Goal: Navigation & Orientation: Find specific page/section

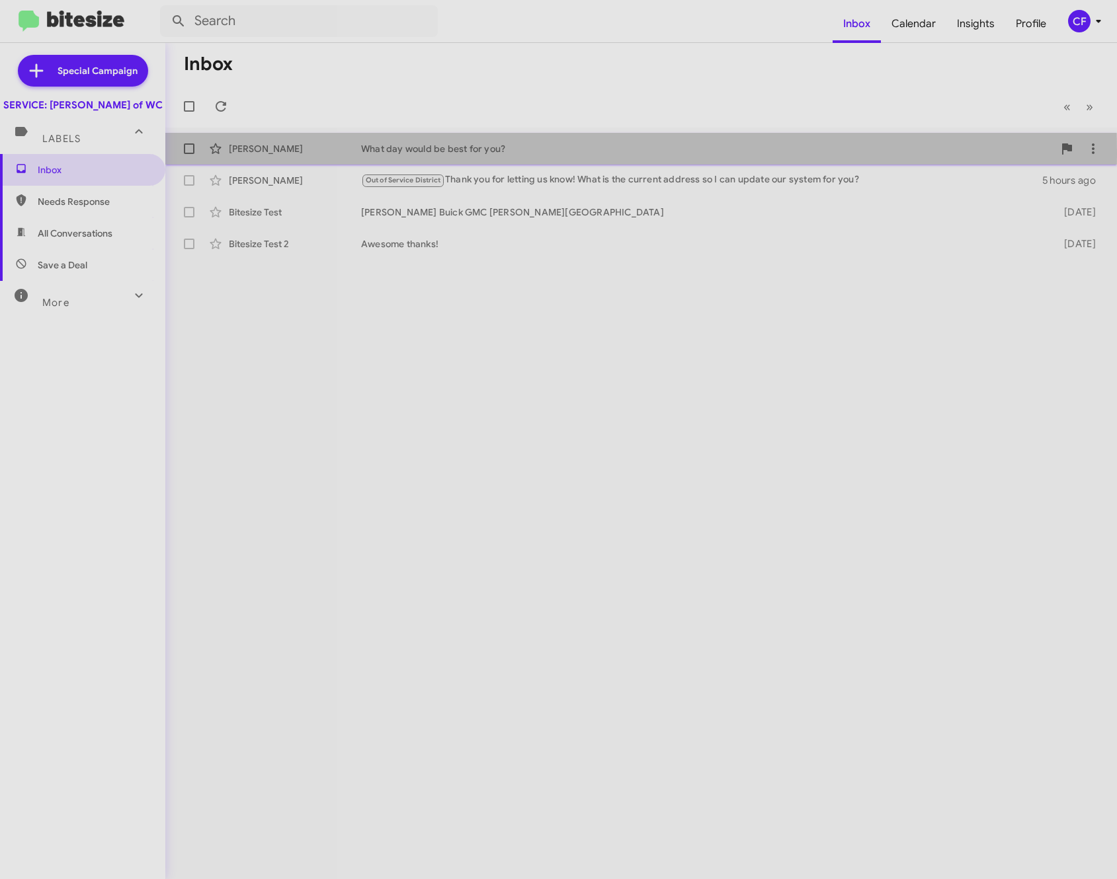
click at [329, 153] on div "[PERSON_NAME]" at bounding box center [295, 148] width 132 height 13
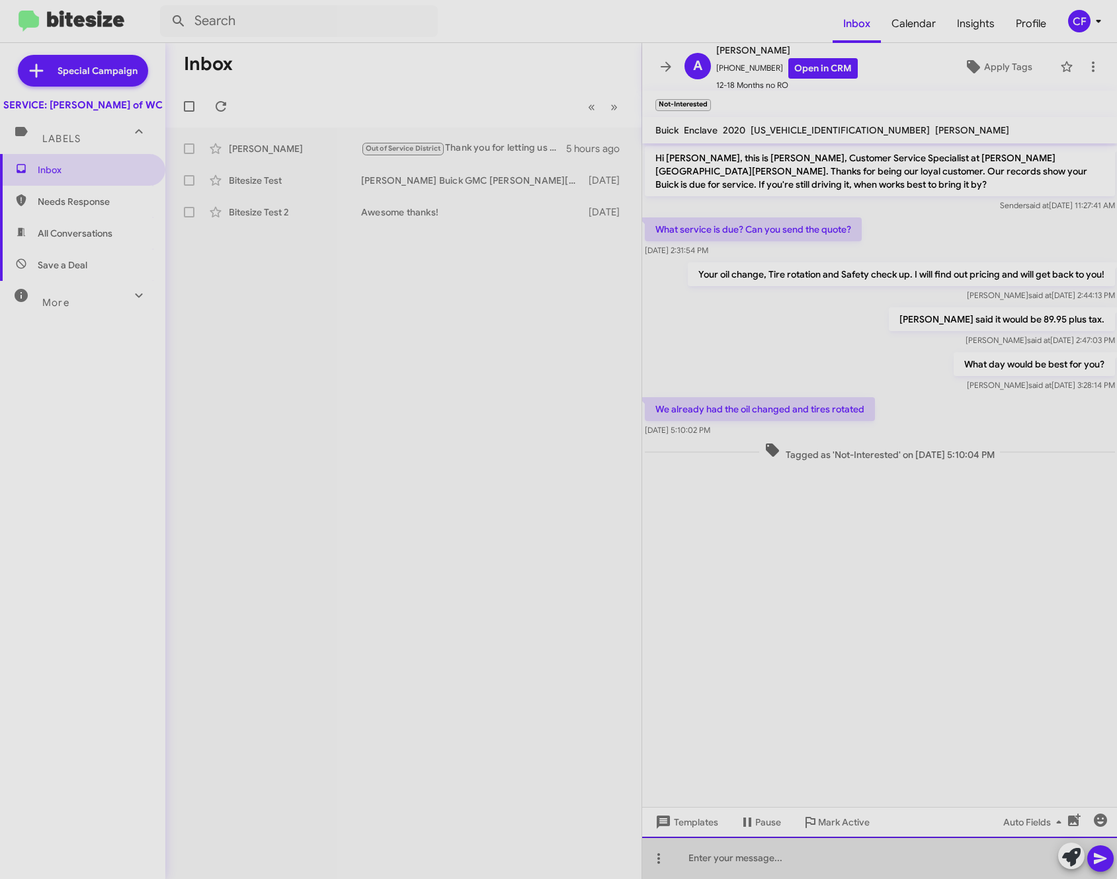
click at [844, 858] on div at bounding box center [879, 858] width 475 height 42
click at [729, 857] on div "Perfect! your profile has been updated." at bounding box center [879, 858] width 475 height 42
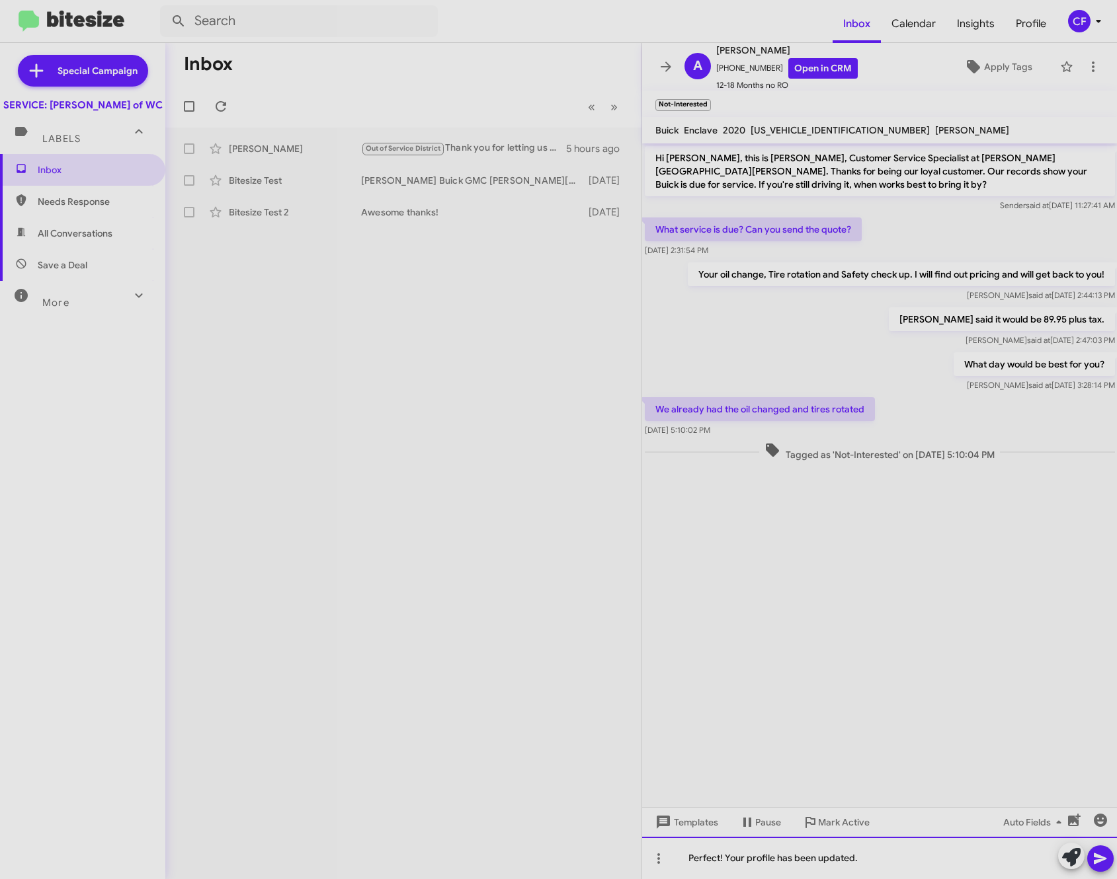
click at [891, 853] on div "Perfect! Your profile has been updated." at bounding box center [879, 858] width 475 height 42
click at [1105, 861] on icon at bounding box center [1100, 859] width 16 height 16
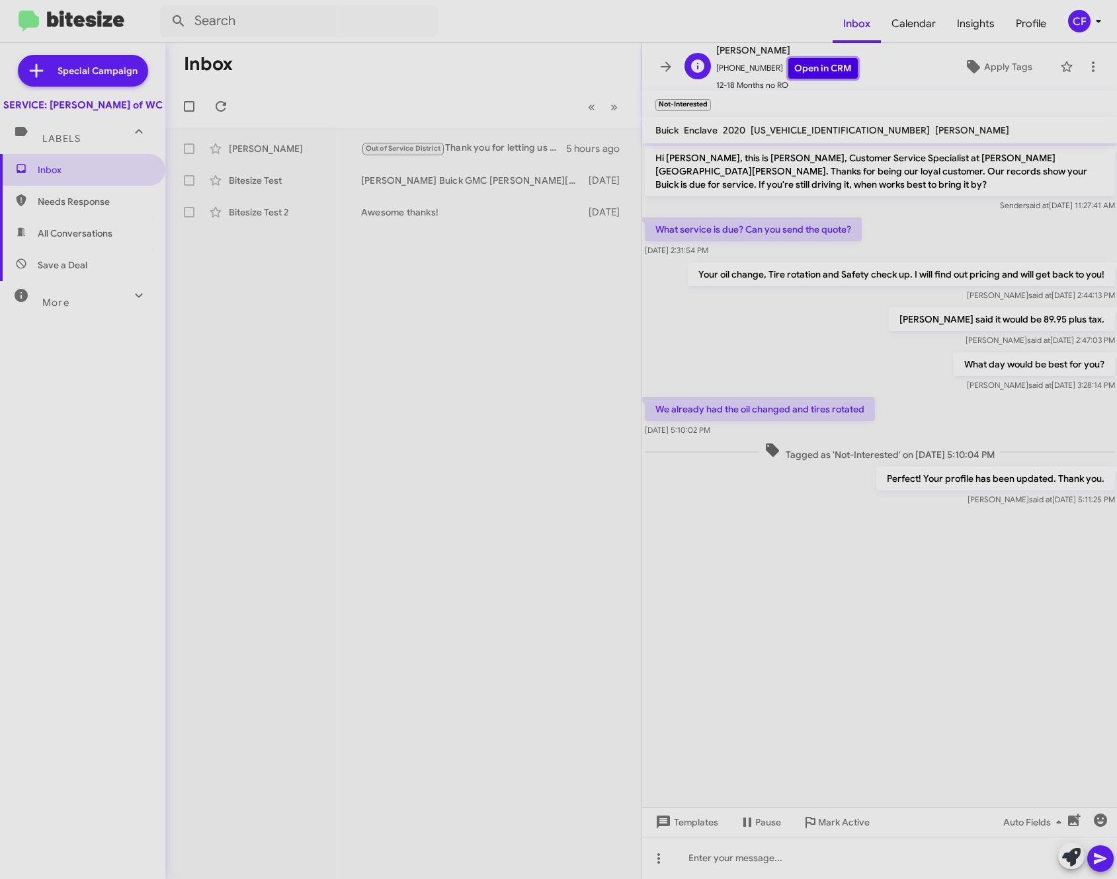
click at [804, 69] on link "Open in CRM" at bounding box center [822, 68] width 69 height 20
click at [1044, 613] on cdk-virtual-scroll-viewport "Hi [PERSON_NAME], this is [PERSON_NAME], Customer Service Specialist at [PERSON…" at bounding box center [879, 475] width 475 height 664
click at [794, 583] on cdk-virtual-scroll-viewport "Hi [PERSON_NAME], this is [PERSON_NAME], Customer Service Specialist at [PERSON…" at bounding box center [879, 475] width 475 height 664
click at [670, 561] on cdk-virtual-scroll-viewport "Hi [PERSON_NAME], this is [PERSON_NAME], Customer Service Specialist at [PERSON…" at bounding box center [879, 475] width 475 height 664
click at [656, 523] on div at bounding box center [879, 522] width 475 height 26
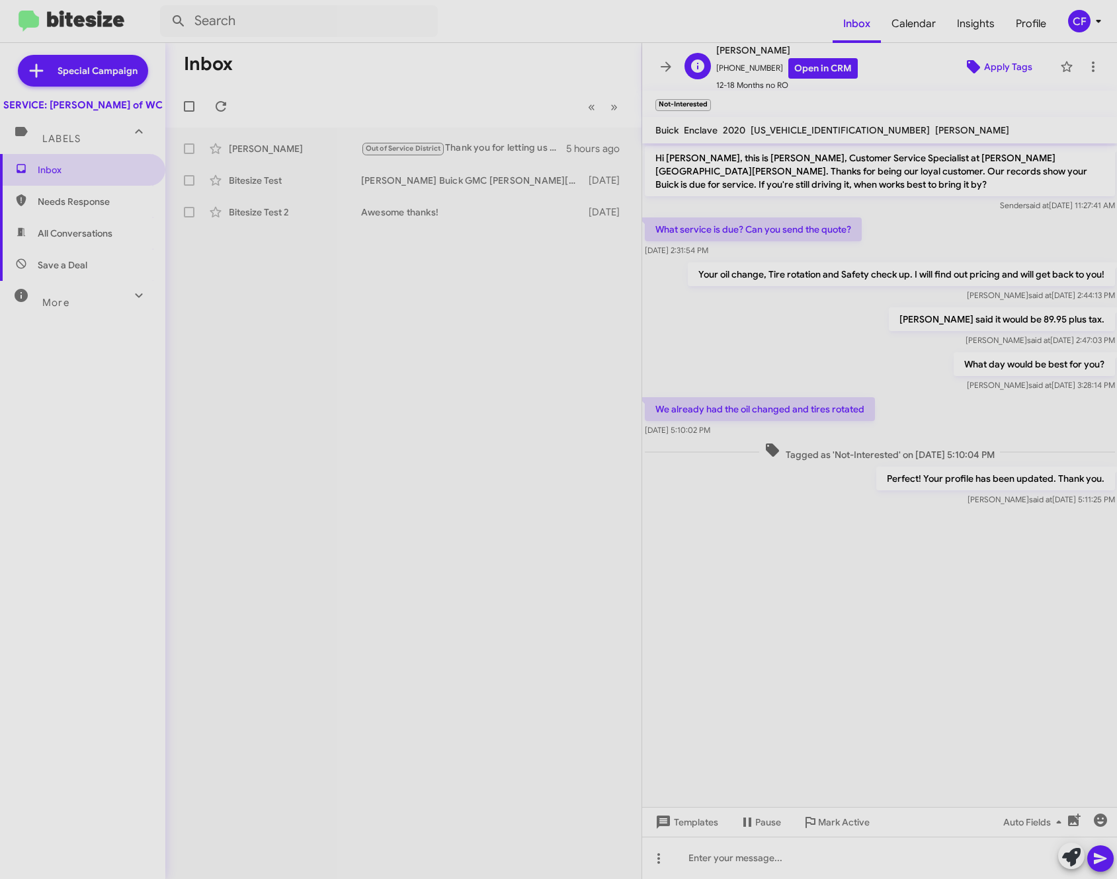
click at [987, 71] on span "Apply Tags" at bounding box center [1008, 67] width 48 height 24
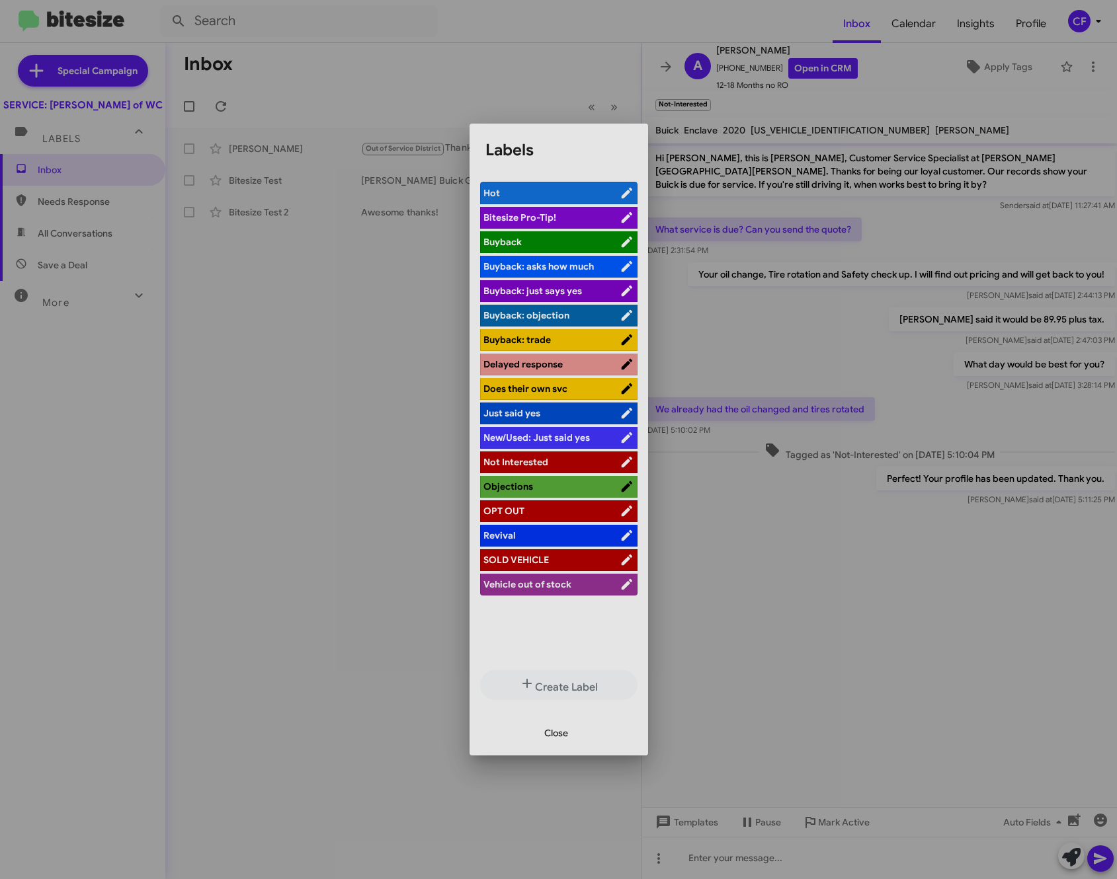
click at [370, 434] on div at bounding box center [558, 439] width 1117 height 879
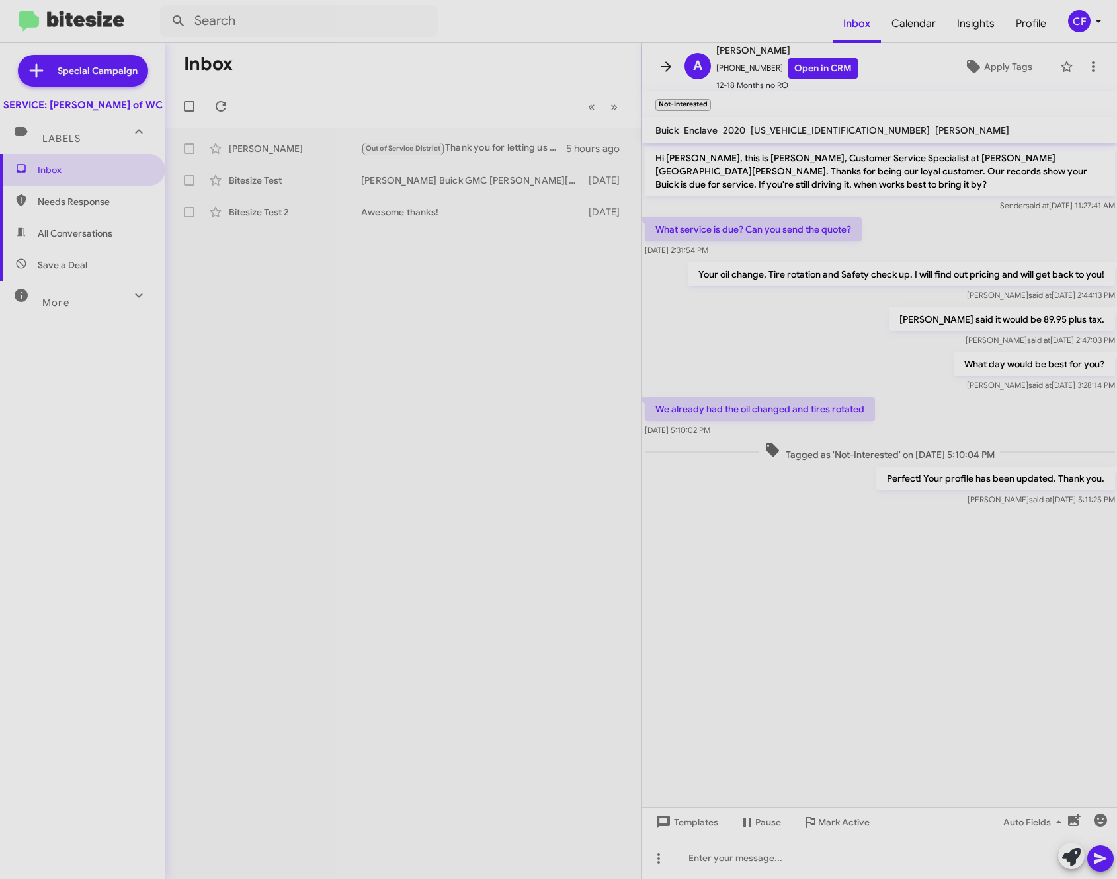
click at [670, 61] on icon at bounding box center [666, 67] width 16 height 16
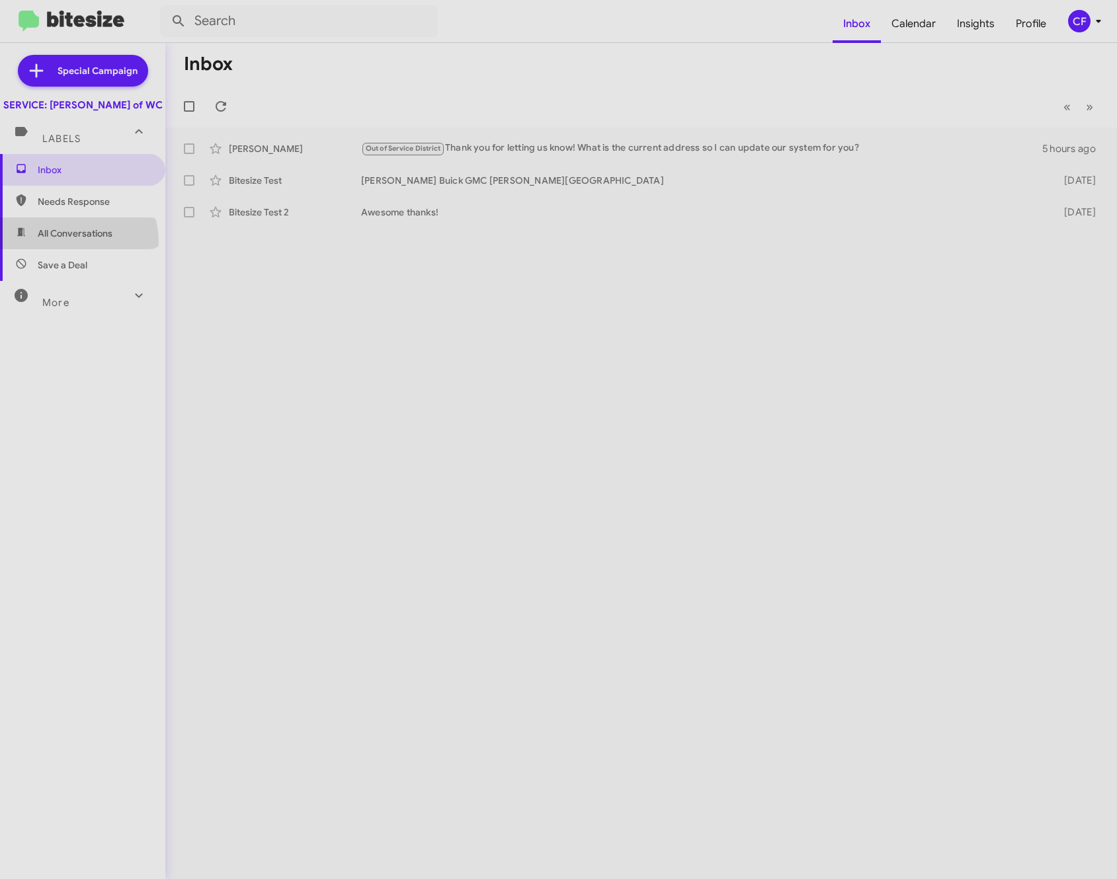
click at [72, 249] on span "All Conversations" at bounding box center [82, 233] width 165 height 32
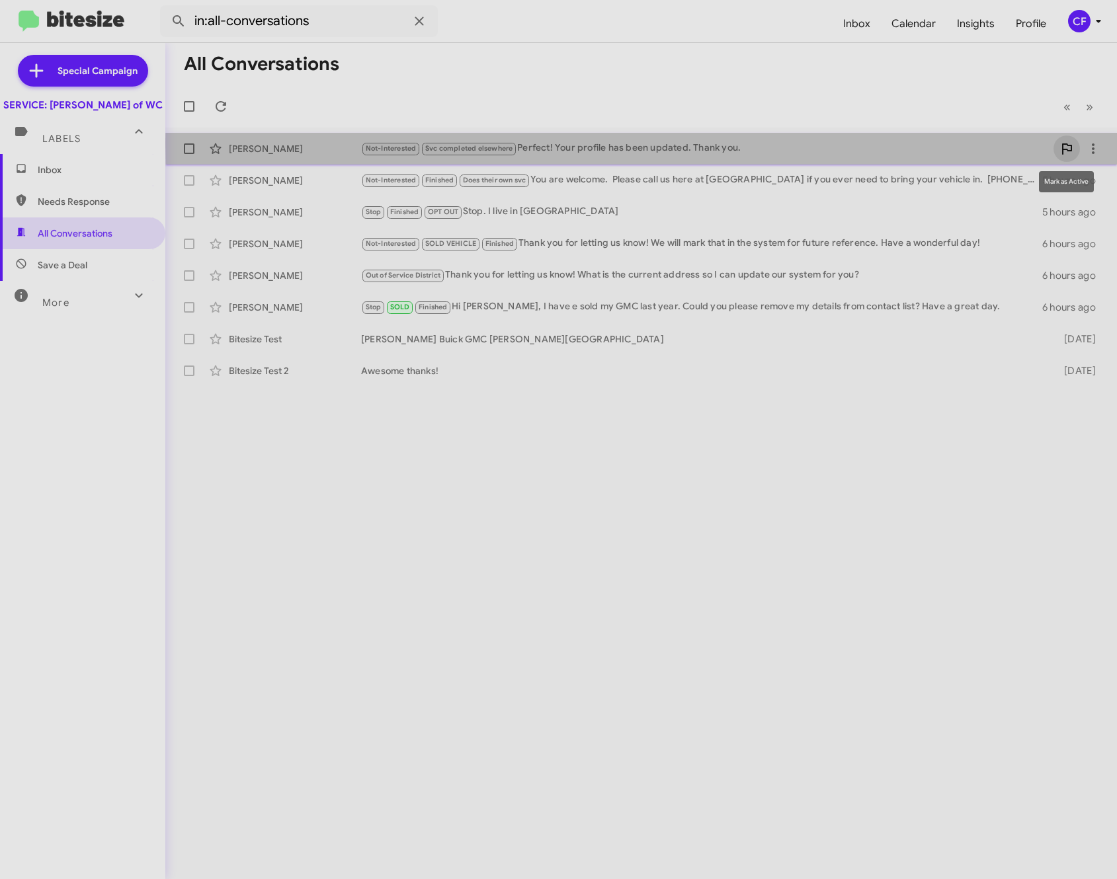
click at [1066, 143] on icon at bounding box center [1067, 148] width 10 height 11
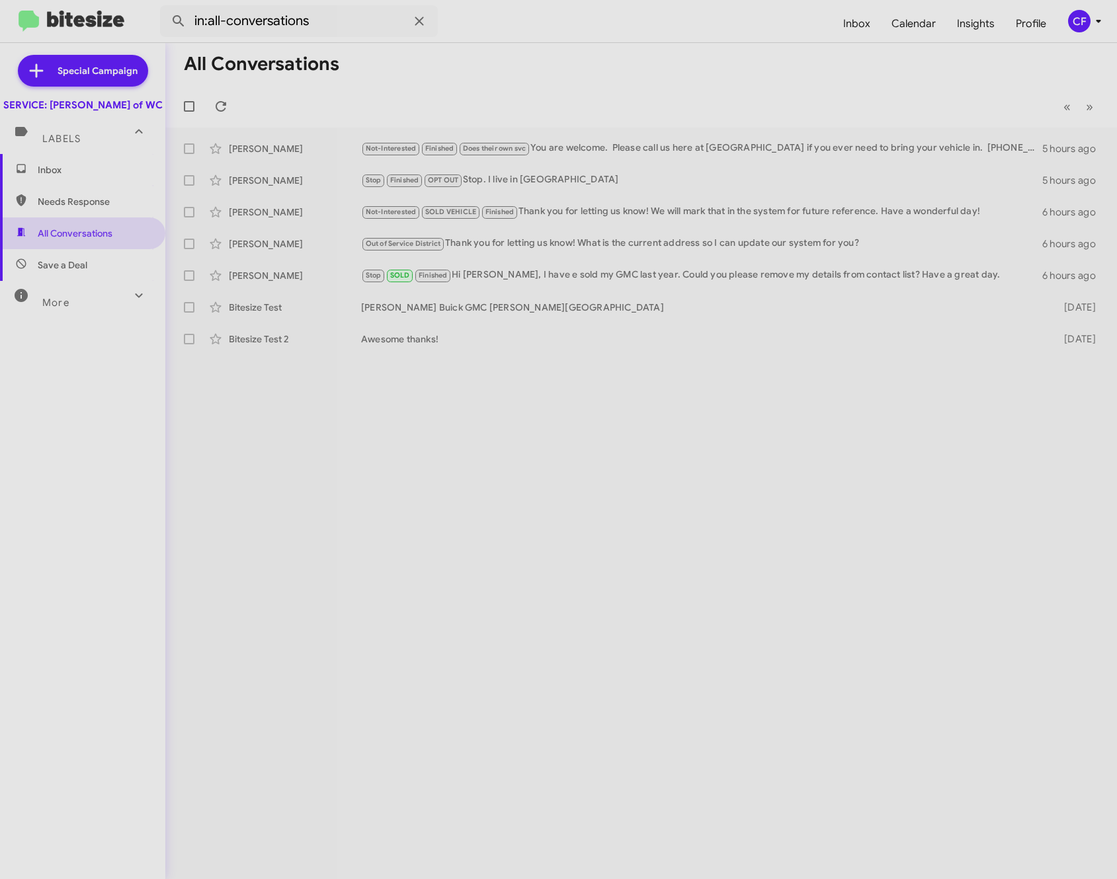
click at [76, 309] on div "More" at bounding box center [70, 297] width 118 height 24
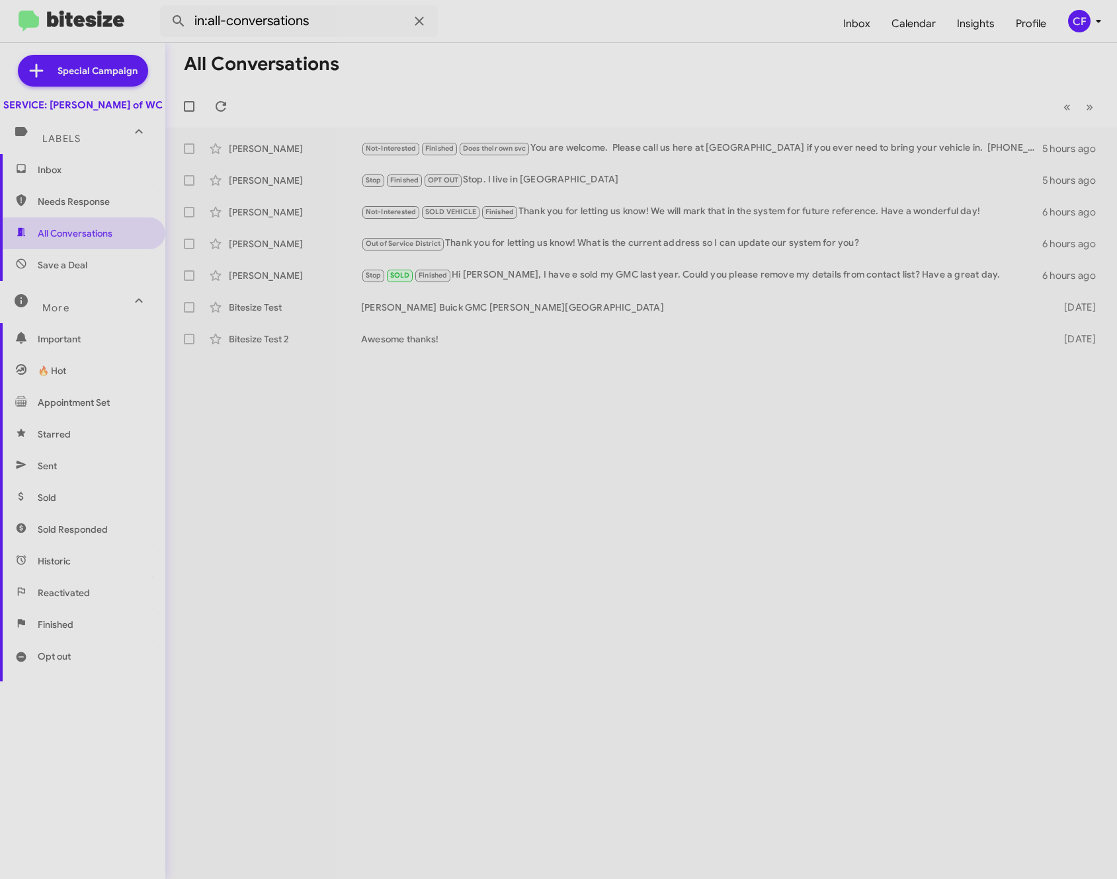
click at [72, 631] on span "Finished" at bounding box center [56, 624] width 36 height 13
type input "in:finished"
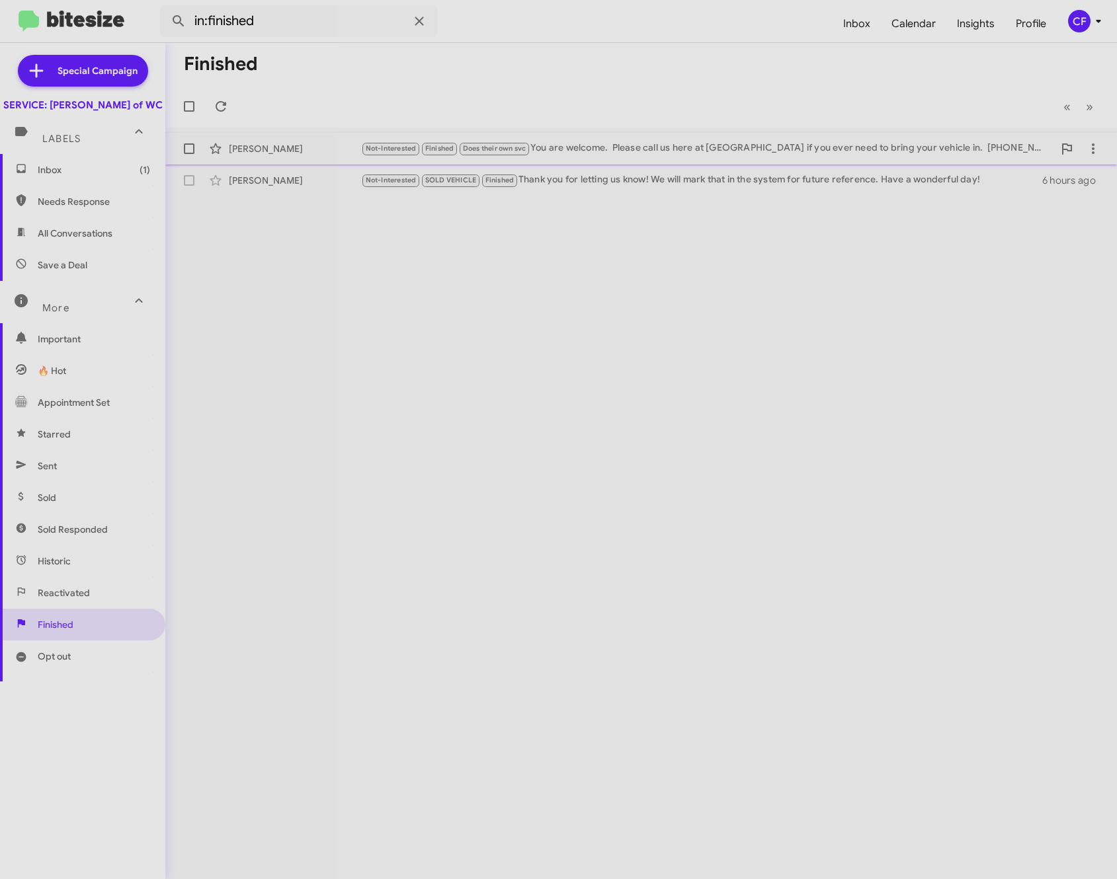
click at [681, 147] on div "Not-Interested Finished Does their own svc You are welcome. Please call us here…" at bounding box center [707, 148] width 692 height 15
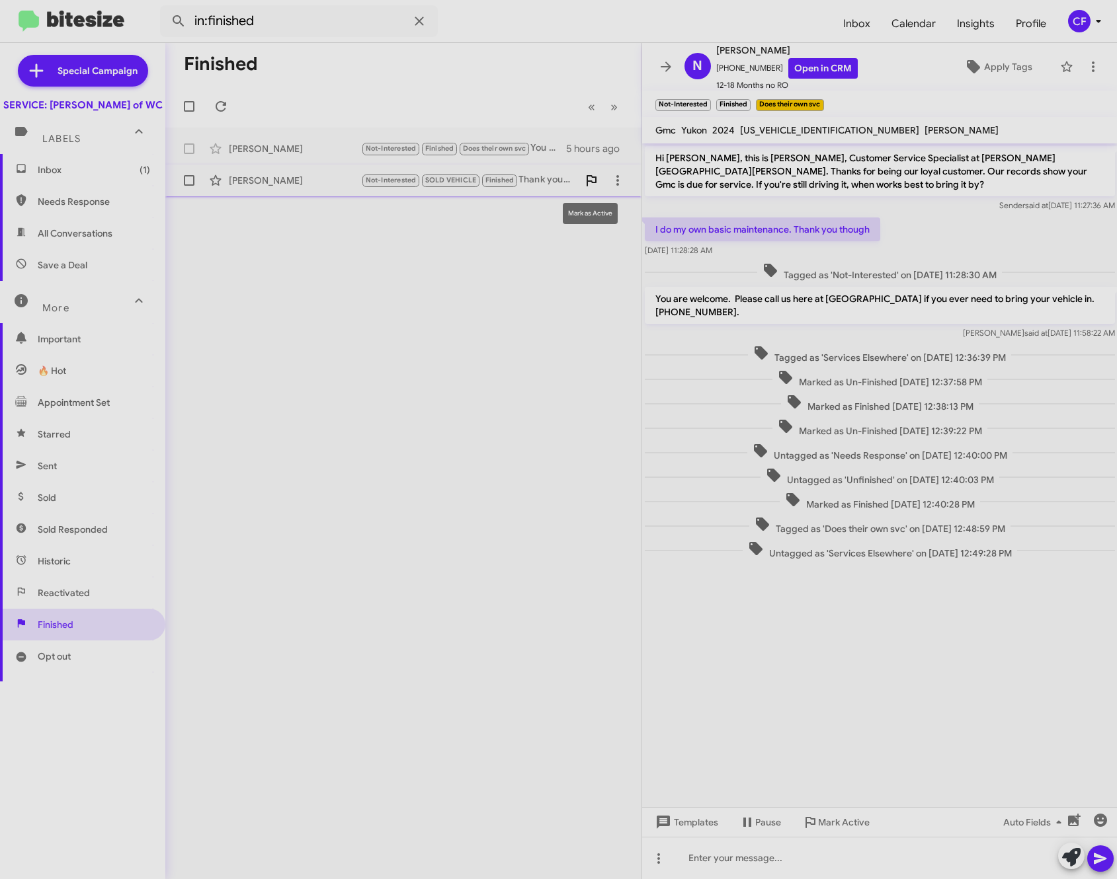
click at [578, 180] on span at bounding box center [591, 181] width 26 height 16
click at [93, 177] on span "Inbox (1)" at bounding box center [94, 169] width 112 height 13
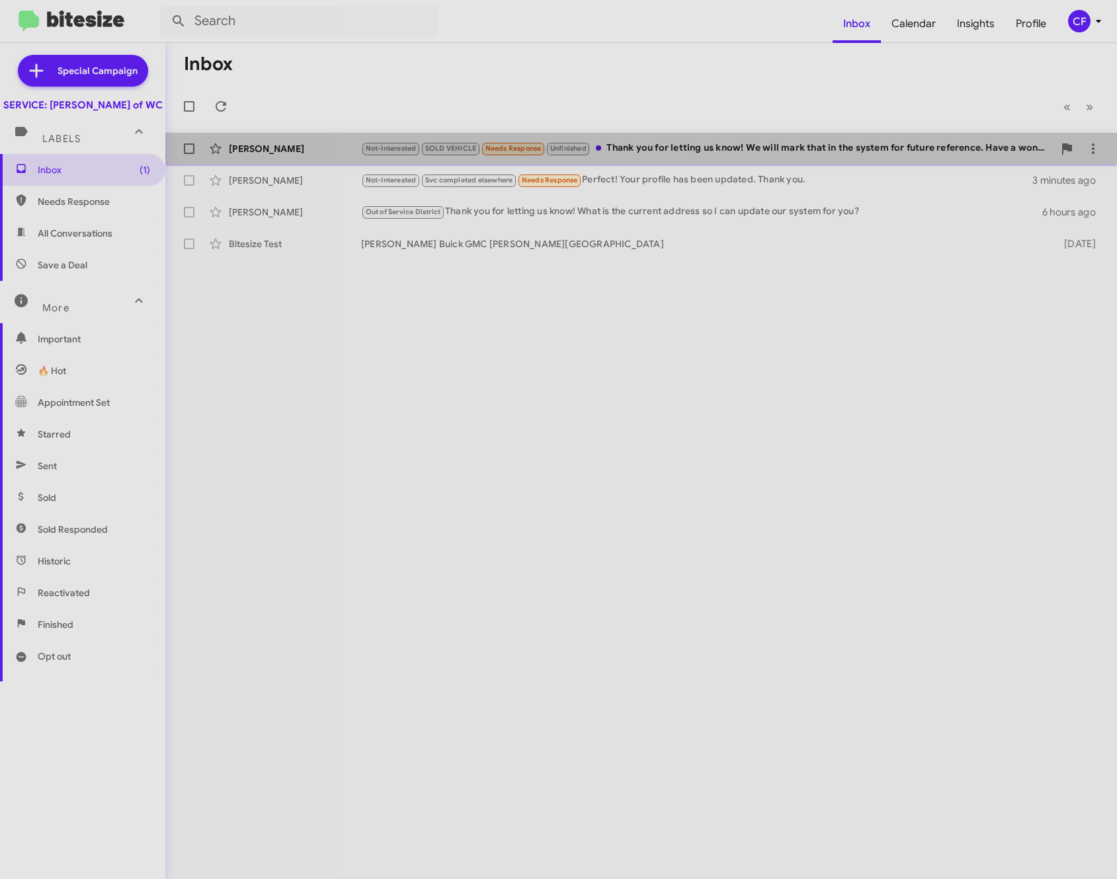
click at [791, 154] on div "Not-Interested SOLD VEHICLE Needs Response Unfinished Thank you for letting us …" at bounding box center [707, 148] width 692 height 15
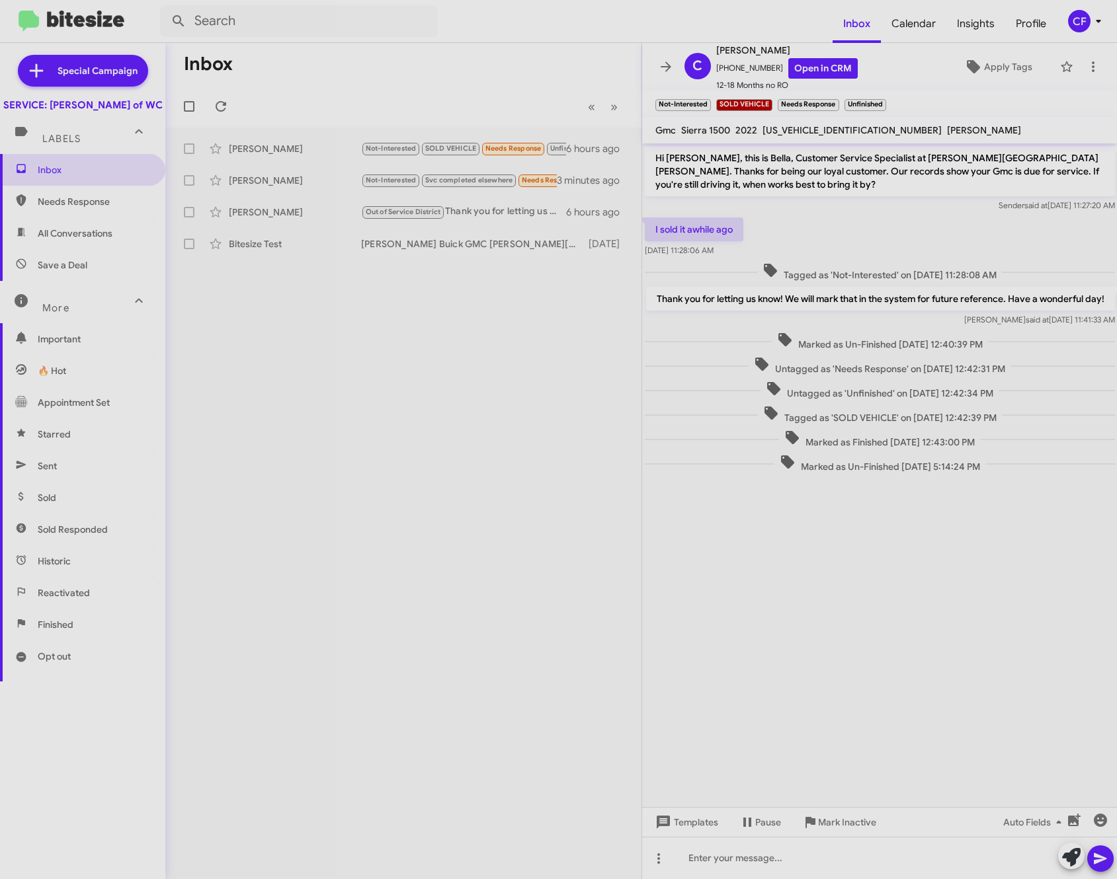
click at [471, 341] on div "Inbox « Previous » Next [PERSON_NAME] Not-Interested SOLD VEHICLE Needs Respons…" at bounding box center [403, 461] width 476 height 836
click at [664, 73] on icon at bounding box center [666, 67] width 16 height 16
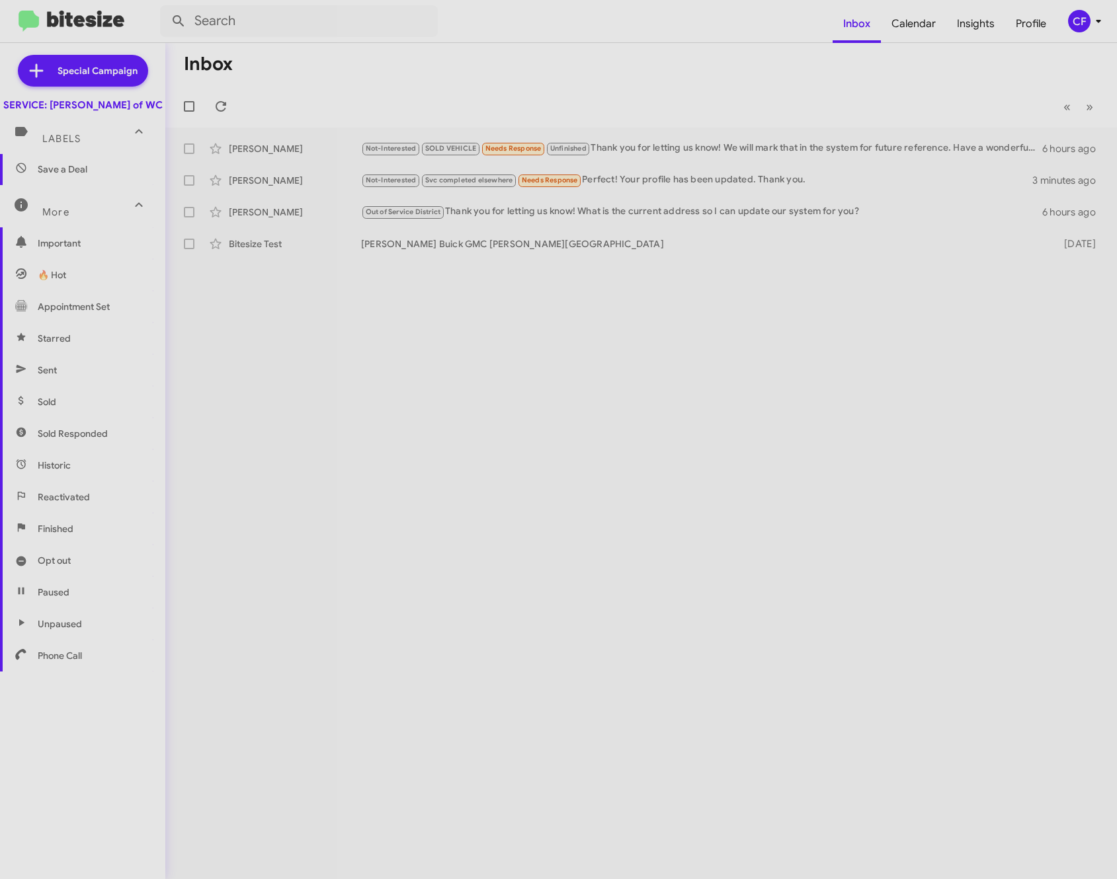
scroll to position [97, 0]
click at [110, 664] on span "Phone Call" at bounding box center [82, 655] width 165 height 32
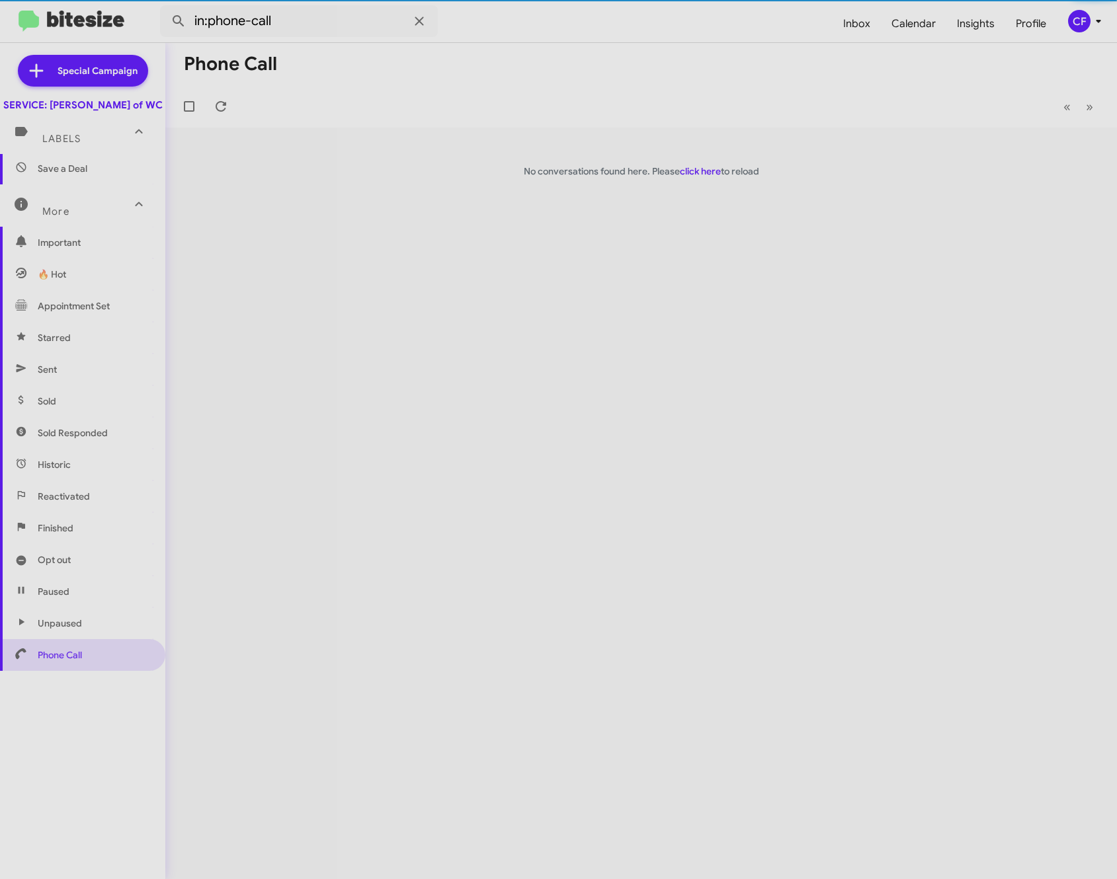
click at [106, 639] on span "Unpaused" at bounding box center [82, 624] width 165 height 32
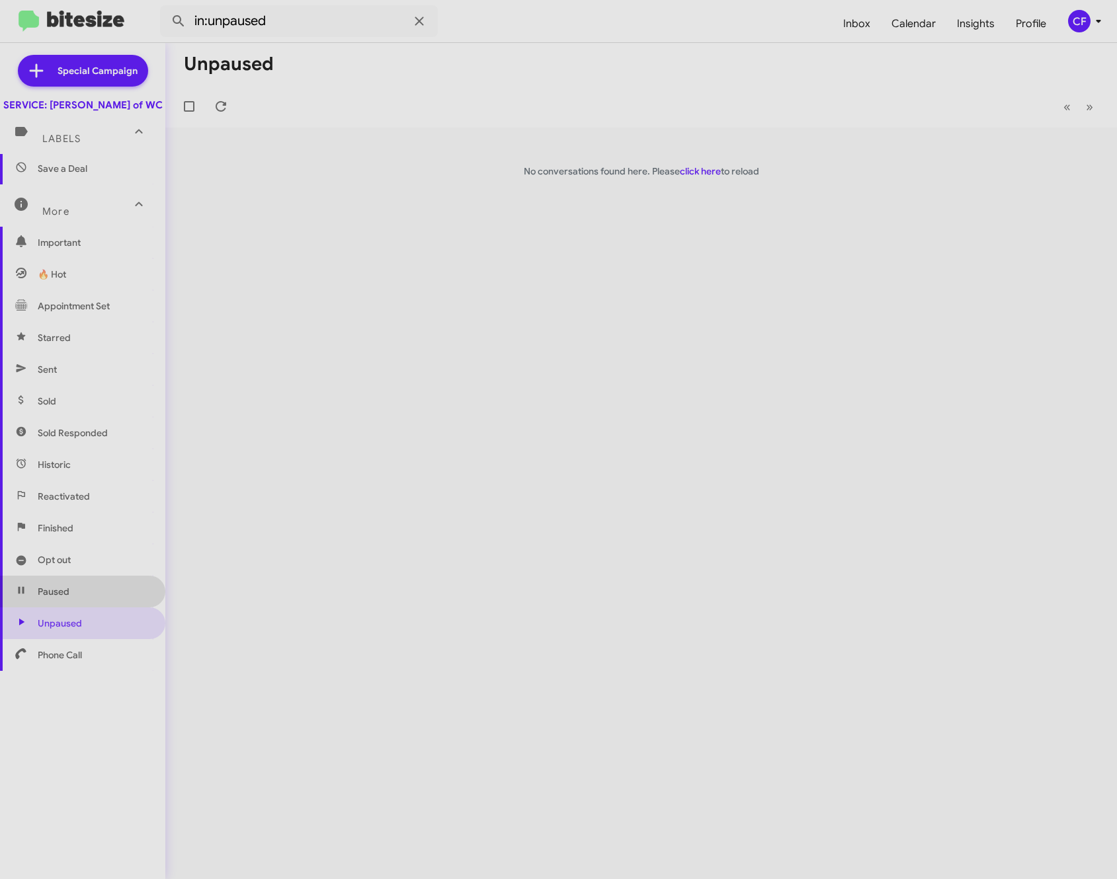
click at [108, 608] on span "Paused" at bounding box center [82, 592] width 165 height 32
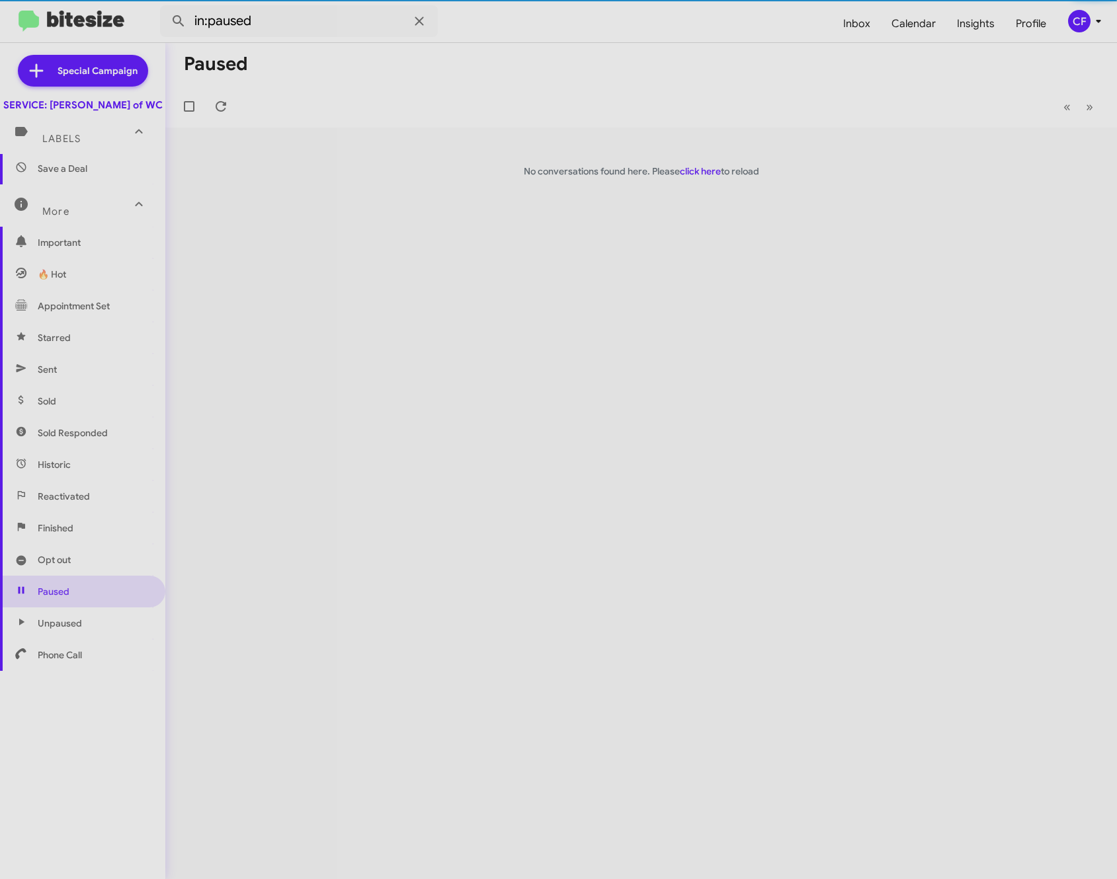
click at [116, 576] on span "Opt out" at bounding box center [82, 560] width 165 height 32
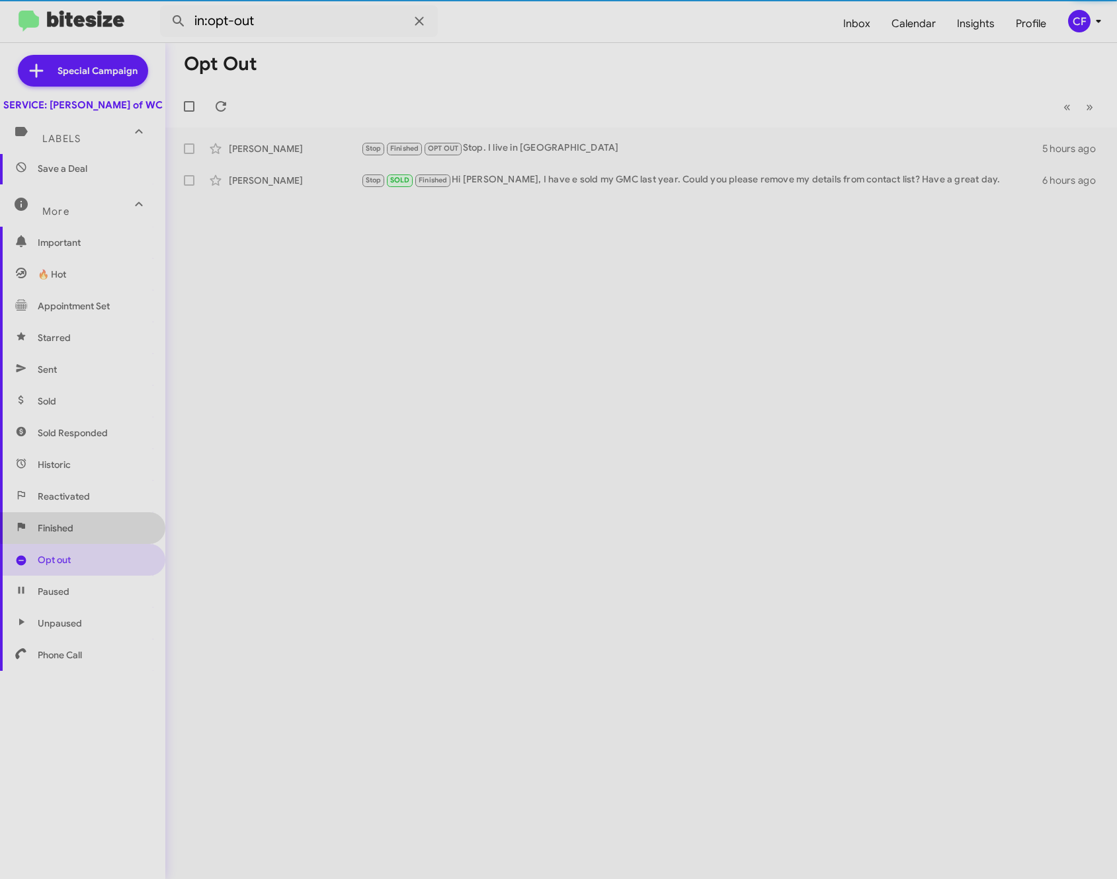
click at [89, 534] on span "Finished" at bounding box center [82, 528] width 165 height 32
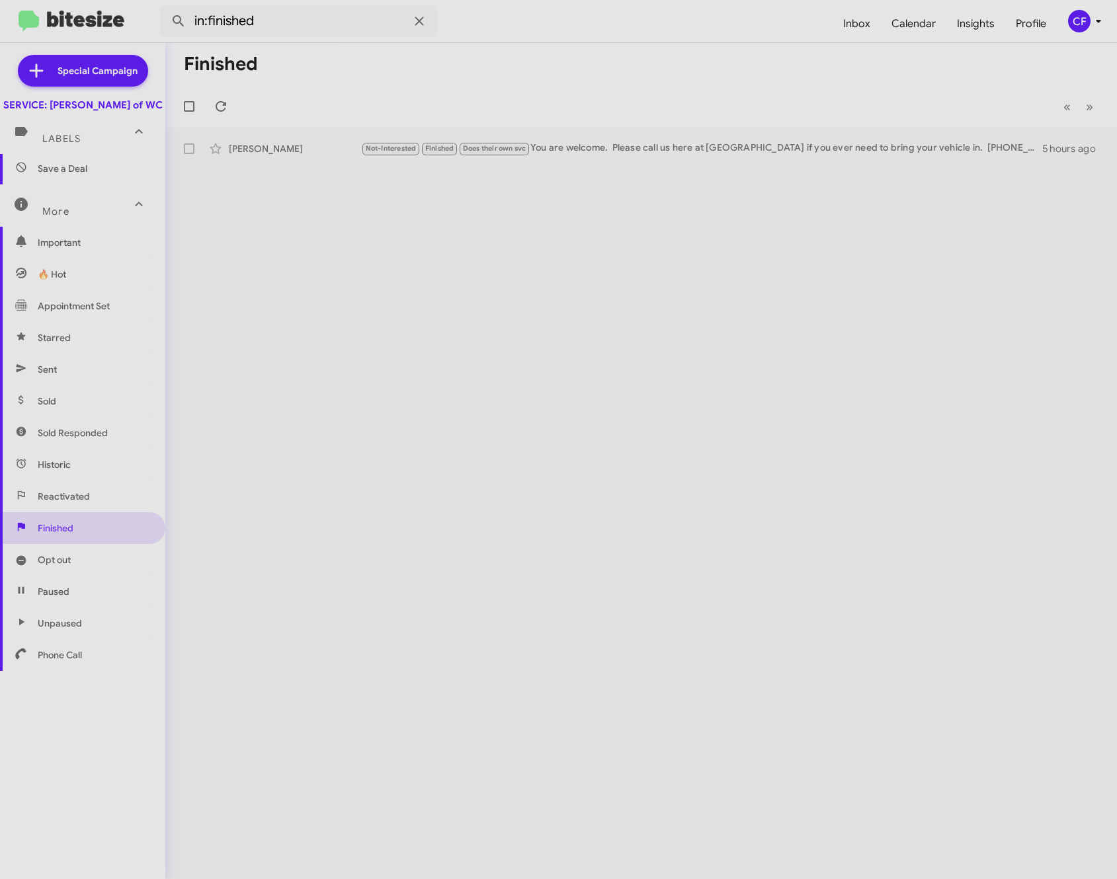
click at [79, 576] on span "Opt out" at bounding box center [82, 560] width 165 height 32
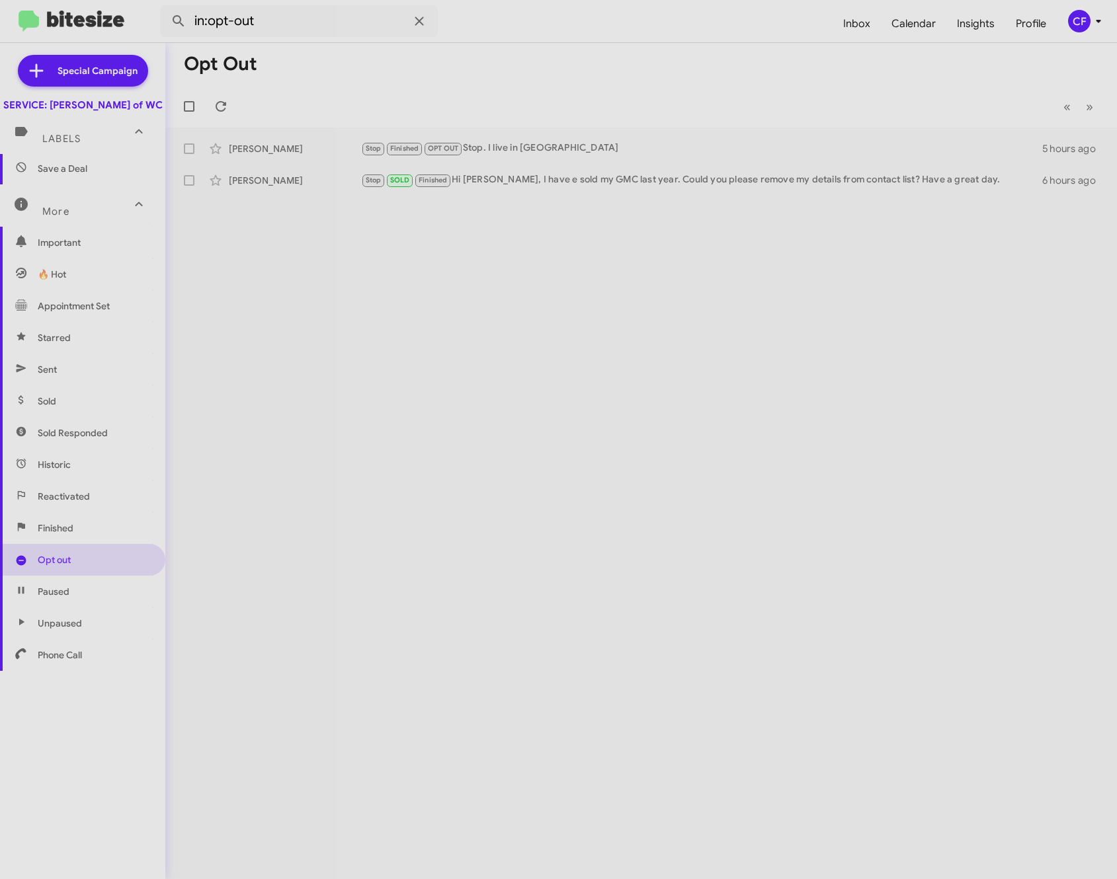
click at [64, 534] on span "Finished" at bounding box center [82, 528] width 165 height 32
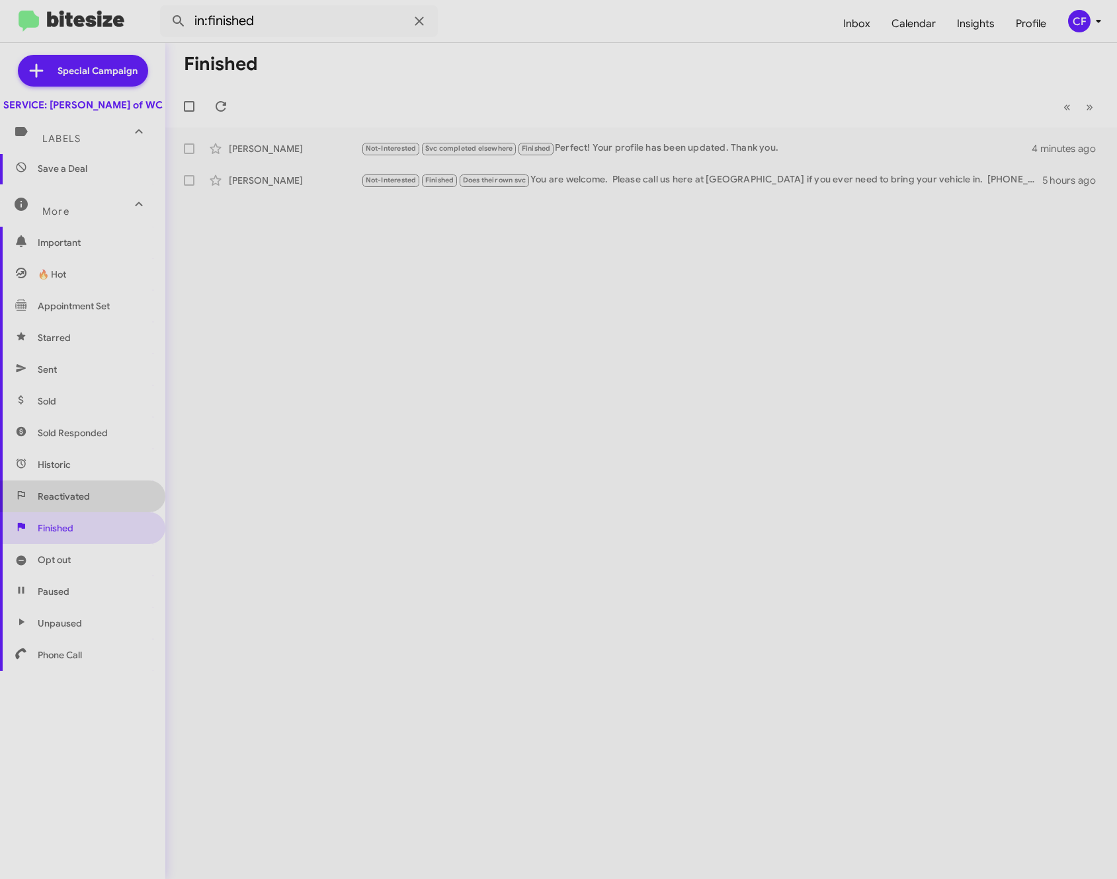
click at [82, 502] on span "Reactivated" at bounding box center [82, 497] width 165 height 32
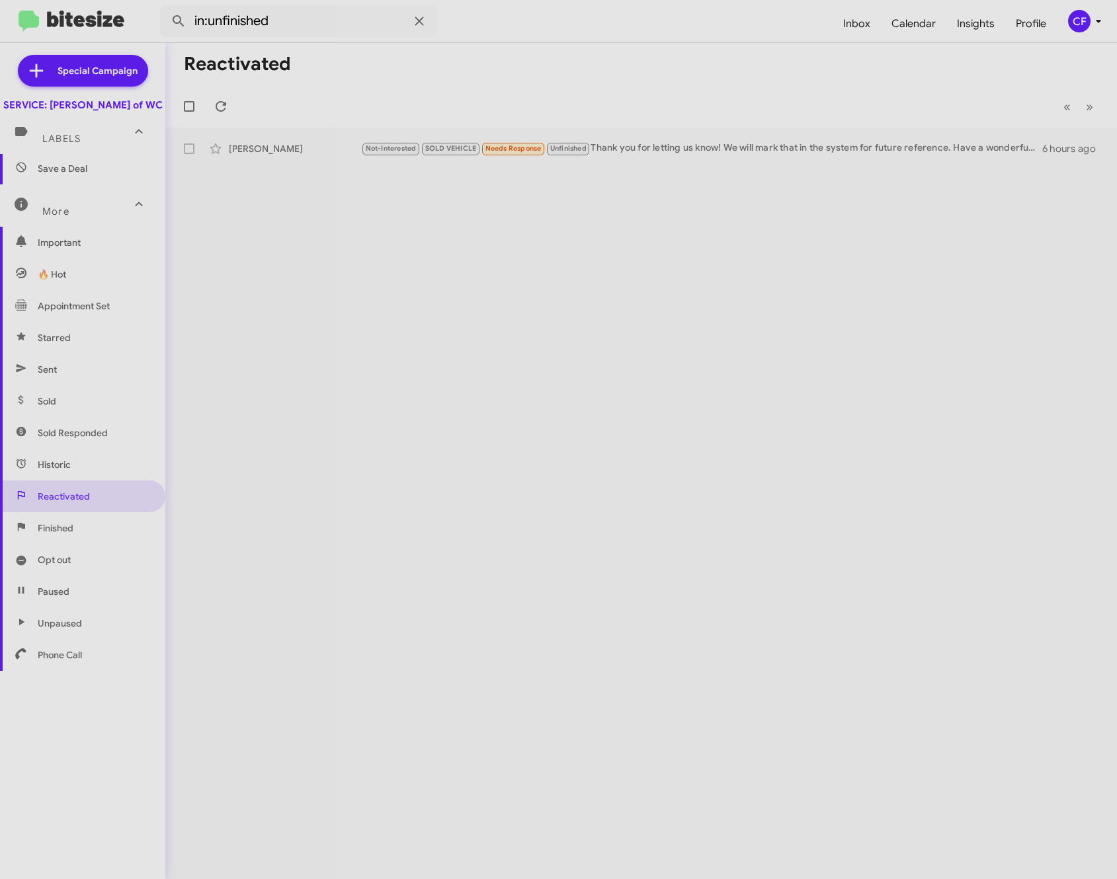
click at [91, 477] on span "Historic" at bounding box center [82, 465] width 165 height 32
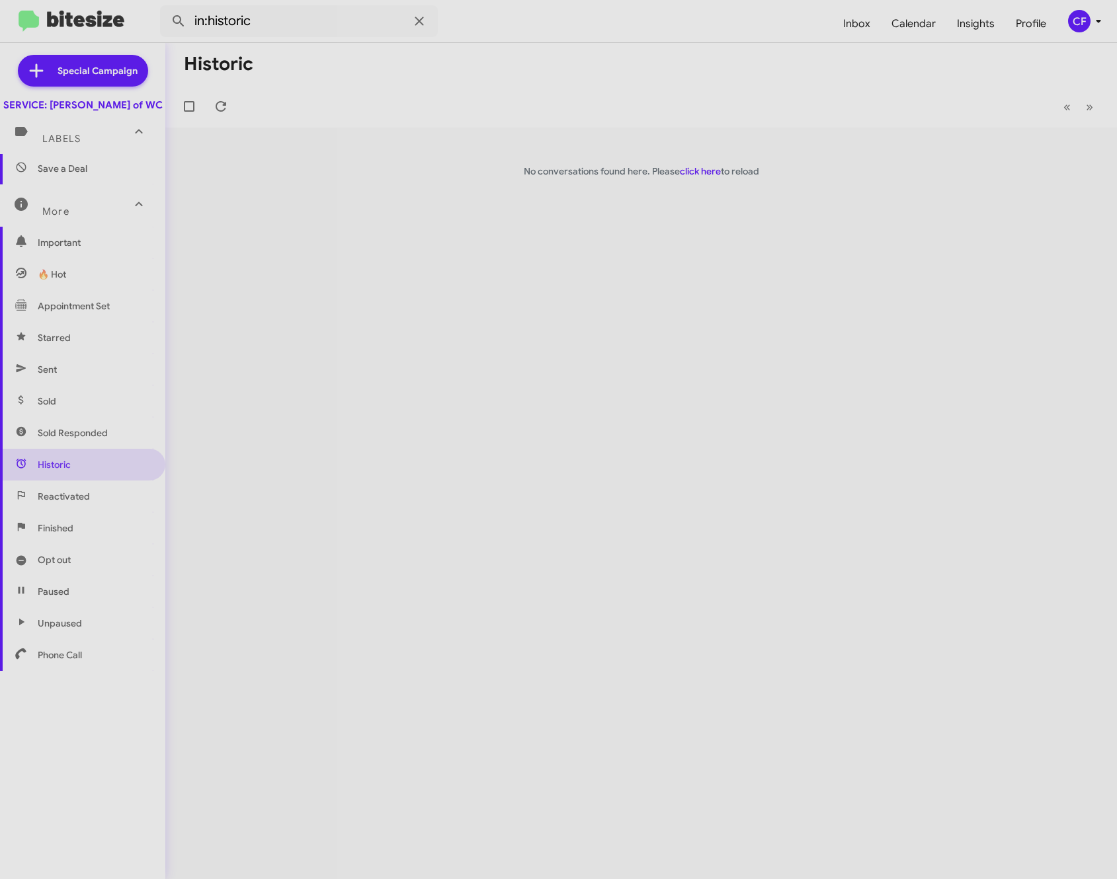
click at [65, 435] on span "Sold Responded" at bounding box center [82, 433] width 165 height 32
click at [84, 503] on span "Reactivated" at bounding box center [64, 496] width 52 height 13
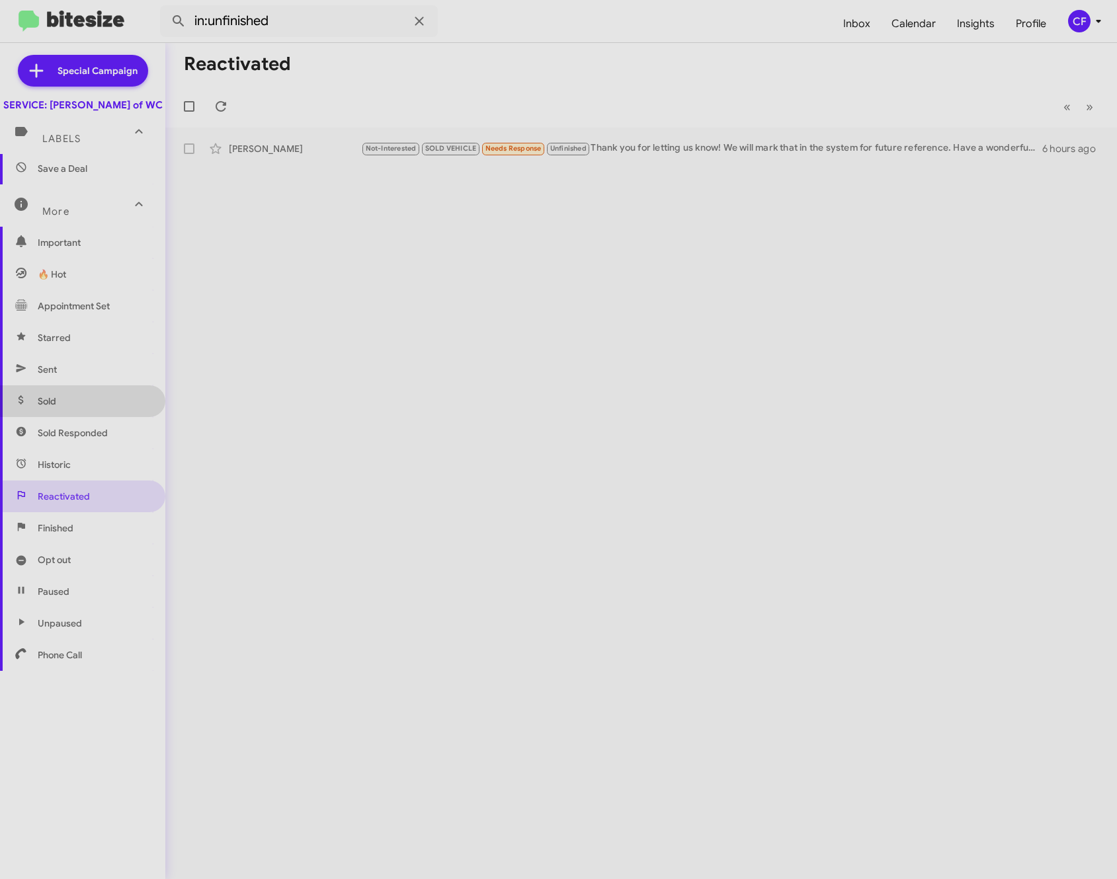
click at [98, 413] on span "Sold" at bounding box center [82, 401] width 165 height 32
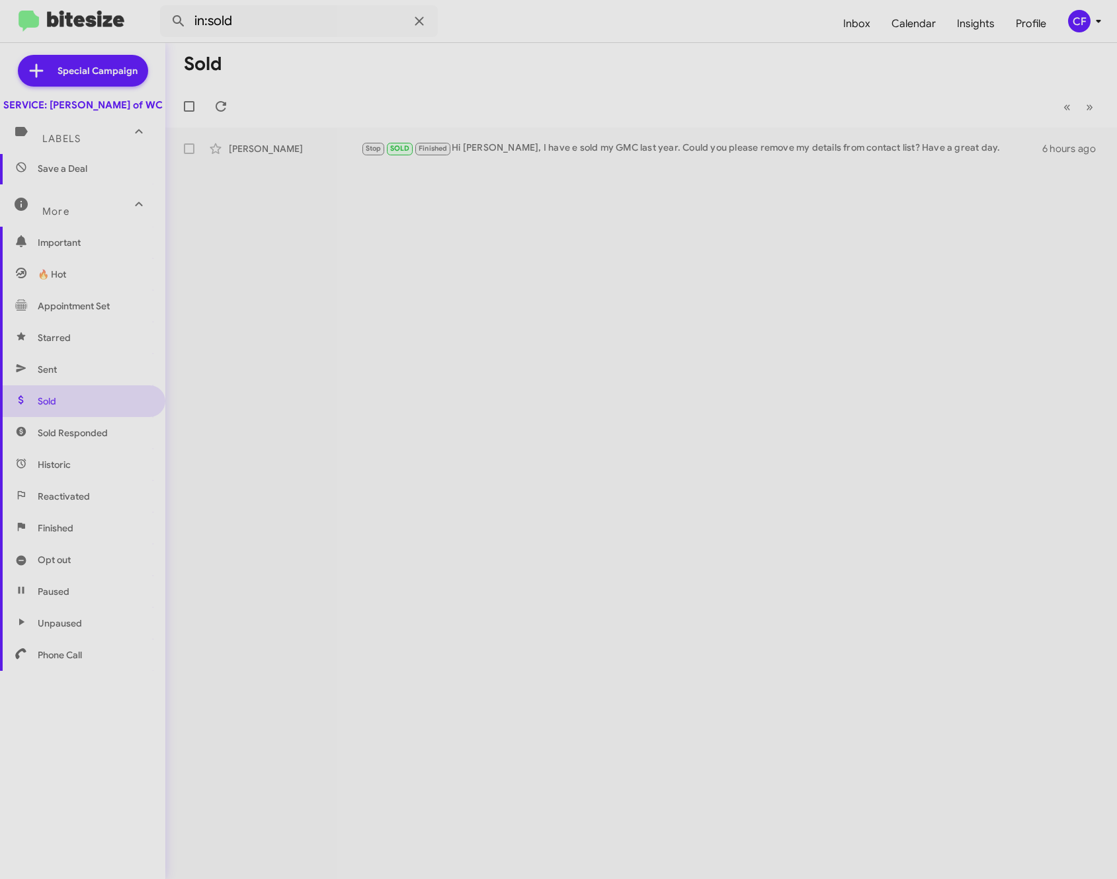
click at [88, 144] on div "Labels" at bounding box center [70, 133] width 118 height 24
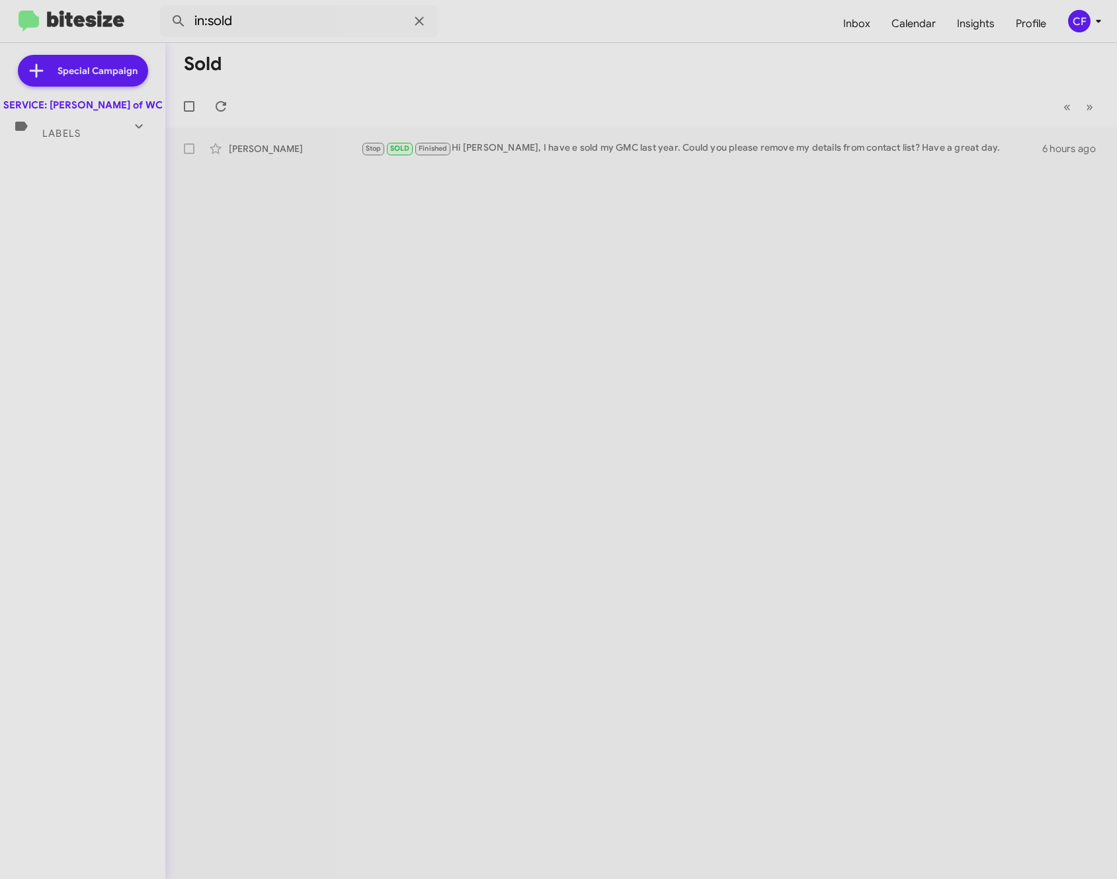
click at [71, 140] on div "Labels" at bounding box center [70, 128] width 118 height 24
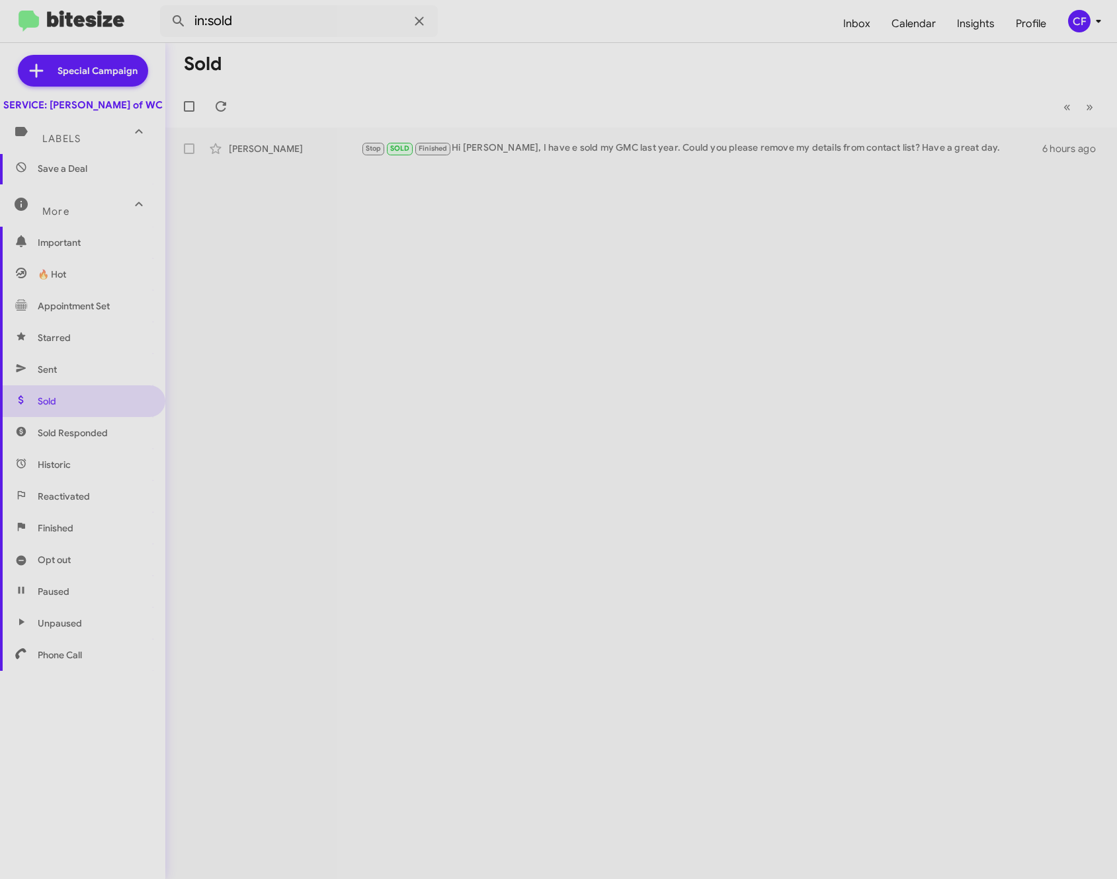
click at [61, 175] on span "Save a Deal" at bounding box center [63, 168] width 50 height 13
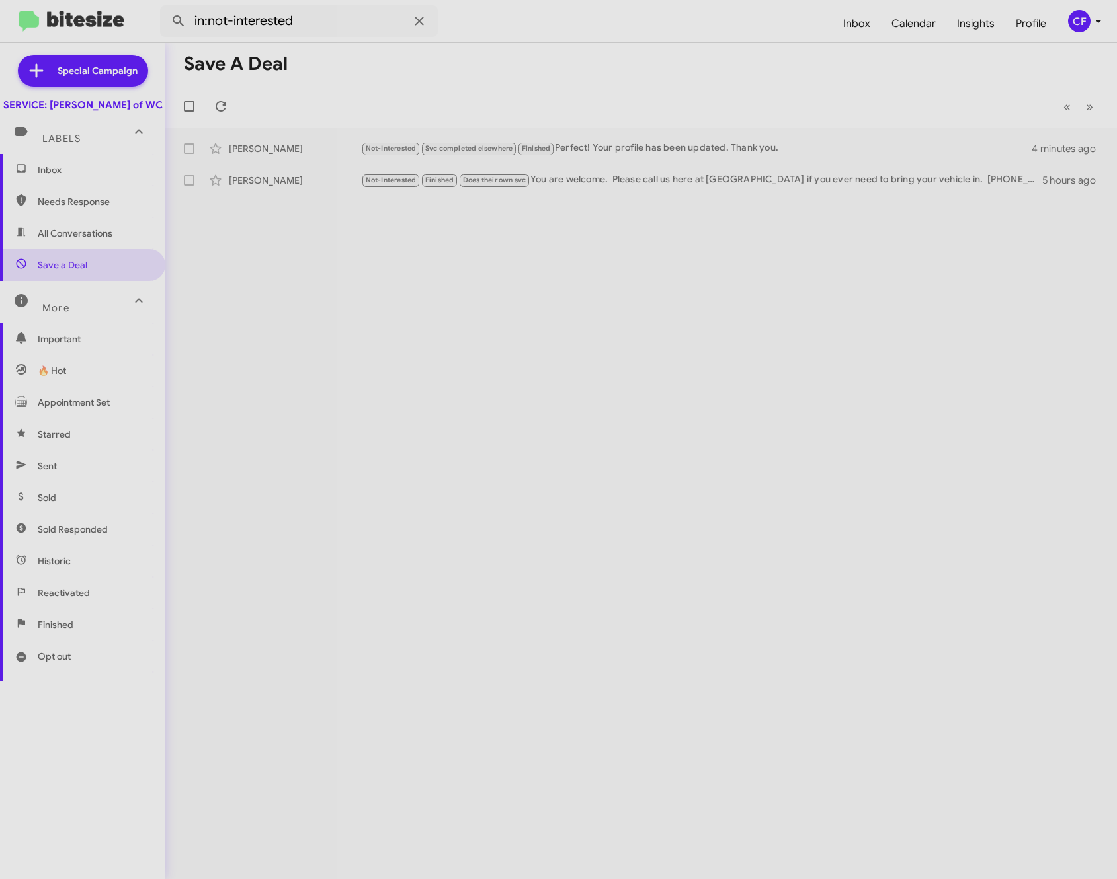
click at [61, 240] on span "All Conversations" at bounding box center [75, 233] width 75 height 13
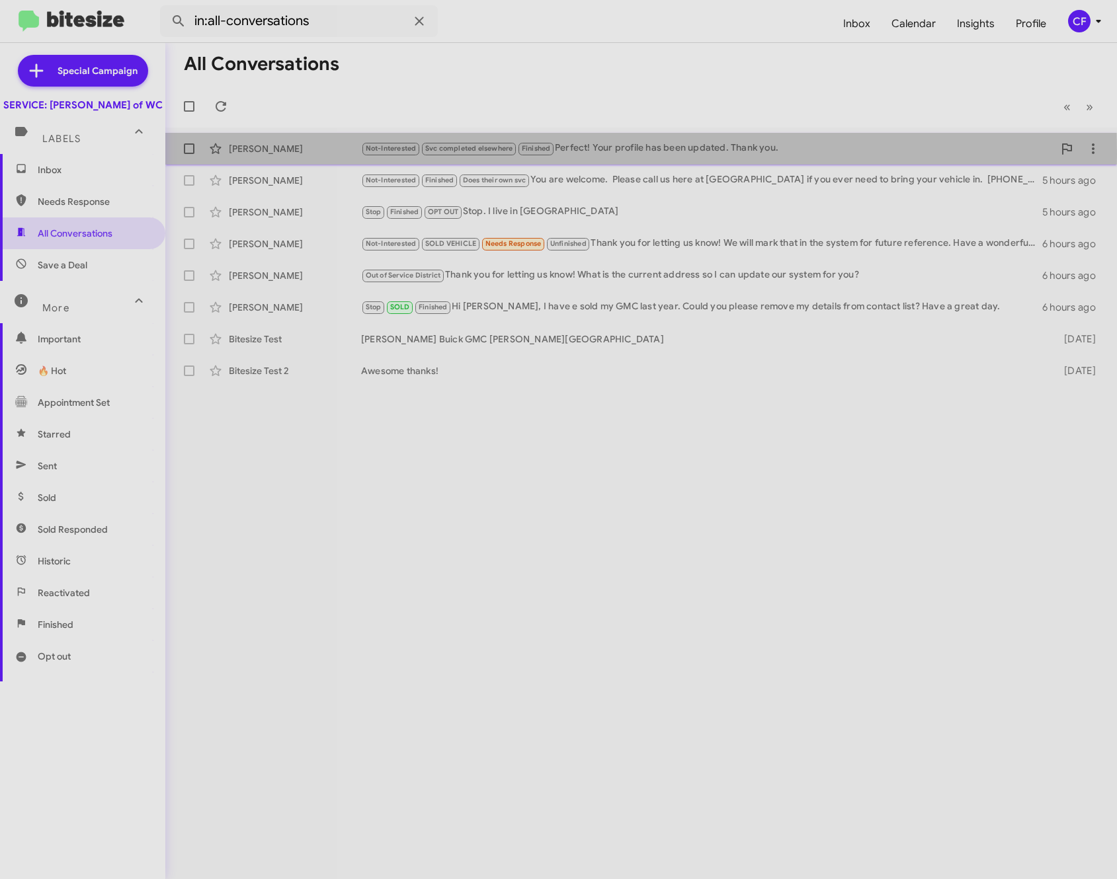
click at [329, 154] on div "[PERSON_NAME]" at bounding box center [295, 148] width 132 height 13
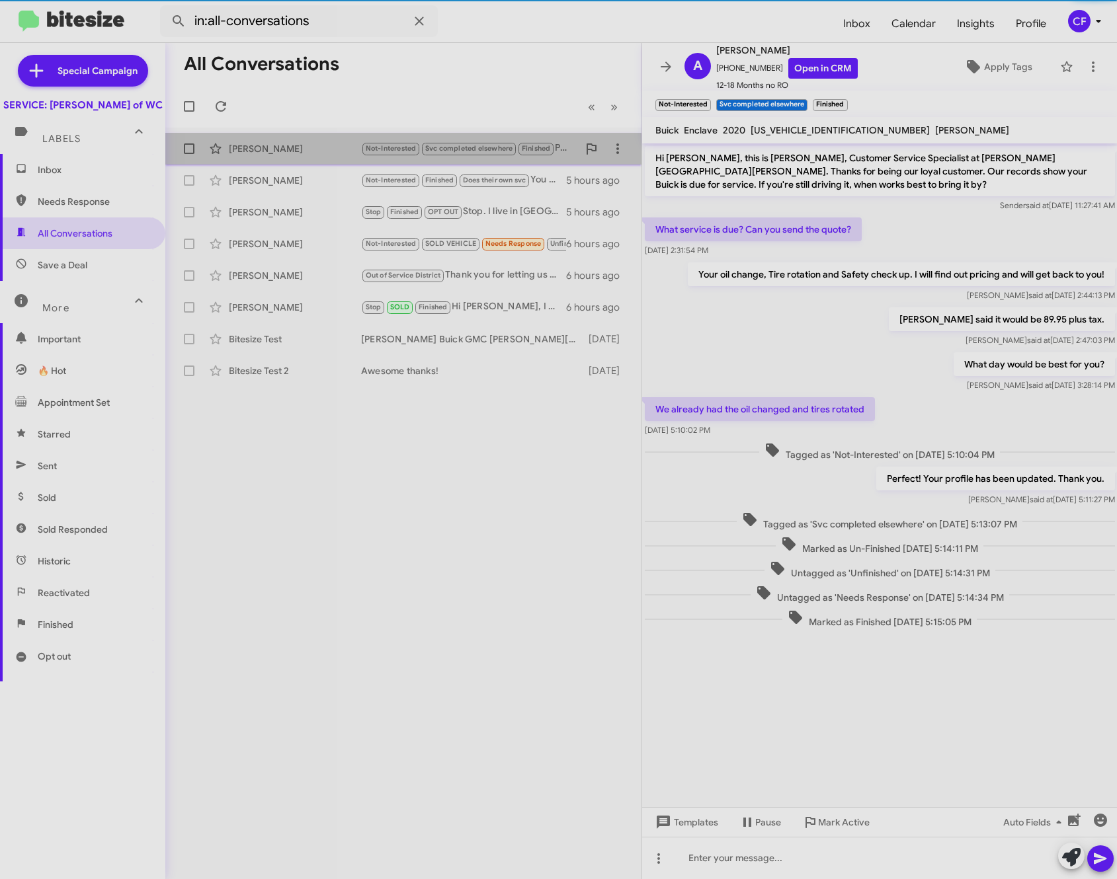
click at [329, 154] on div "[PERSON_NAME]" at bounding box center [295, 148] width 132 height 13
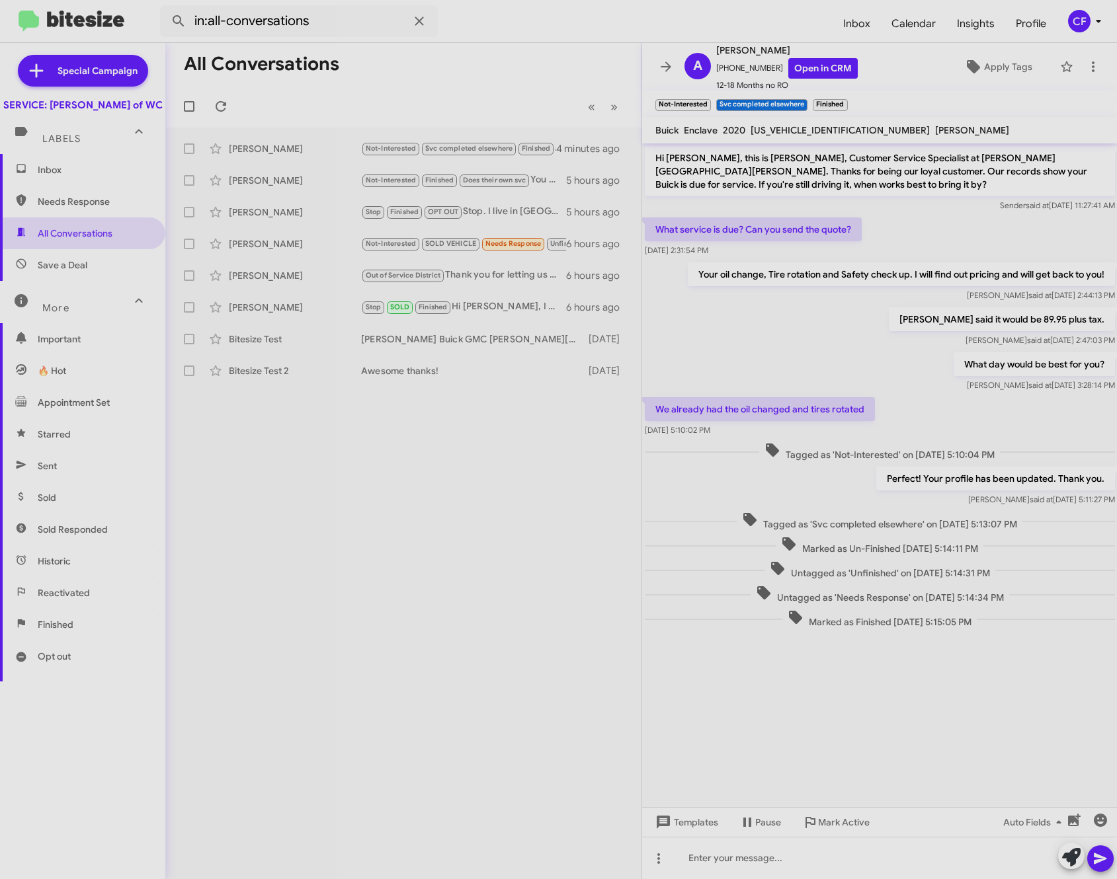
drag, startPoint x: 584, startPoint y: 151, endPoint x: 504, endPoint y: 468, distance: 327.1
click at [504, 476] on div "All Conversations « Previous » Next [PERSON_NAME] Not-Interested Svc completed …" at bounding box center [403, 461] width 476 height 836
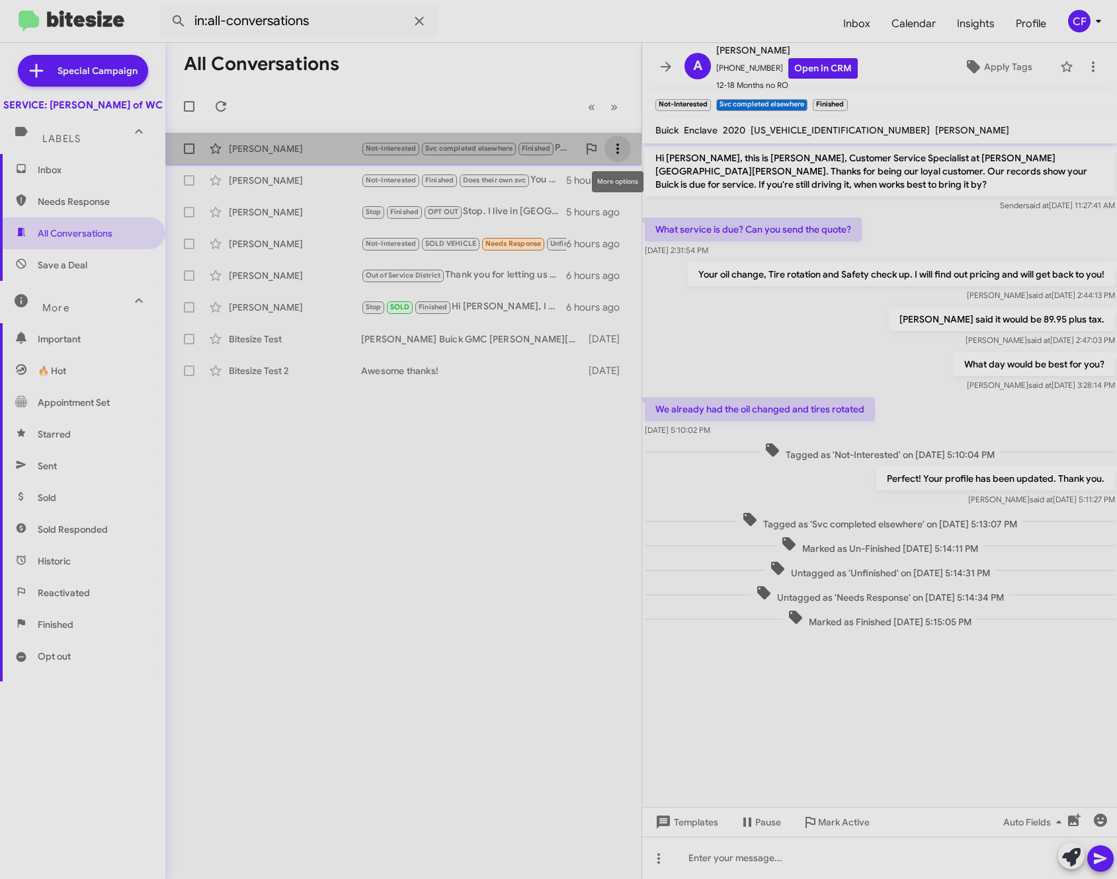
click at [614, 146] on icon at bounding box center [618, 149] width 16 height 16
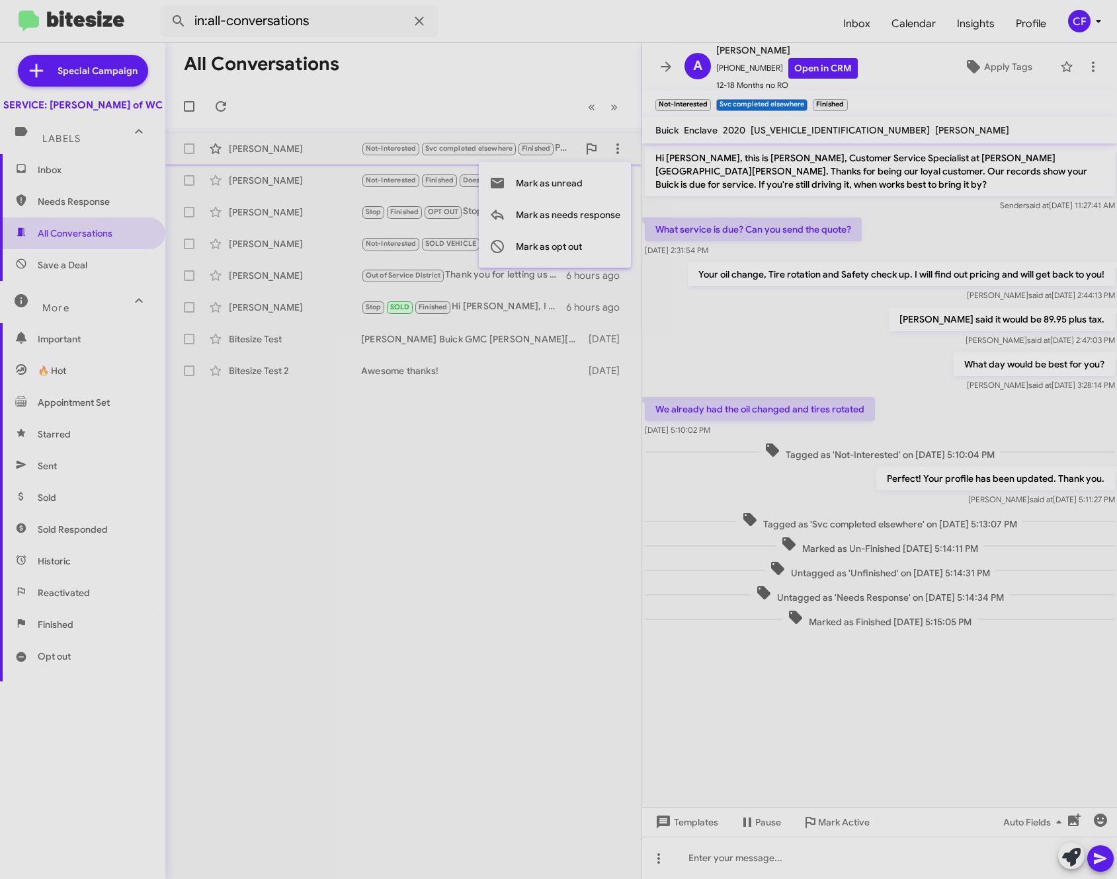
drag, startPoint x: 500, startPoint y: 673, endPoint x: 491, endPoint y: 666, distance: 11.8
click at [500, 672] on div at bounding box center [558, 439] width 1117 height 879
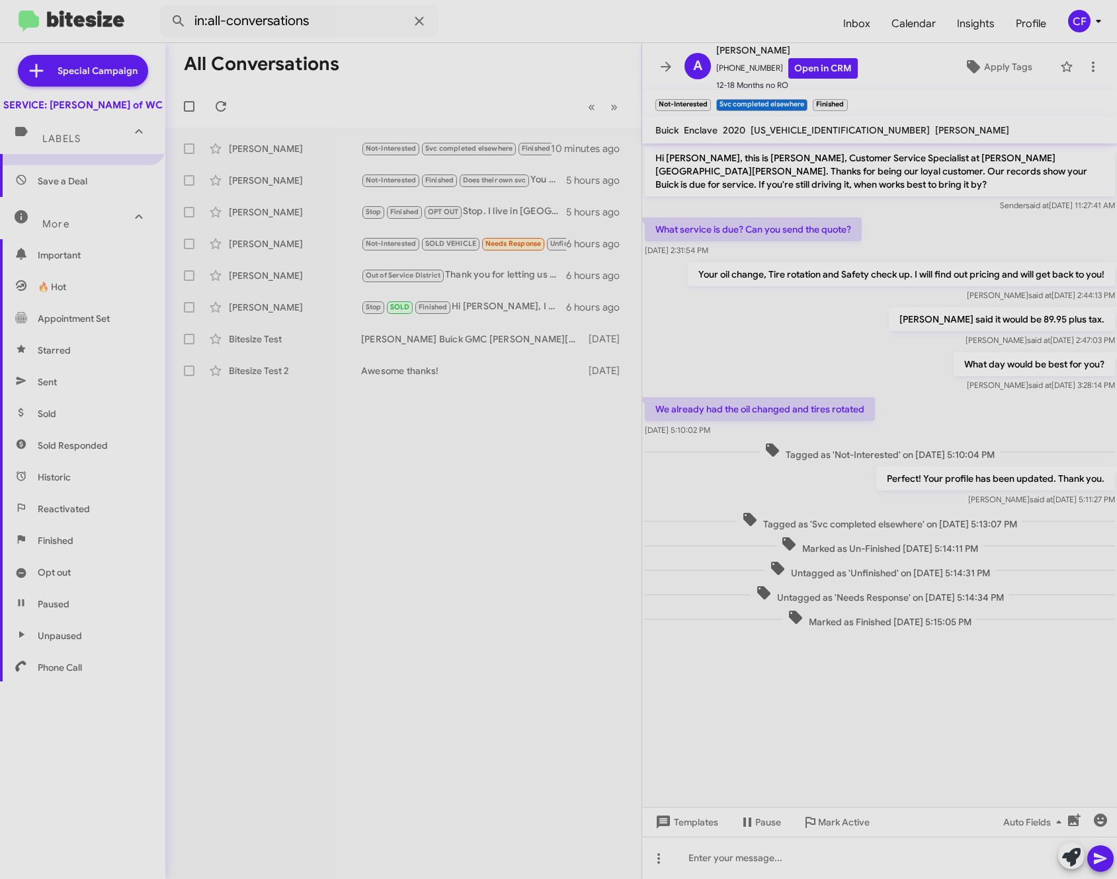
scroll to position [97, 0]
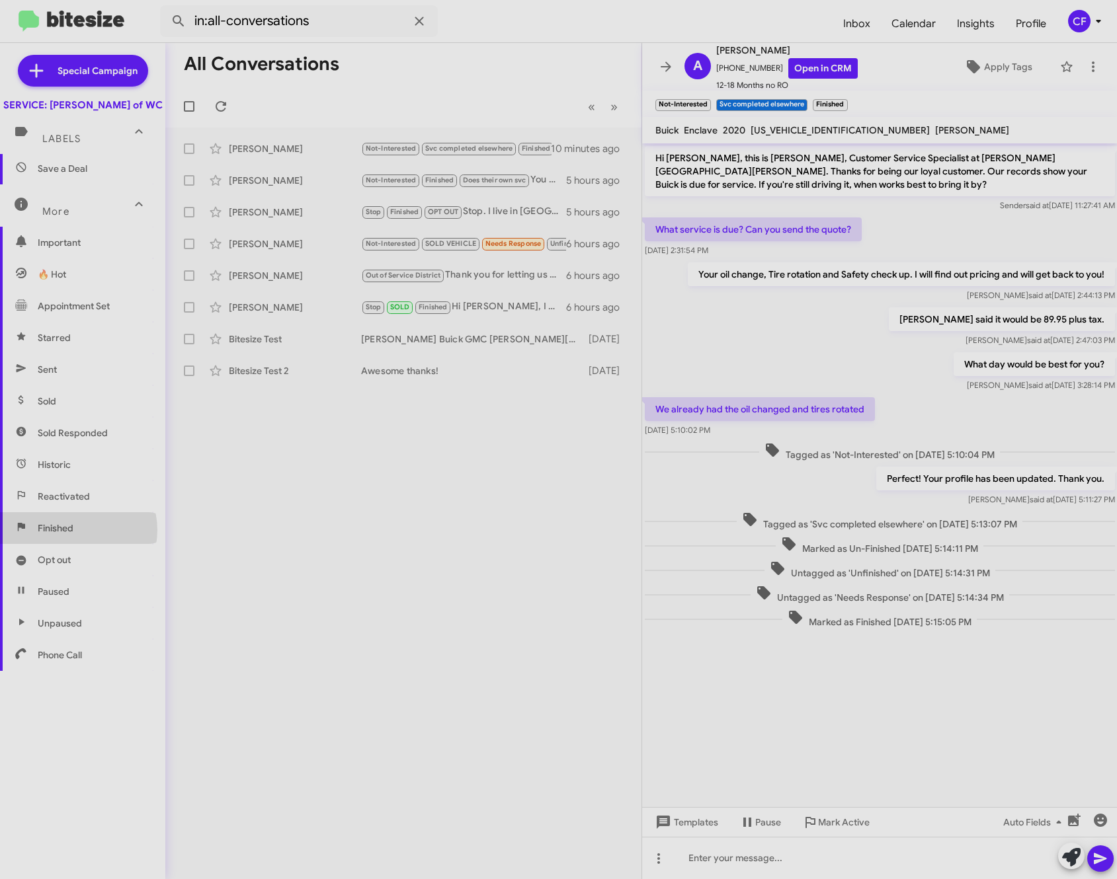
click at [75, 543] on span "Finished" at bounding box center [82, 528] width 165 height 32
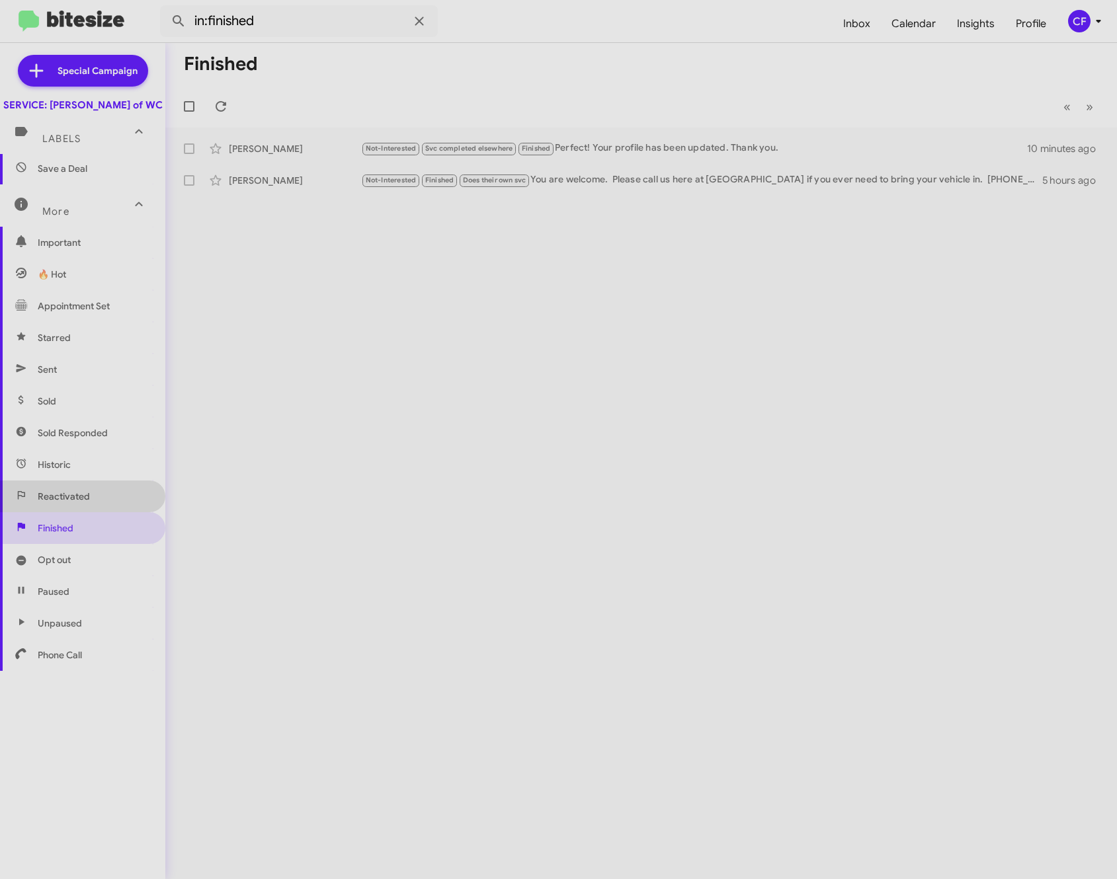
click at [93, 512] on span "Reactivated" at bounding box center [82, 497] width 165 height 32
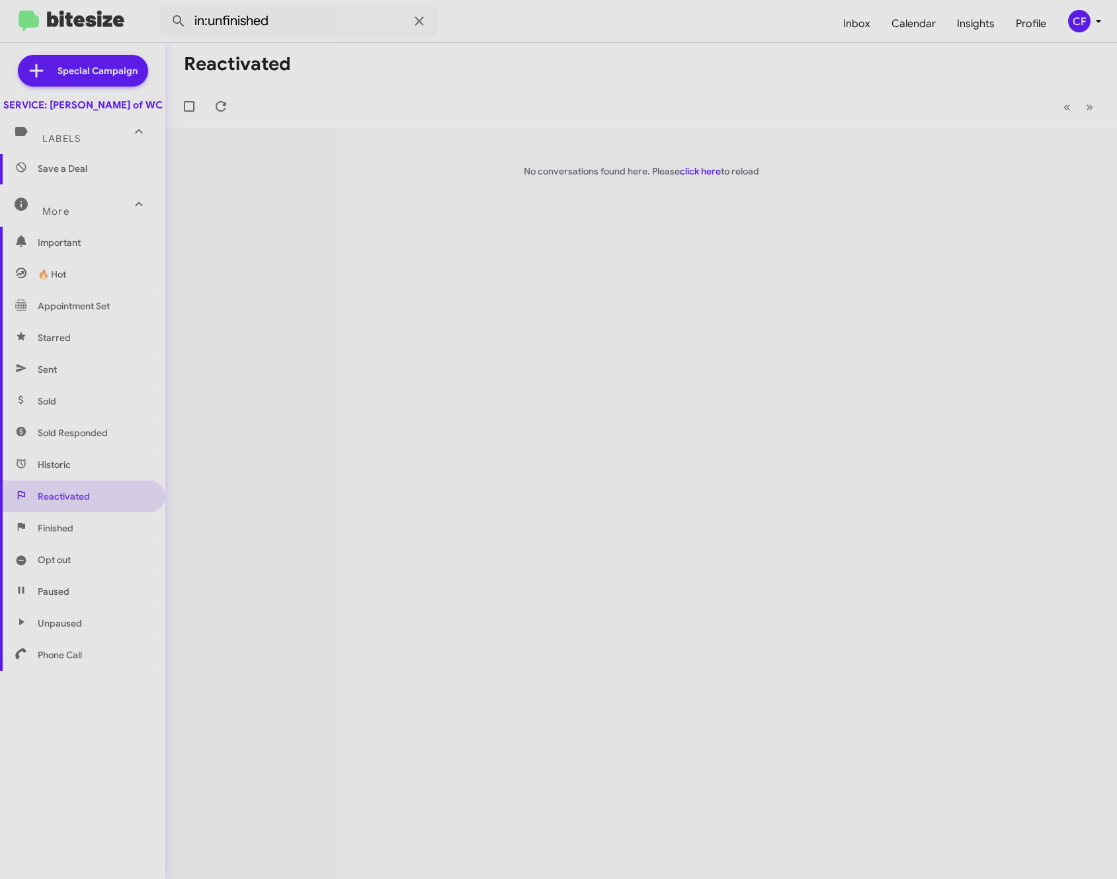
click at [81, 544] on span "Finished" at bounding box center [82, 528] width 165 height 32
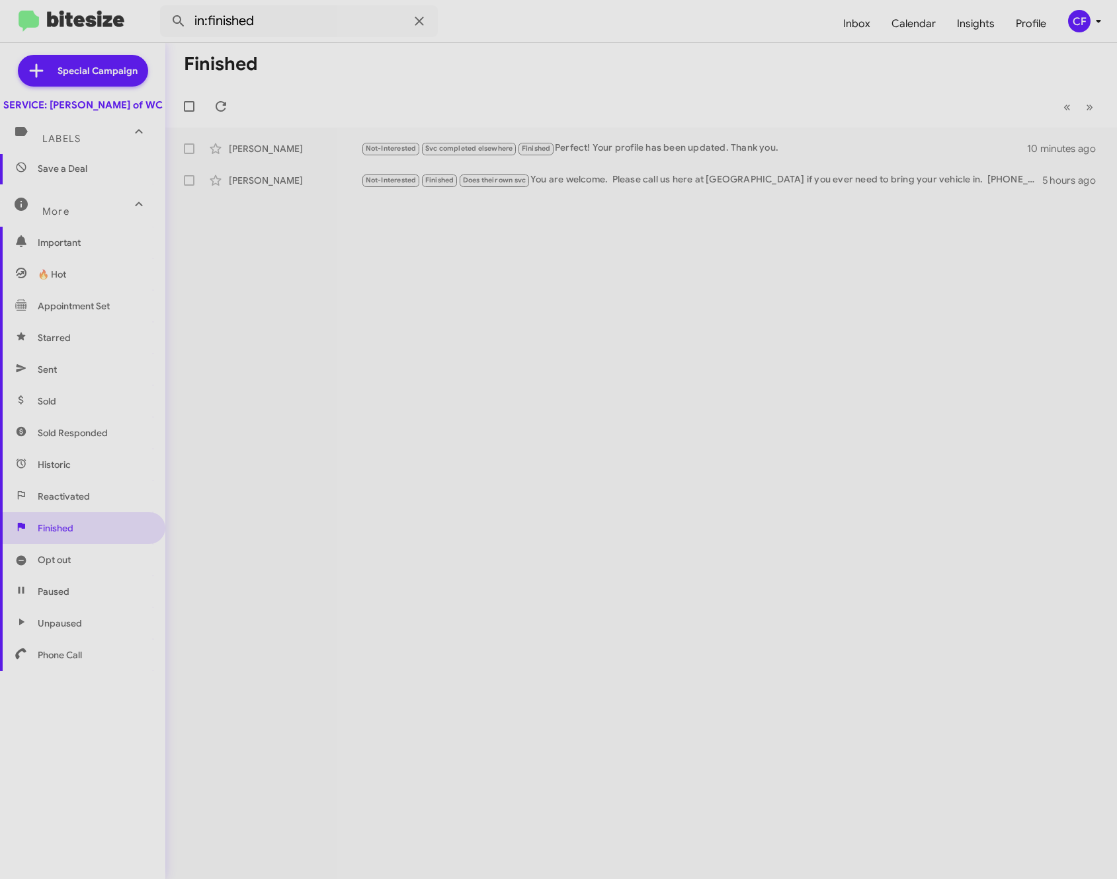
drag, startPoint x: 1062, startPoint y: 148, endPoint x: 767, endPoint y: 260, distance: 315.5
click at [767, 260] on div "Finished « Previous » Next [PERSON_NAME] Not-Interested Svc completed elsewhere…" at bounding box center [640, 461] width 951 height 836
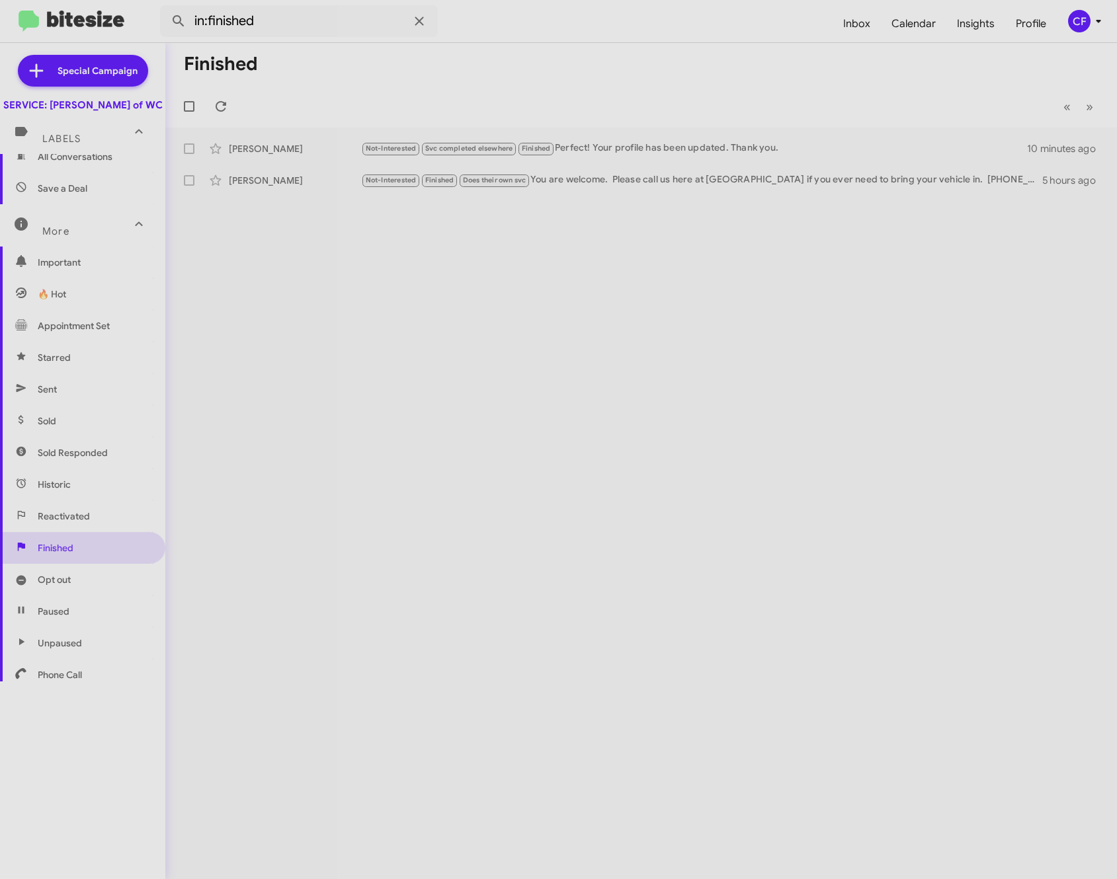
scroll to position [97, 0]
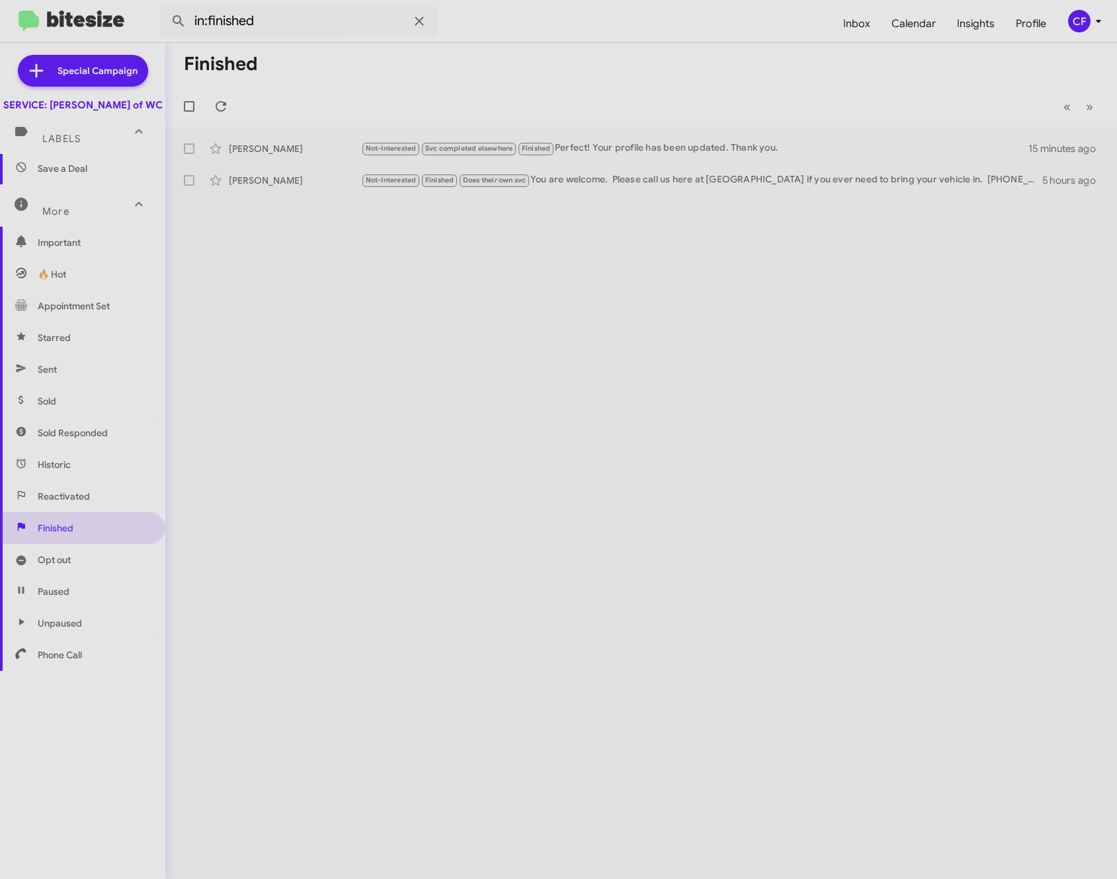
click at [426, 481] on div "Finished « Previous » Next [PERSON_NAME] Not-Interested Svc completed elsewhere…" at bounding box center [640, 461] width 951 height 836
click at [81, 154] on mat-expansion-panel-header "Labels" at bounding box center [82, 133] width 165 height 42
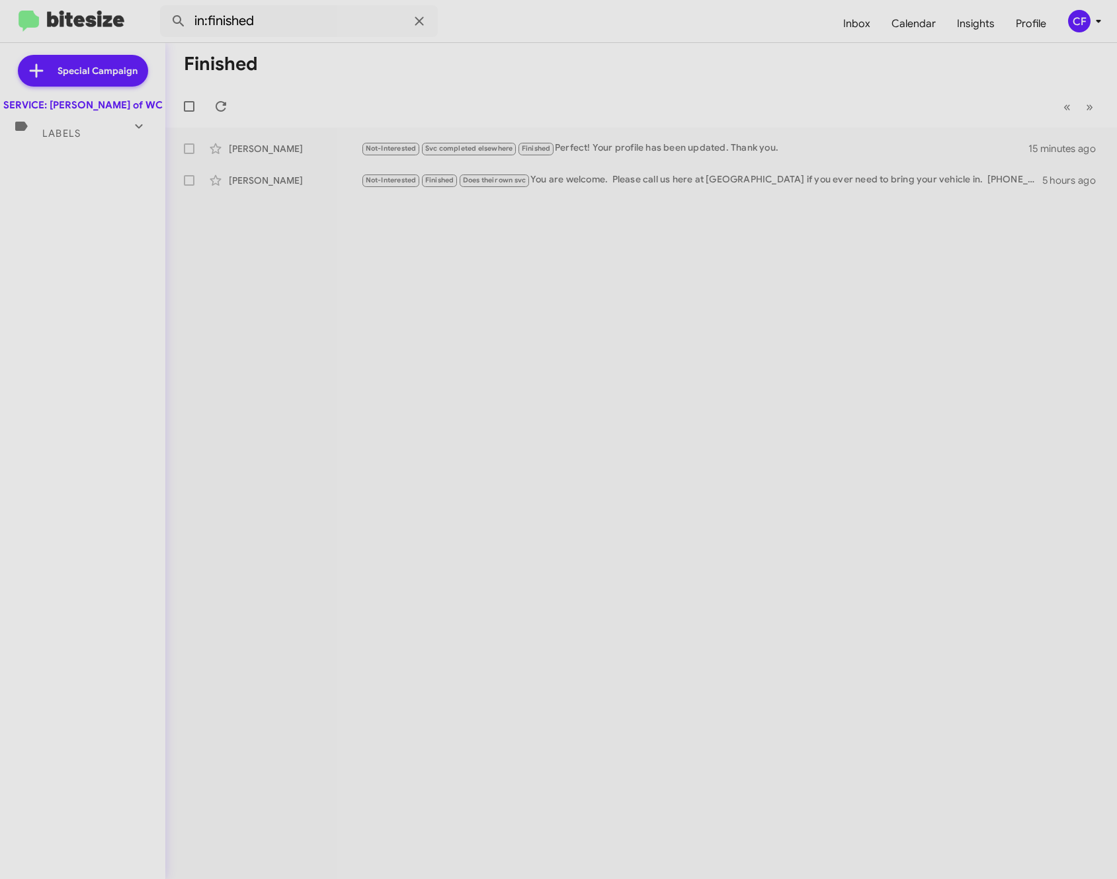
click at [71, 139] on span "Labels" at bounding box center [61, 134] width 38 height 12
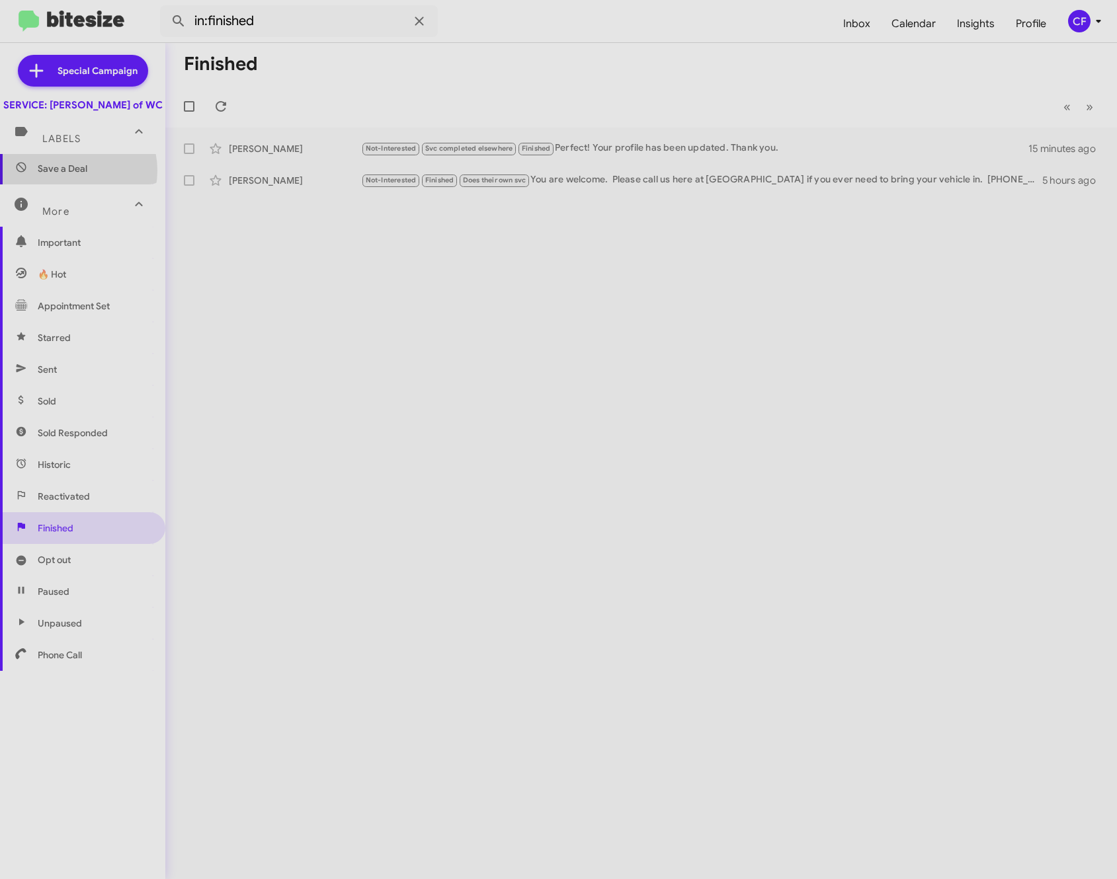
click at [69, 175] on span "Save a Deal" at bounding box center [63, 168] width 50 height 13
type input "in:not-interested"
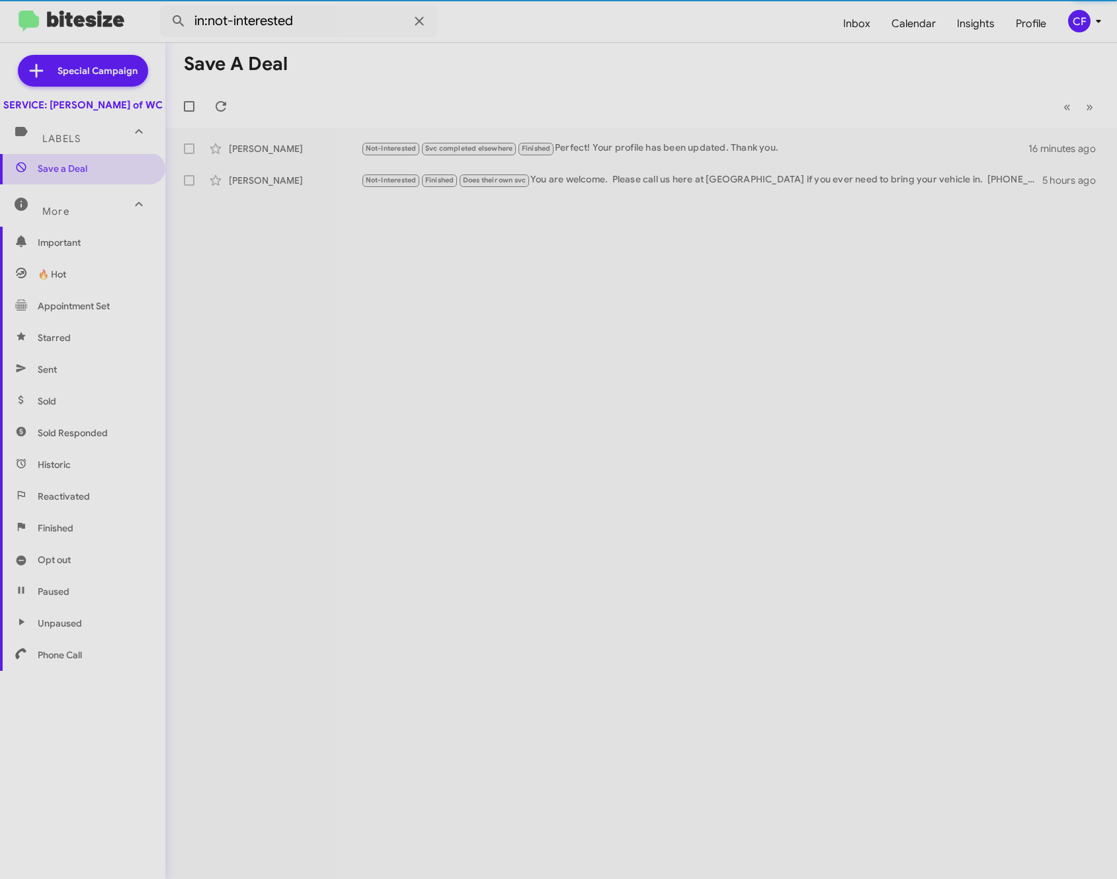
click at [61, 216] on div "More" at bounding box center [70, 206] width 118 height 24
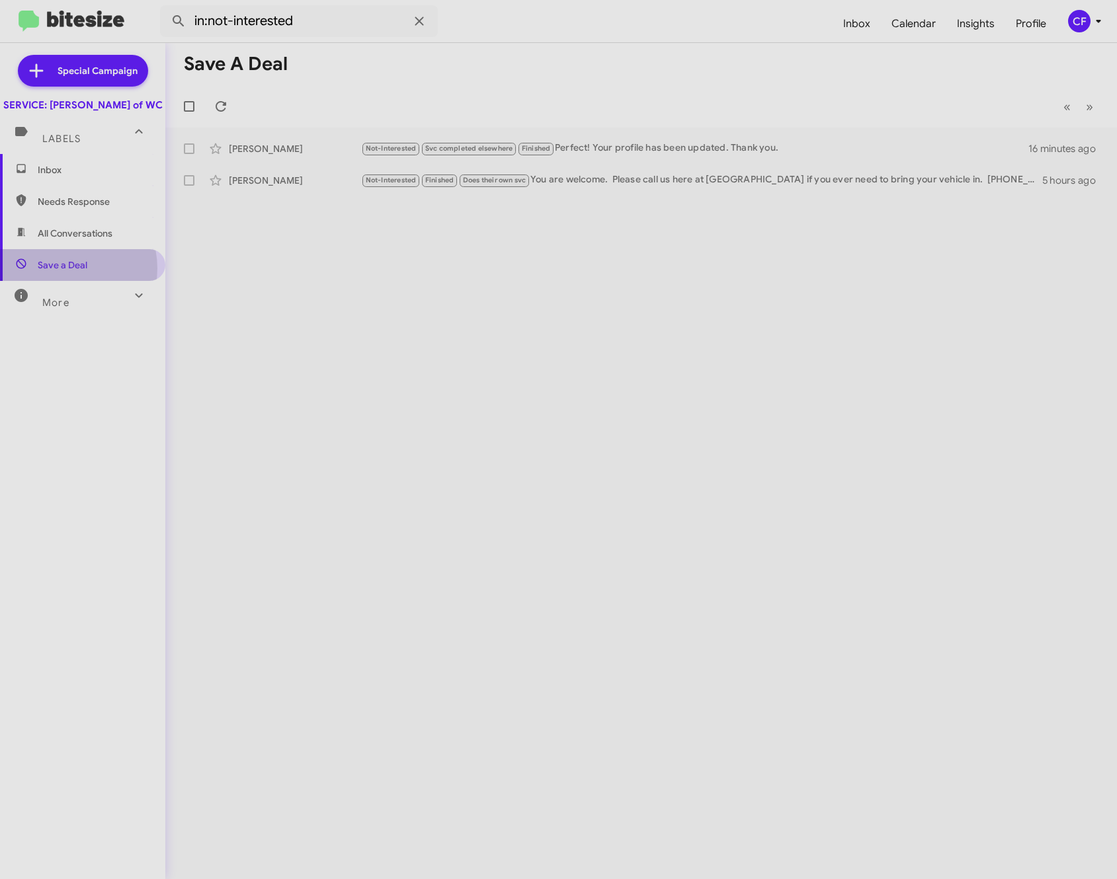
click at [63, 272] on span "Save a Deal" at bounding box center [63, 264] width 50 height 13
click at [67, 172] on span "Inbox" at bounding box center [82, 170] width 165 height 32
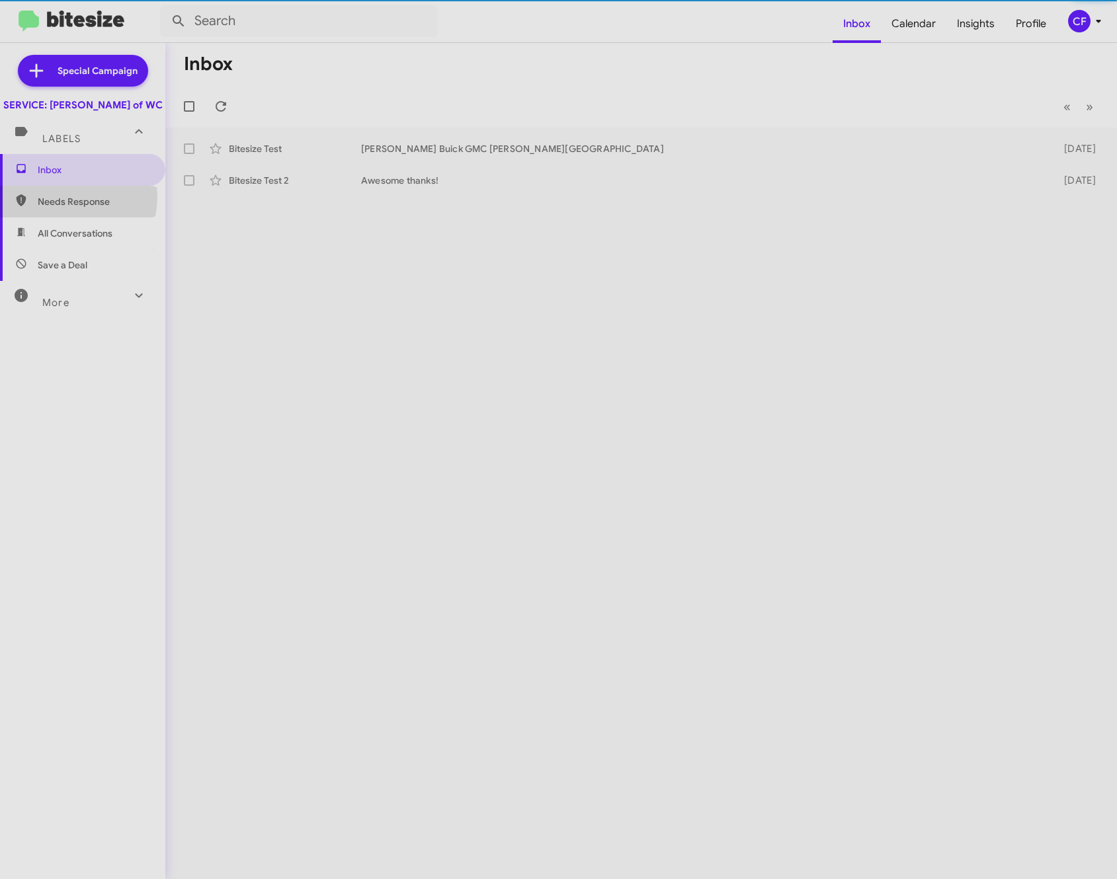
click at [50, 208] on span "Needs Response" at bounding box center [94, 201] width 112 height 13
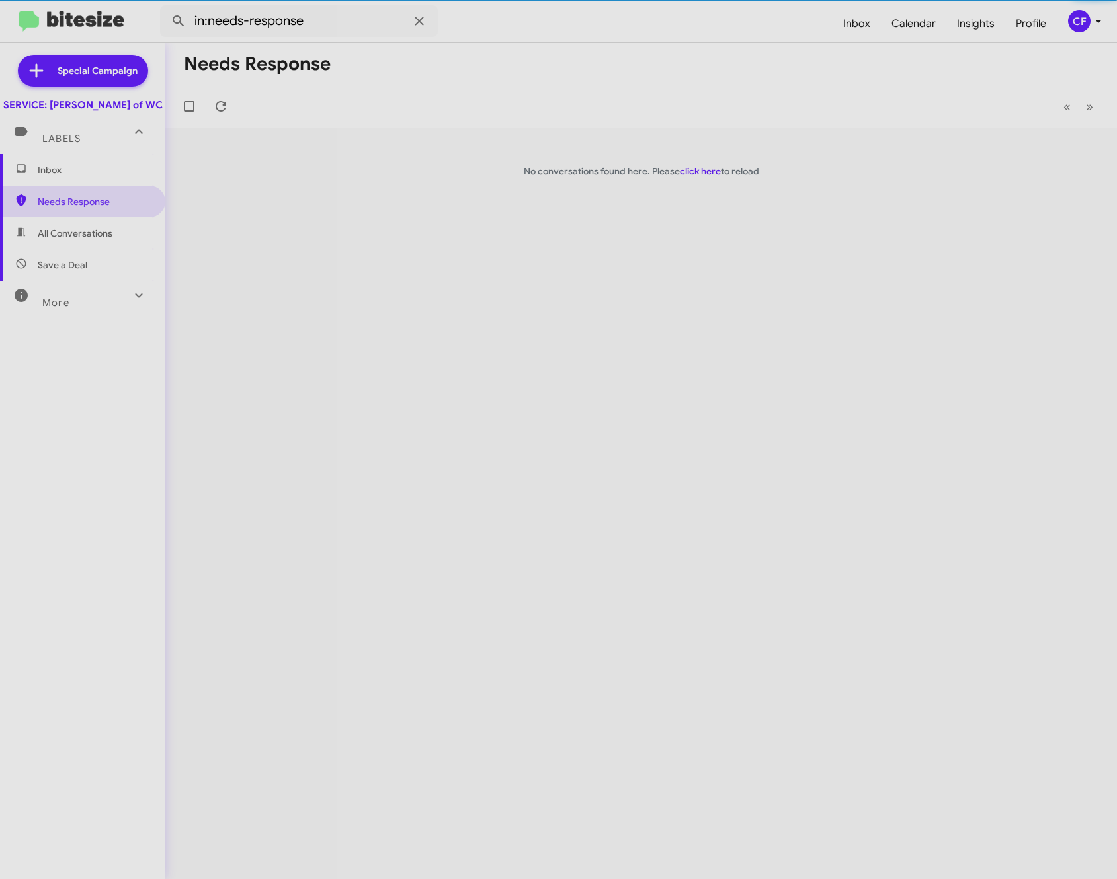
click at [86, 240] on span "All Conversations" at bounding box center [75, 233] width 75 height 13
type input "in:all-conversations"
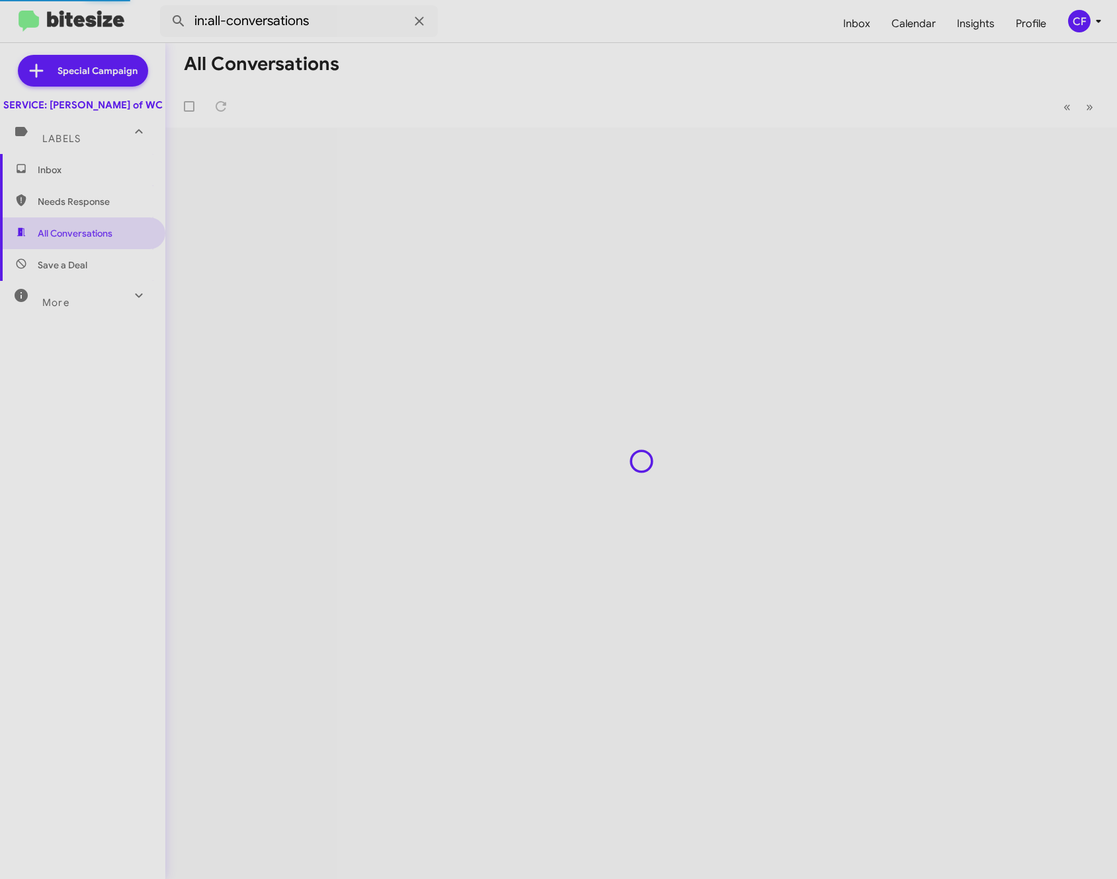
click at [82, 177] on span "Inbox" at bounding box center [94, 169] width 112 height 13
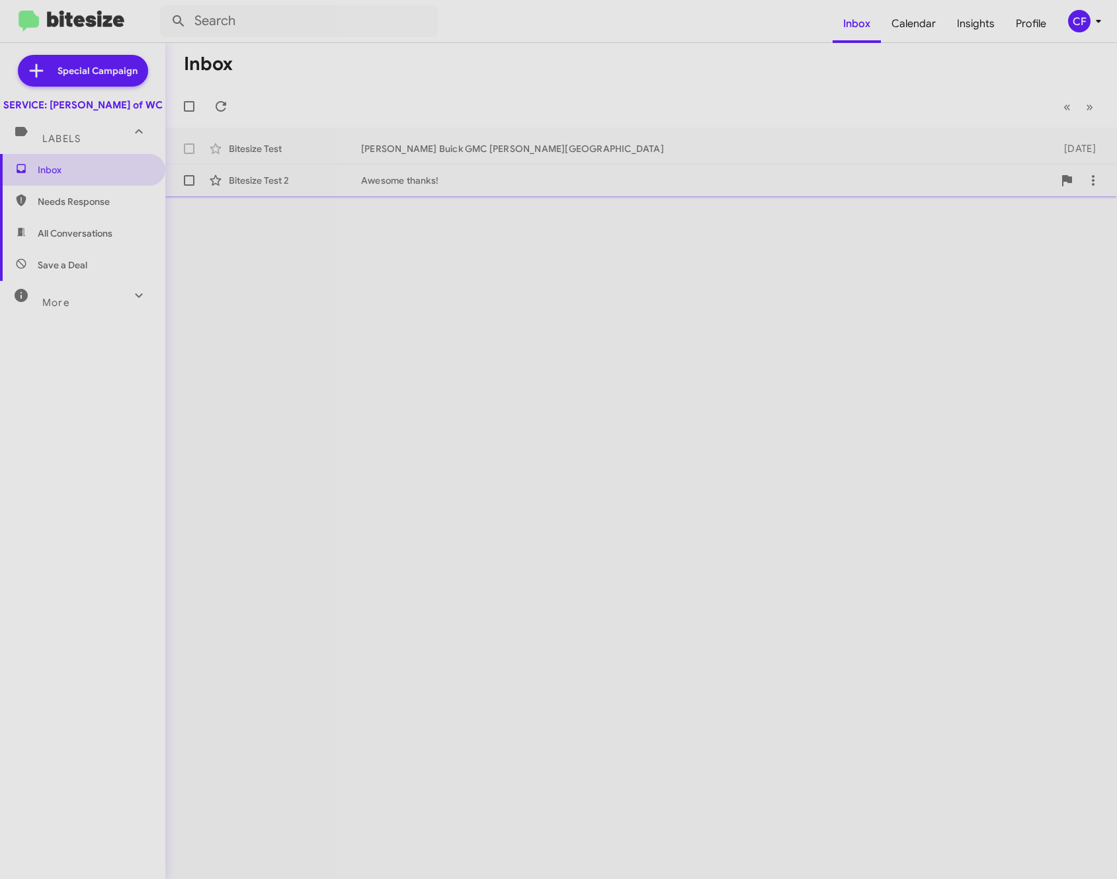
click at [313, 180] on div "Bitesize Test 2" at bounding box center [295, 180] width 132 height 13
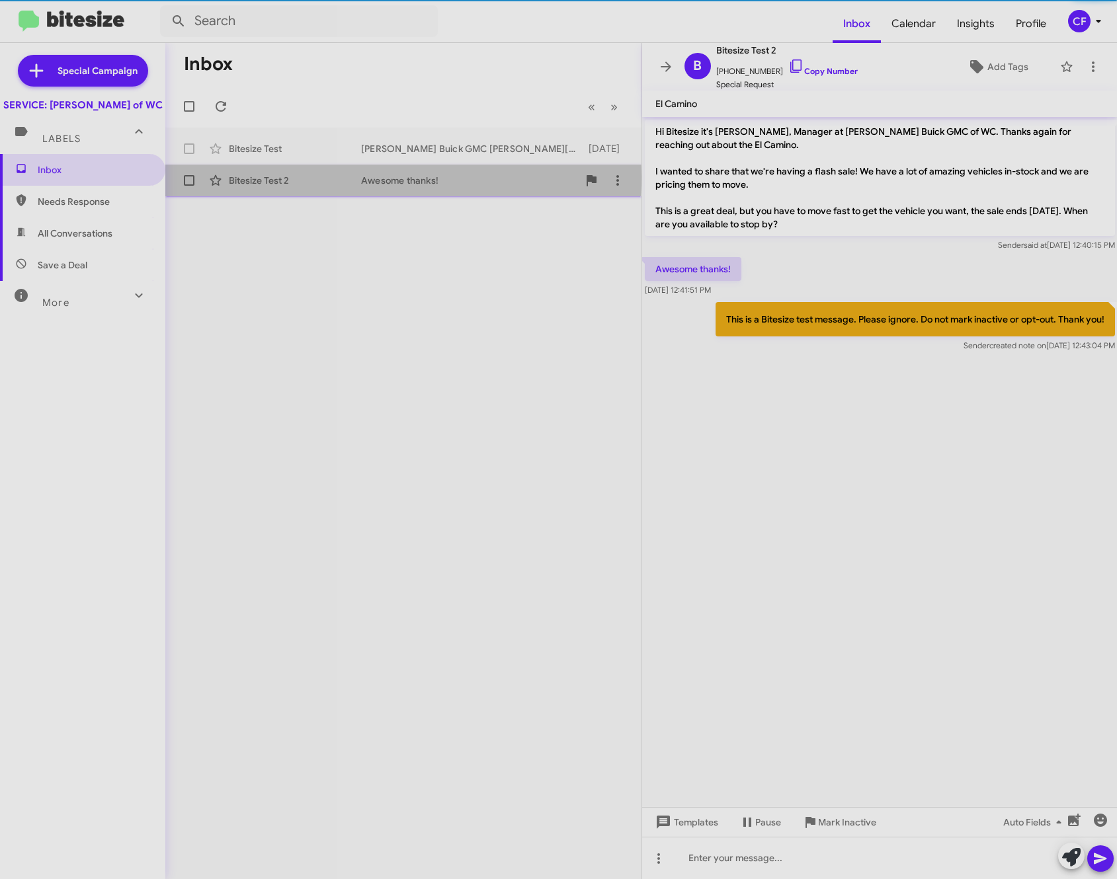
click at [323, 177] on div "Bitesize Test 2" at bounding box center [295, 180] width 132 height 13
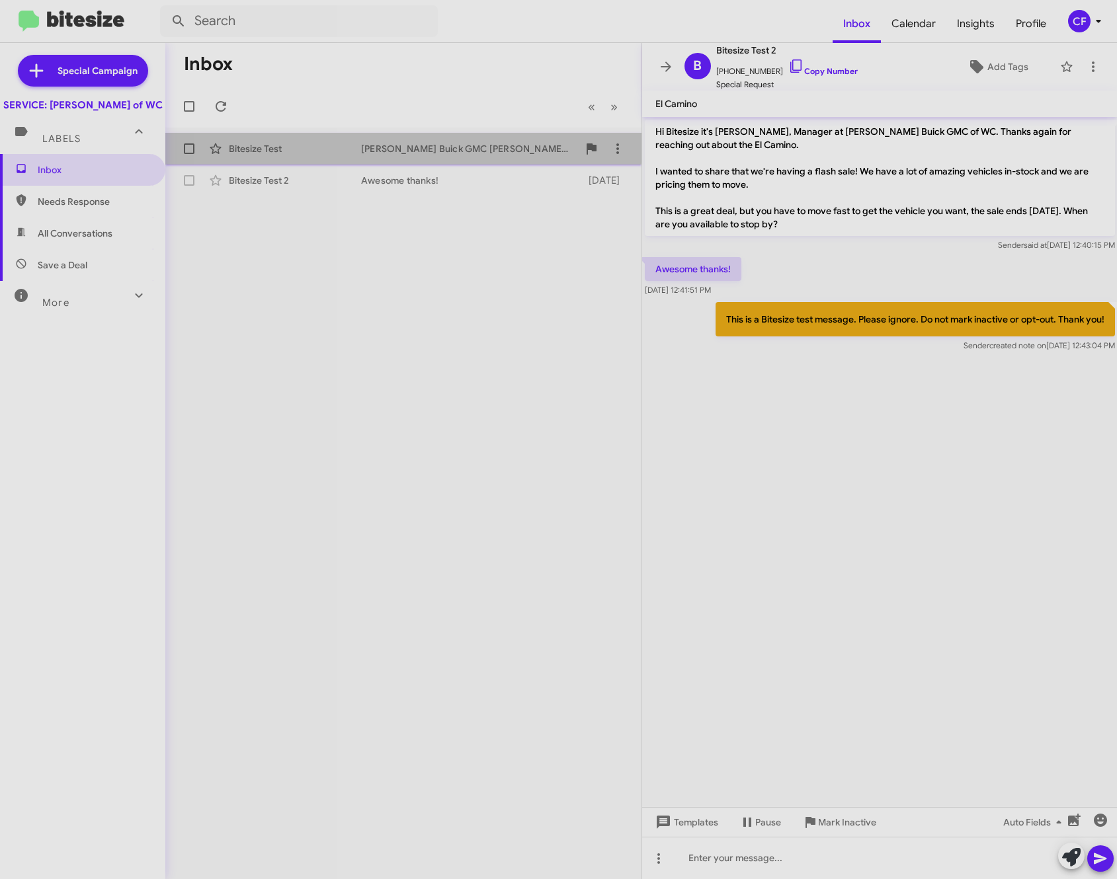
click at [334, 143] on div "Bitesize Test" at bounding box center [295, 148] width 132 height 13
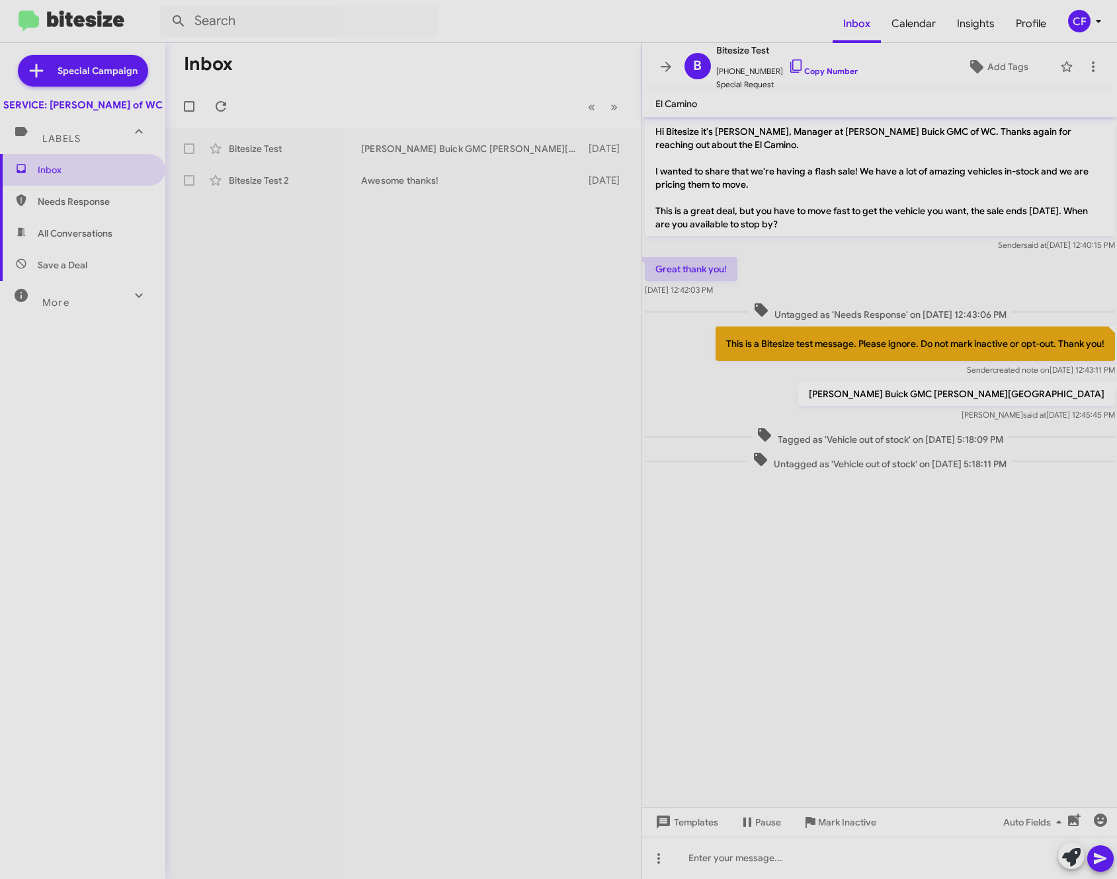
click at [362, 271] on div "Inbox « Previous » Next Bitesize Test [PERSON_NAME] Buick GMC [PERSON_NAME] Cha…" at bounding box center [403, 461] width 476 height 836
click at [89, 208] on span "Needs Response" at bounding box center [94, 201] width 112 height 13
type input "in:needs-response"
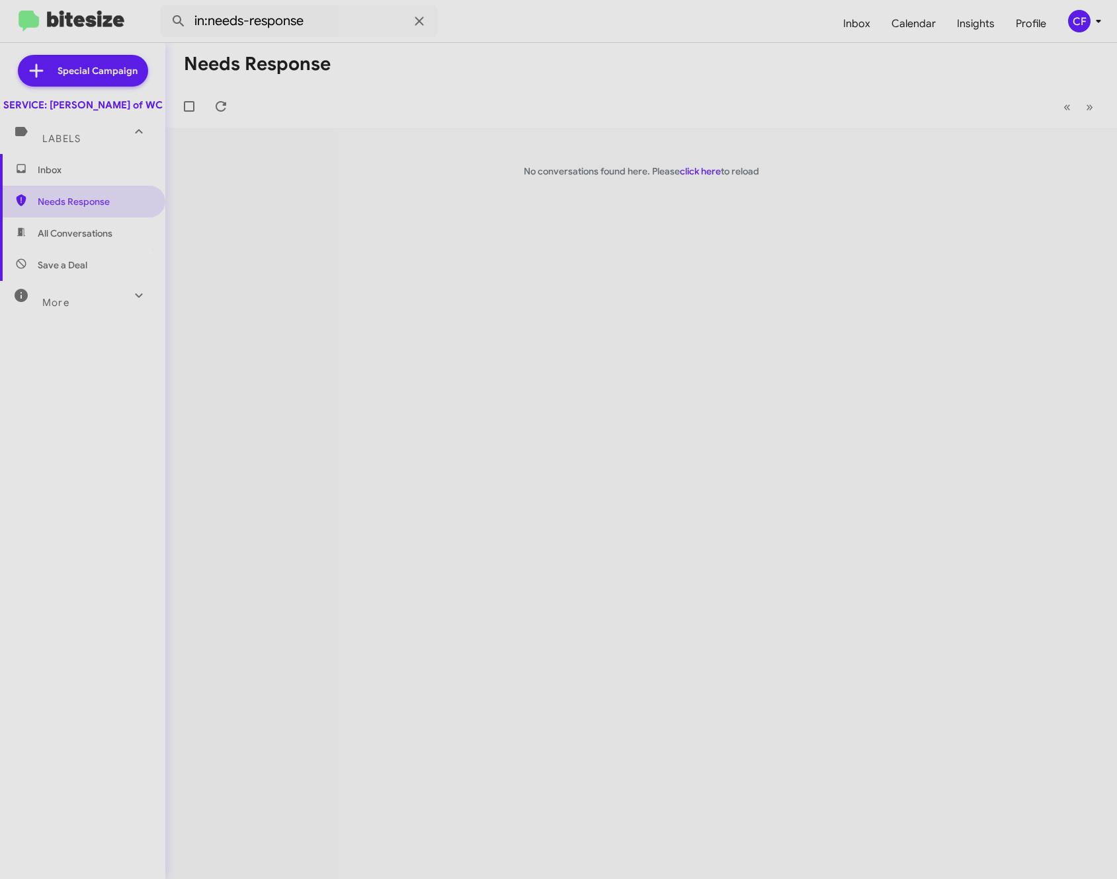
drag, startPoint x: 1004, startPoint y: 194, endPoint x: 785, endPoint y: 143, distance: 224.8
click at [1004, 194] on div "Needs Response « Previous » Next No conversations found here. Please click here…" at bounding box center [640, 461] width 951 height 836
click at [98, 177] on span "Inbox" at bounding box center [94, 169] width 112 height 13
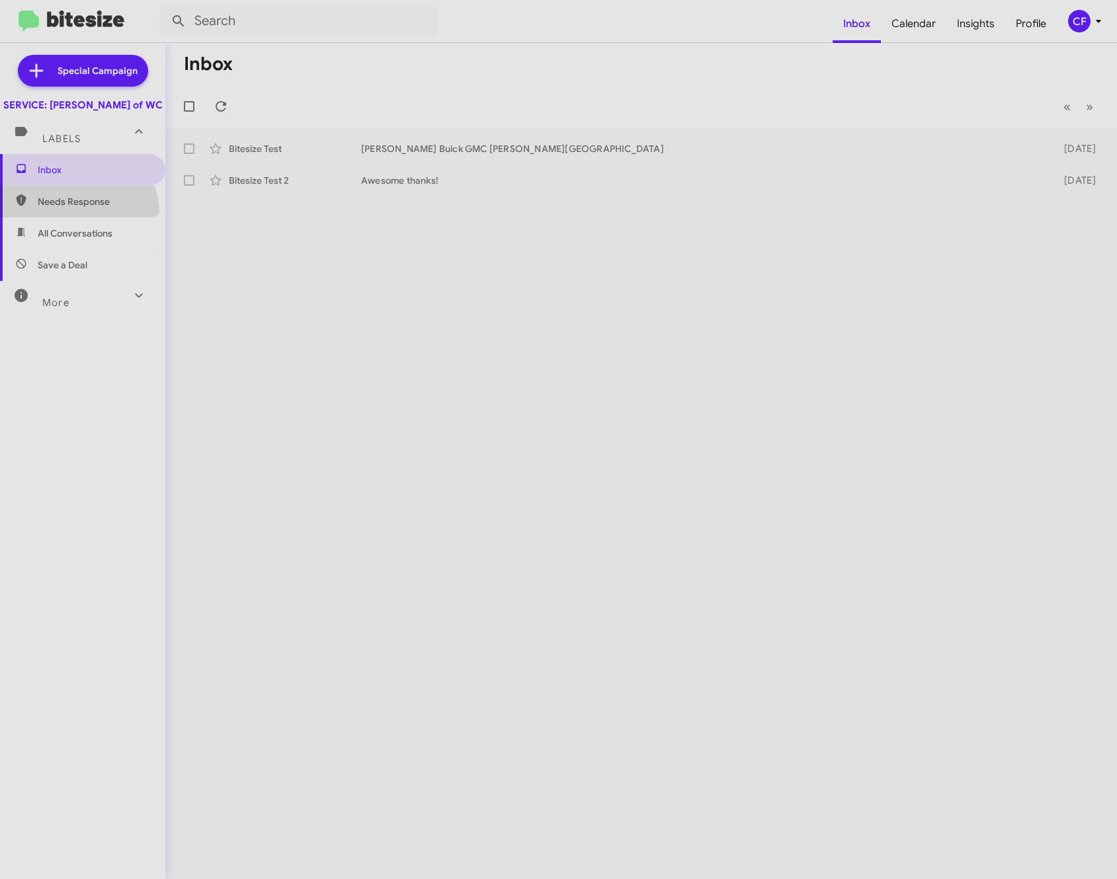
click at [59, 217] on span "Needs Response" at bounding box center [82, 202] width 165 height 32
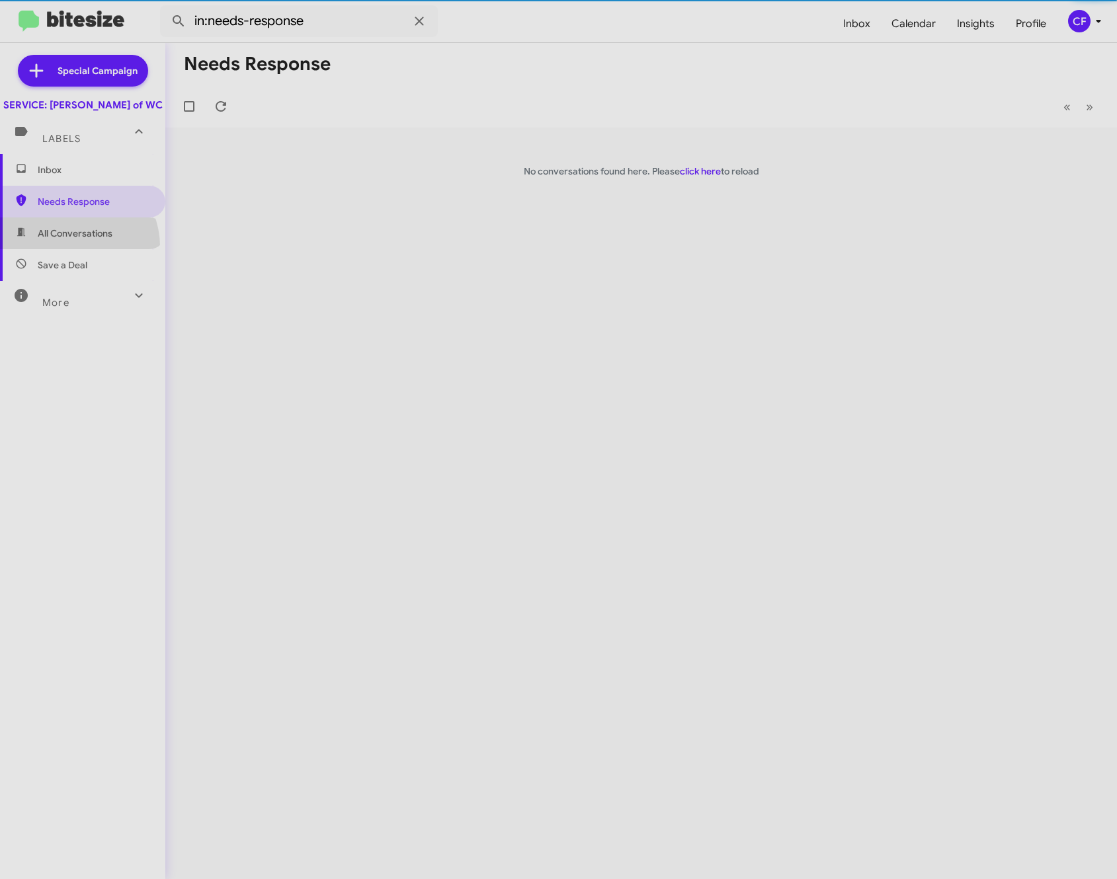
click at [71, 249] on span "All Conversations" at bounding box center [82, 233] width 165 height 32
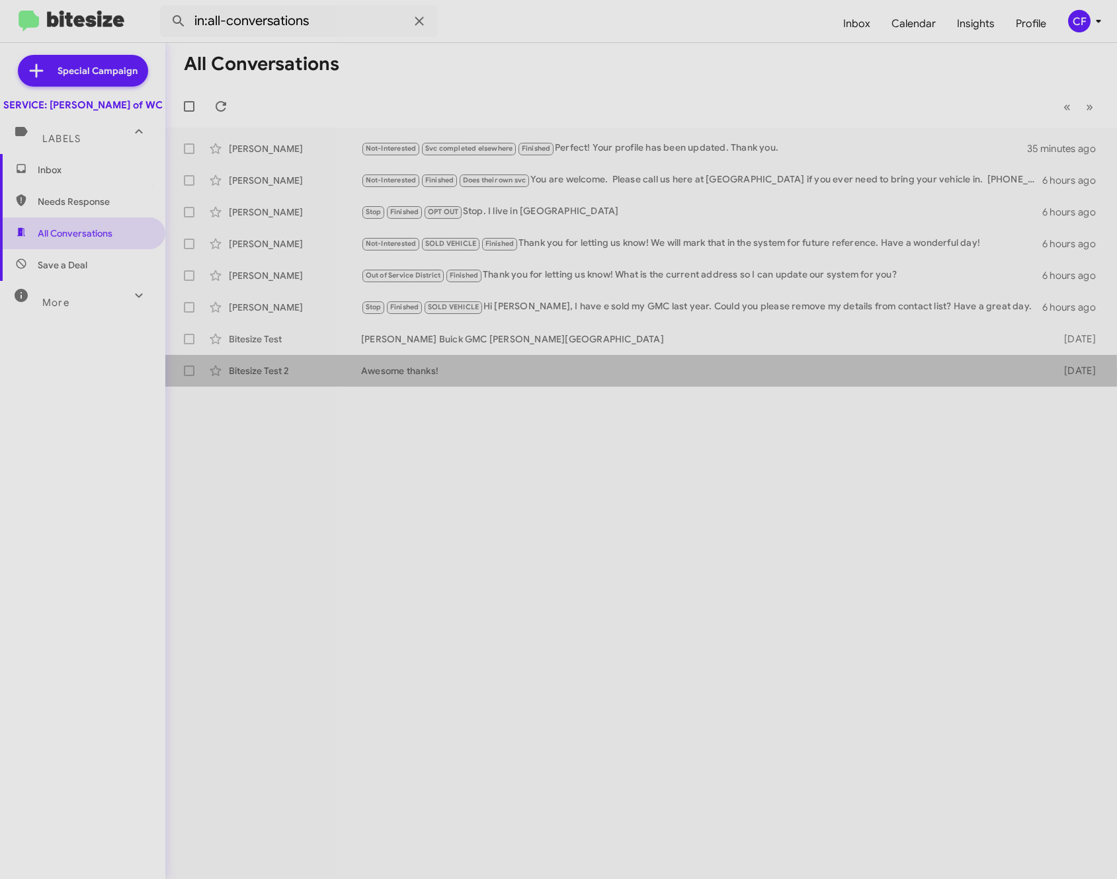
drag, startPoint x: 363, startPoint y: 374, endPoint x: 357, endPoint y: 391, distance: 18.2
click at [357, 391] on div "All Conversations « Previous » Next [PERSON_NAME] Not-Interested Svc completed …" at bounding box center [640, 461] width 951 height 836
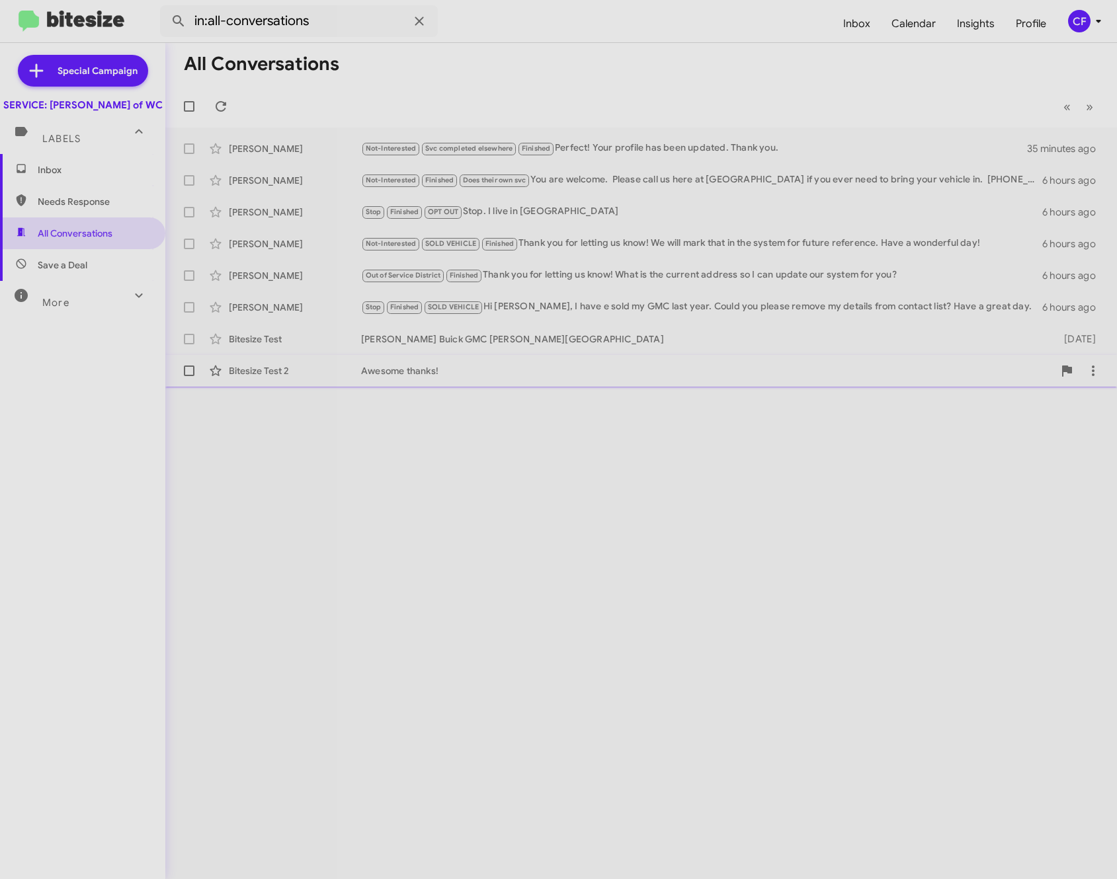
click at [484, 363] on div "Bitesize Test 2 Awesome thanks! [DATE]" at bounding box center [641, 371] width 930 height 26
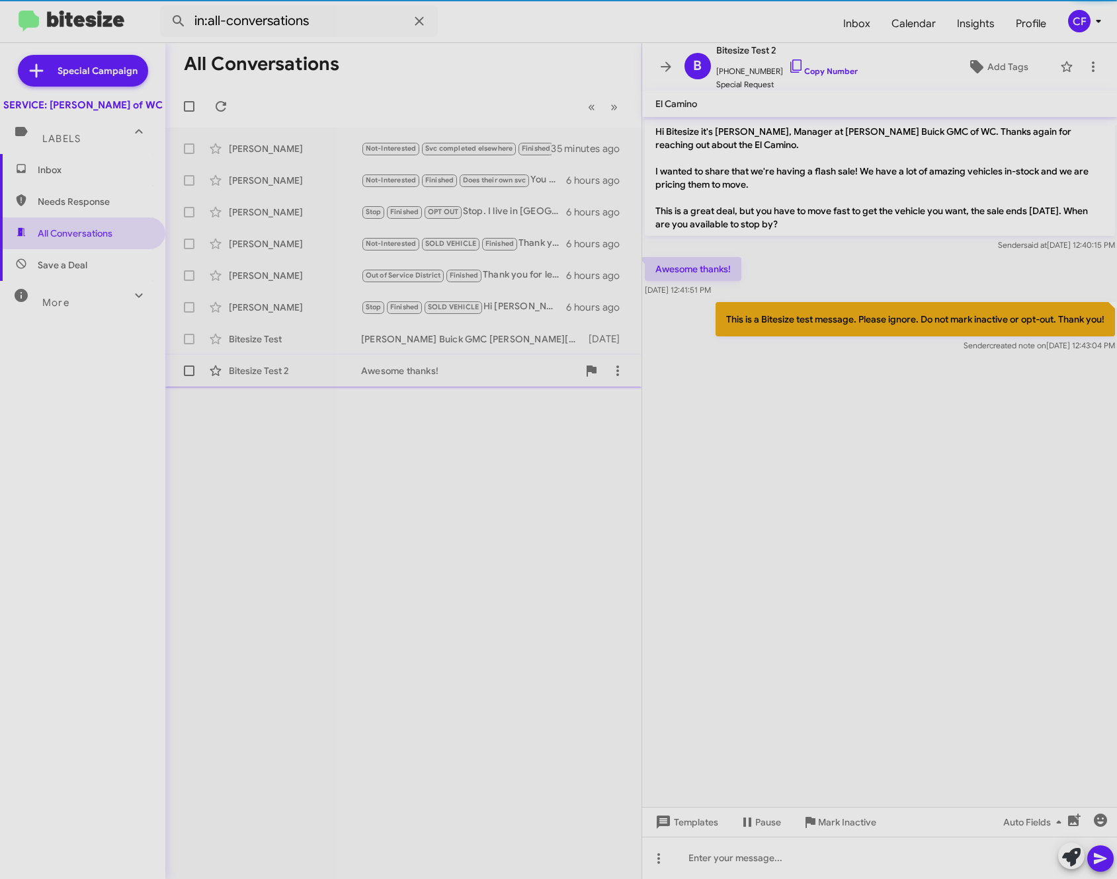
click at [471, 364] on div "Bitesize Test 2 Awesome thanks! [DATE]" at bounding box center [403, 371] width 455 height 26
click at [454, 316] on div "[PERSON_NAME] Stop Finished SOLD VEHICLE Hi [PERSON_NAME], I have e sold my GMC…" at bounding box center [403, 307] width 455 height 26
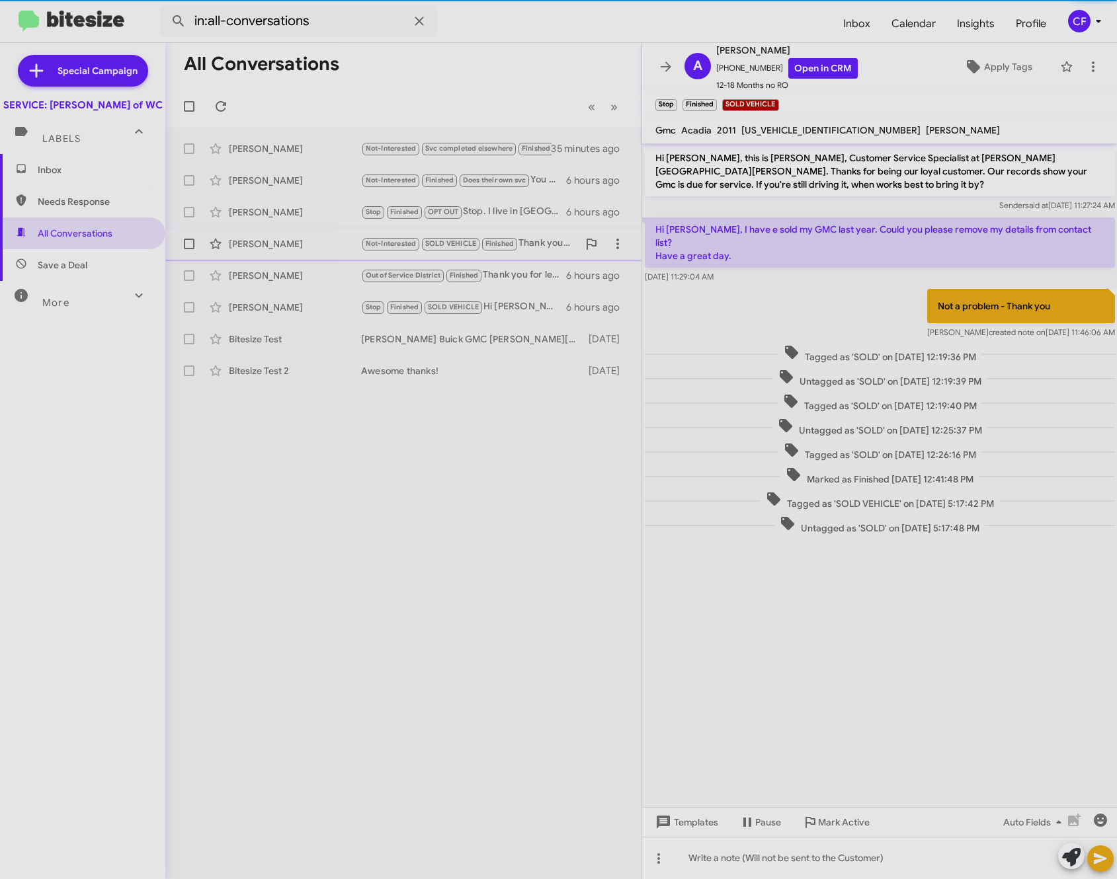
click at [538, 253] on div "[PERSON_NAME] Not-Interested SOLD VEHICLE Finished Thank you for letting us kno…" at bounding box center [403, 244] width 455 height 26
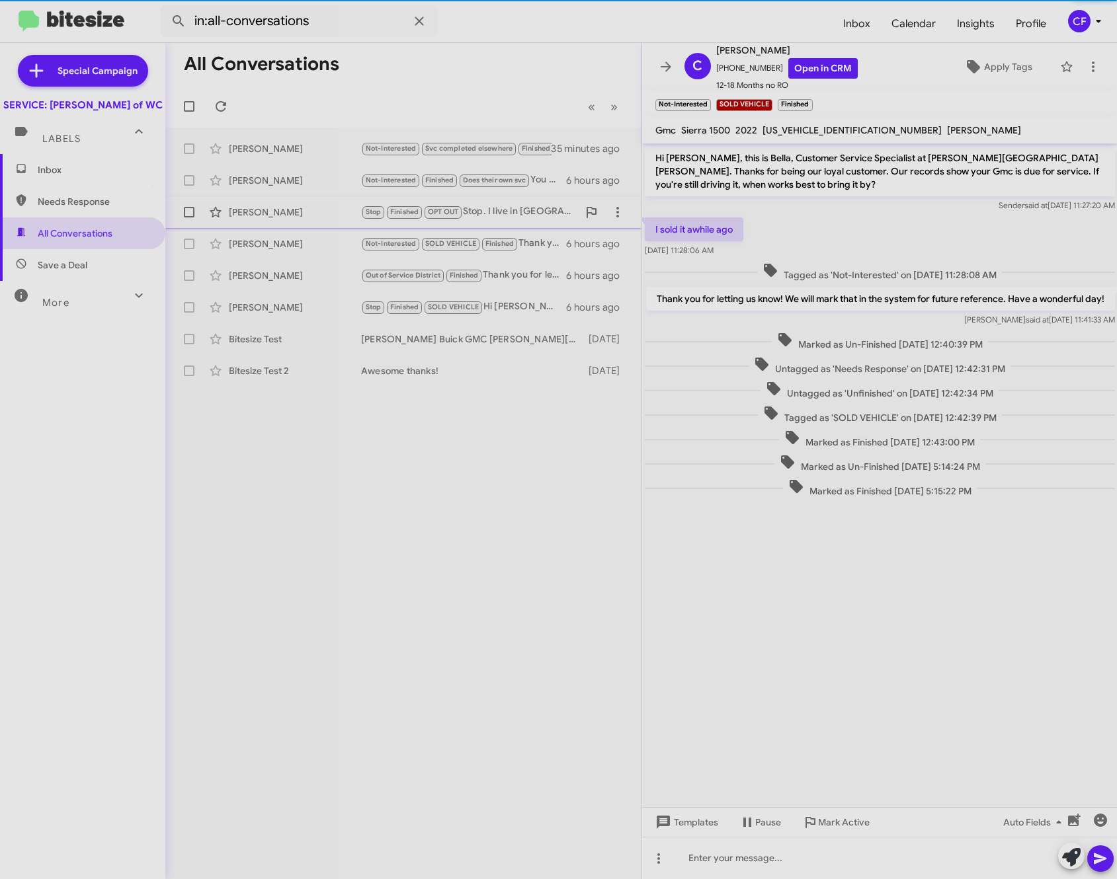
click at [544, 216] on div "Stop Finished OPT OUT Stop. I live in [GEOGRAPHIC_DATA]" at bounding box center [469, 211] width 217 height 15
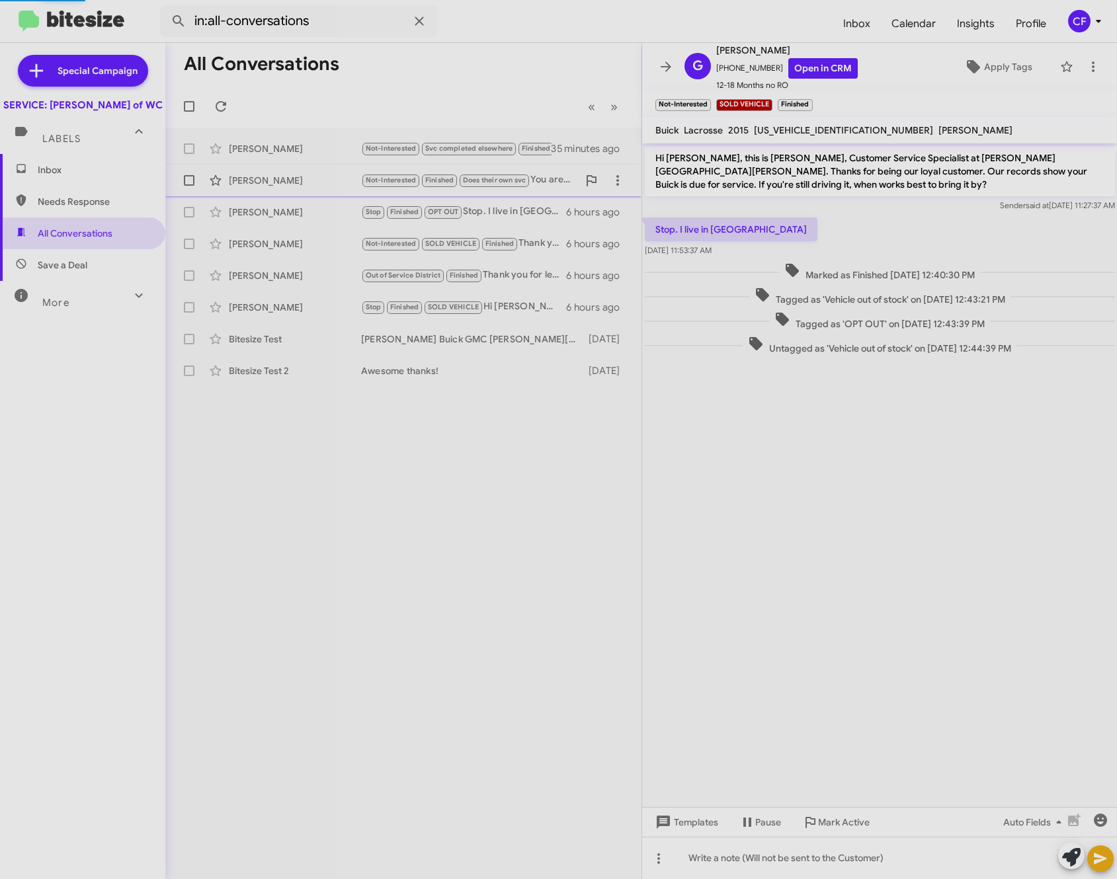
click at [529, 186] on small "Does their own svc" at bounding box center [493, 181] width 69 height 13
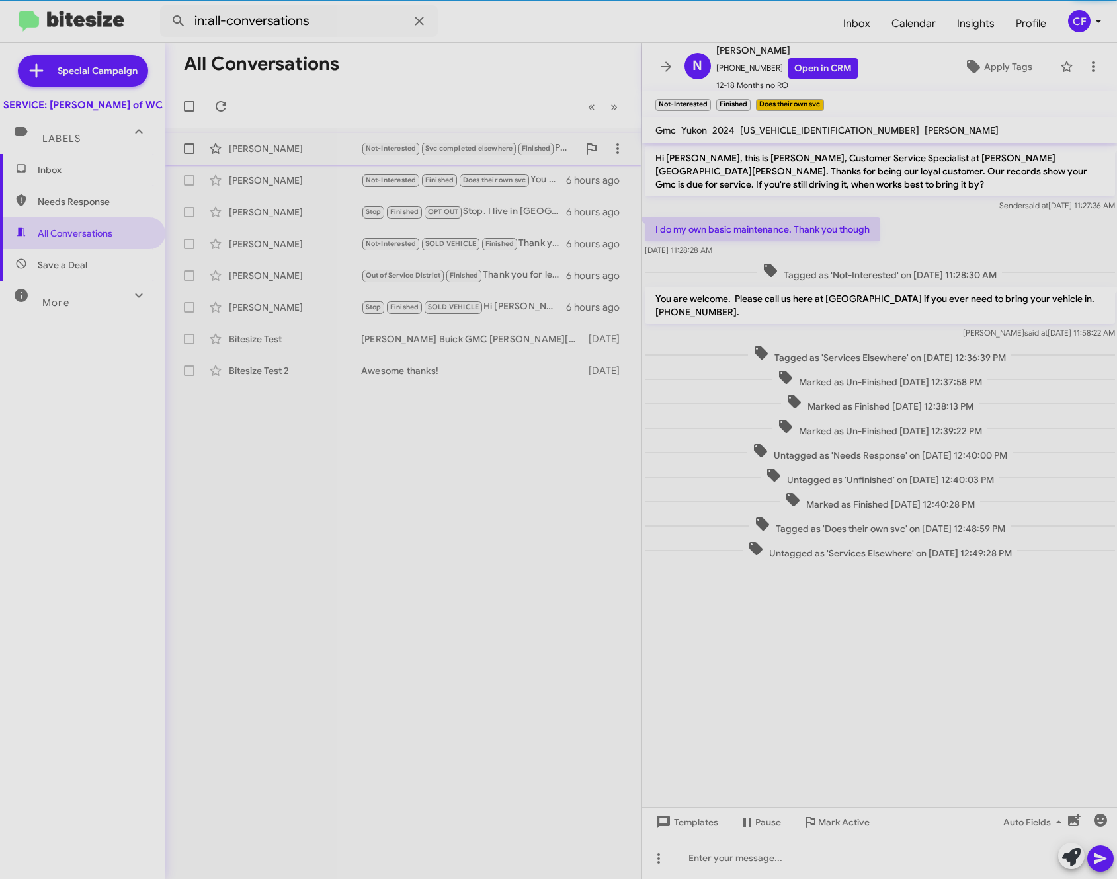
click at [572, 155] on div "Not-Interested Svc completed elsewhere Finished Perfect! Your profile has been …" at bounding box center [469, 148] width 217 height 15
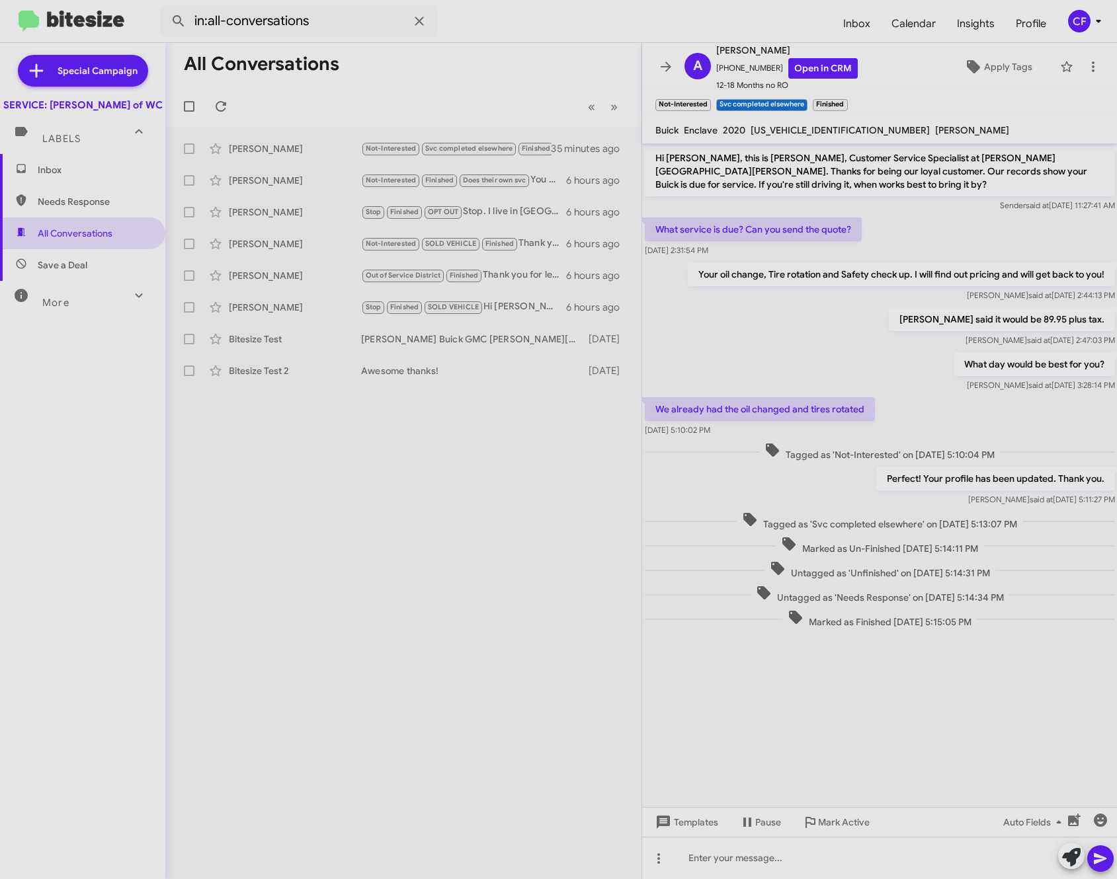
click at [60, 272] on span "Save a Deal" at bounding box center [63, 264] width 50 height 13
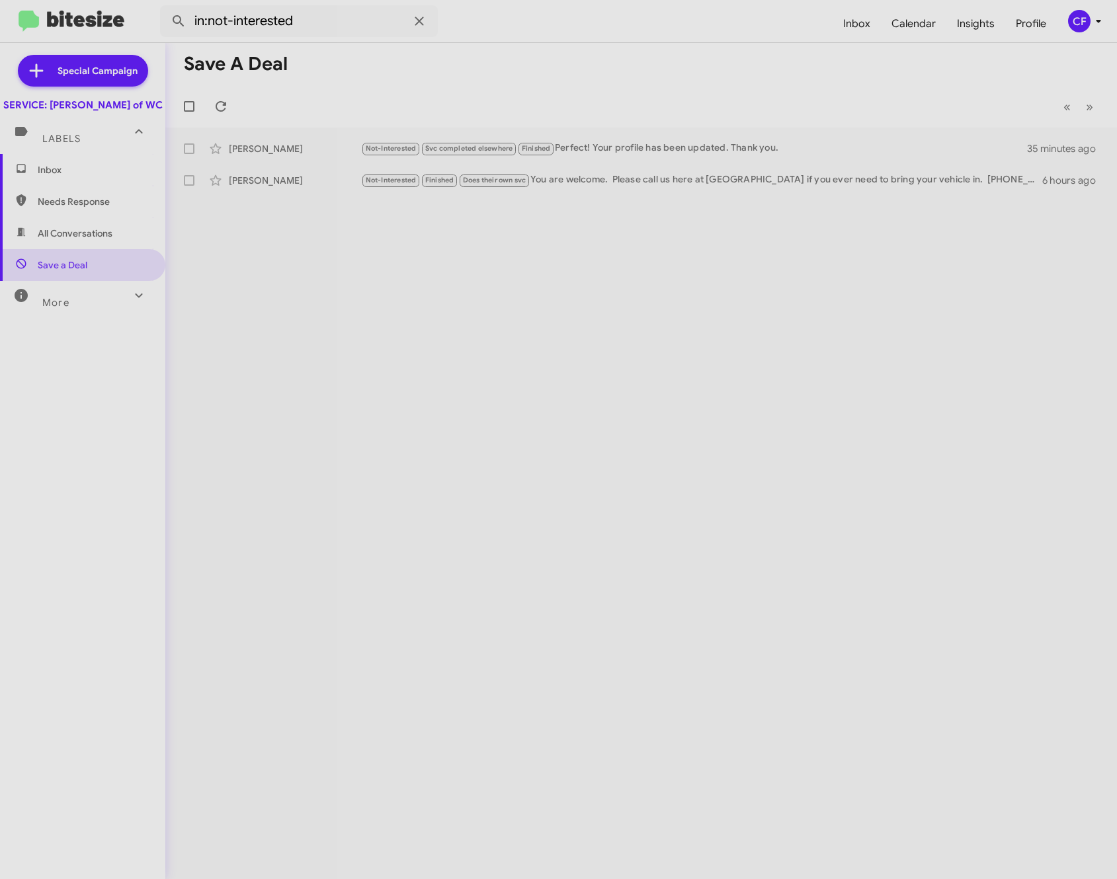
click at [46, 309] on span "More" at bounding box center [55, 303] width 27 height 12
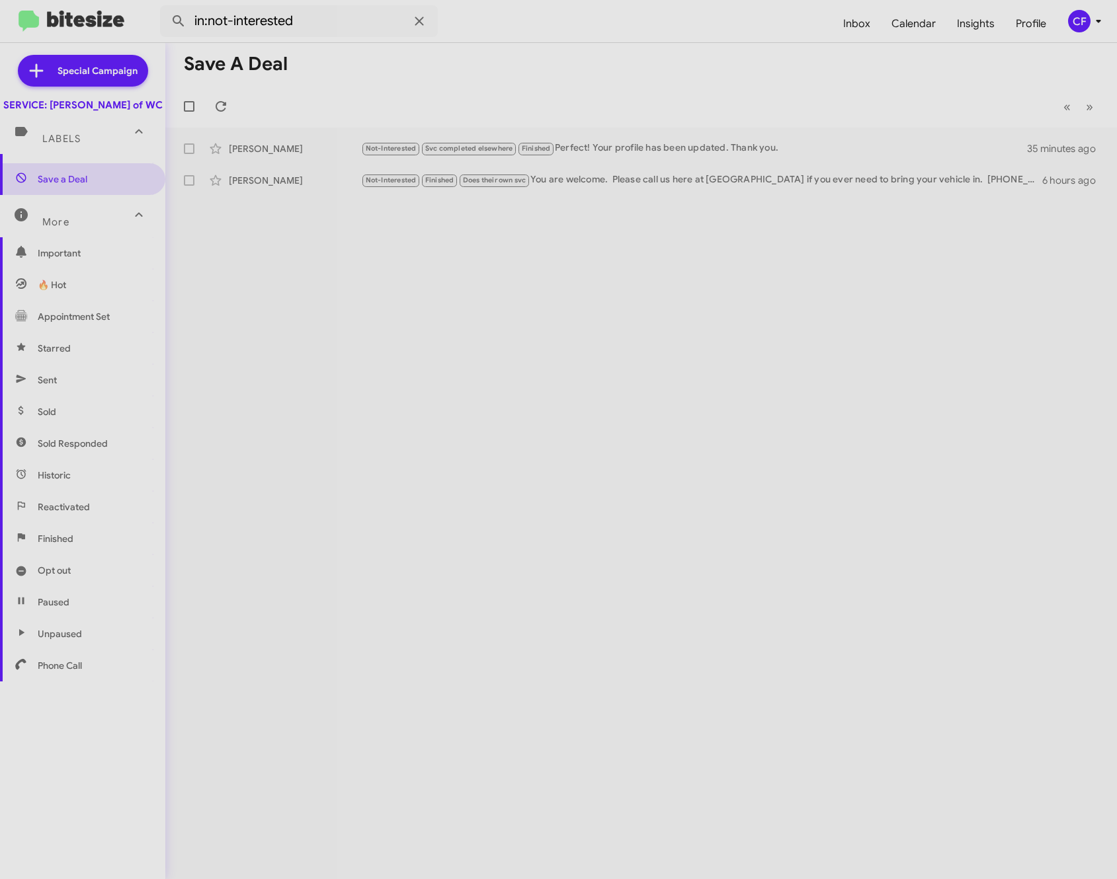
scroll to position [97, 0]
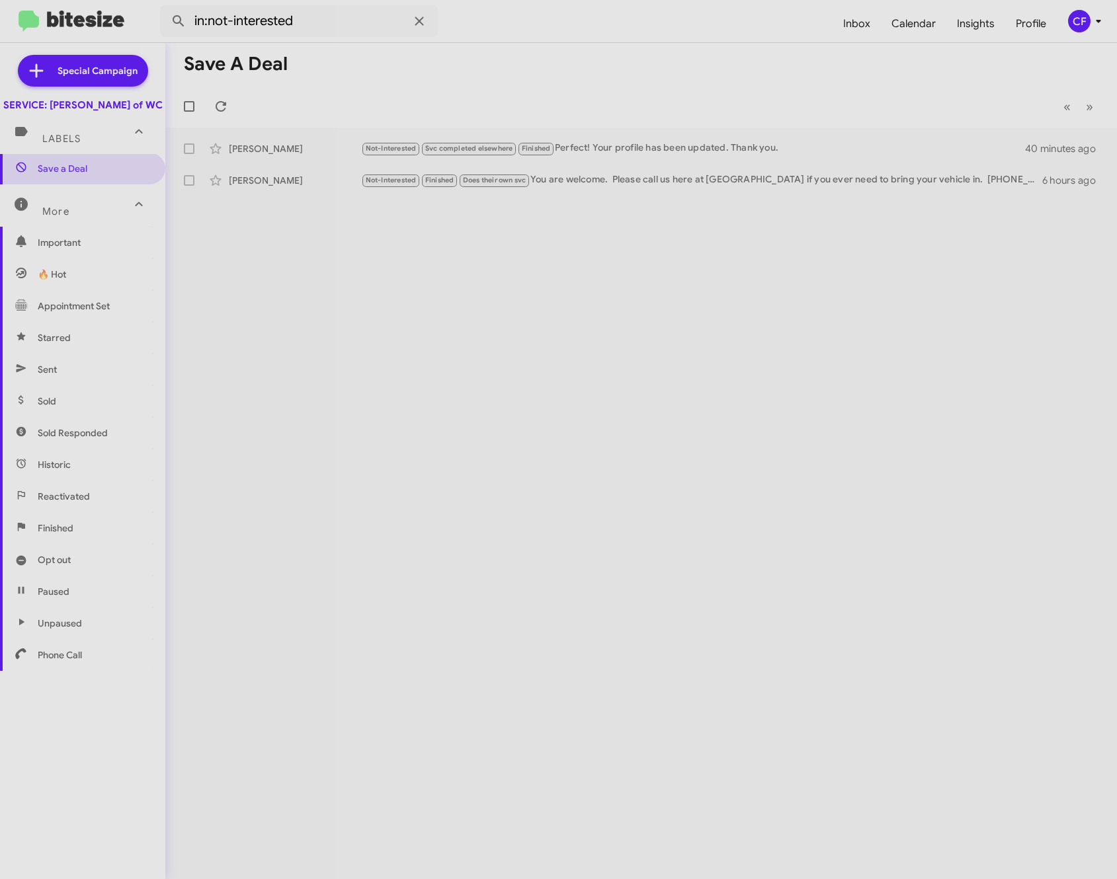
click at [95, 218] on div "More" at bounding box center [70, 206] width 118 height 24
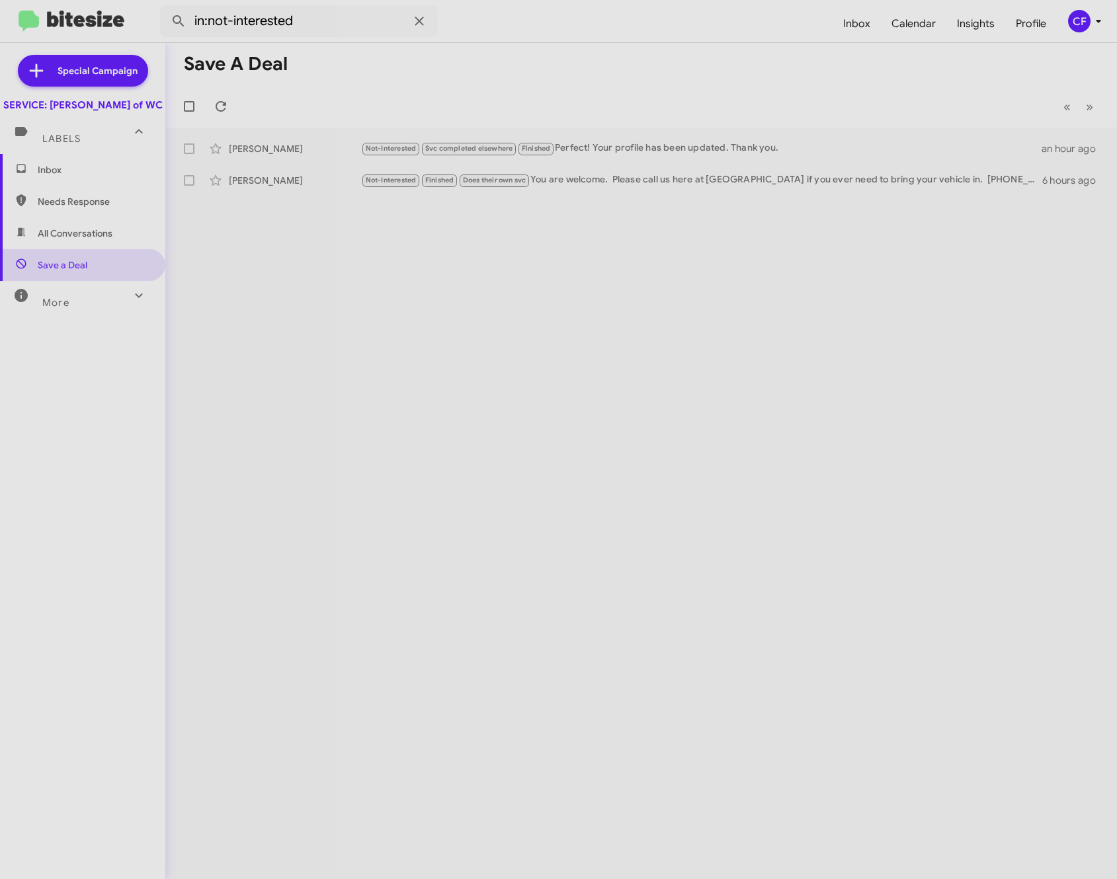
click at [42, 206] on span "Needs Response" at bounding box center [82, 202] width 165 height 32
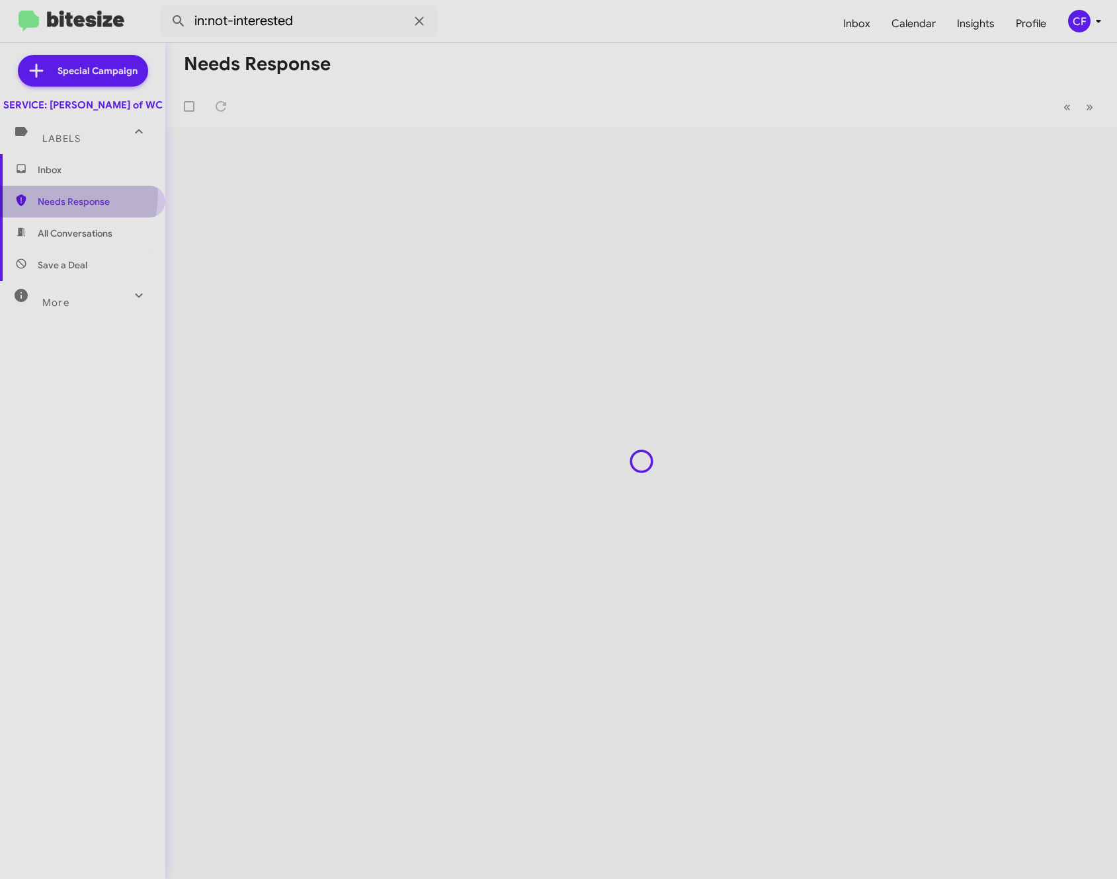
type input "in:needs-response"
click at [68, 177] on span "Inbox" at bounding box center [94, 169] width 112 height 13
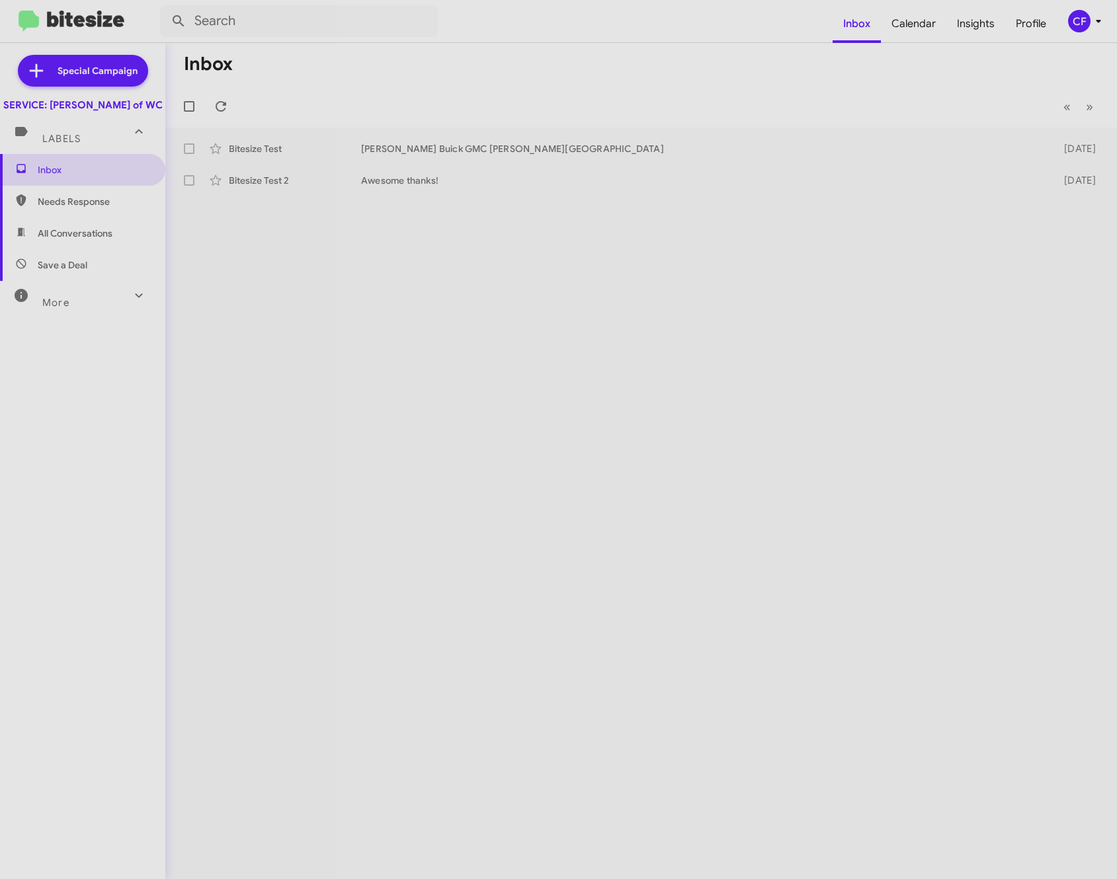
click at [65, 145] on span "Labels" at bounding box center [61, 139] width 38 height 12
click at [65, 139] on span "Labels" at bounding box center [61, 134] width 38 height 12
click at [63, 217] on span "Needs Response" at bounding box center [82, 202] width 165 height 32
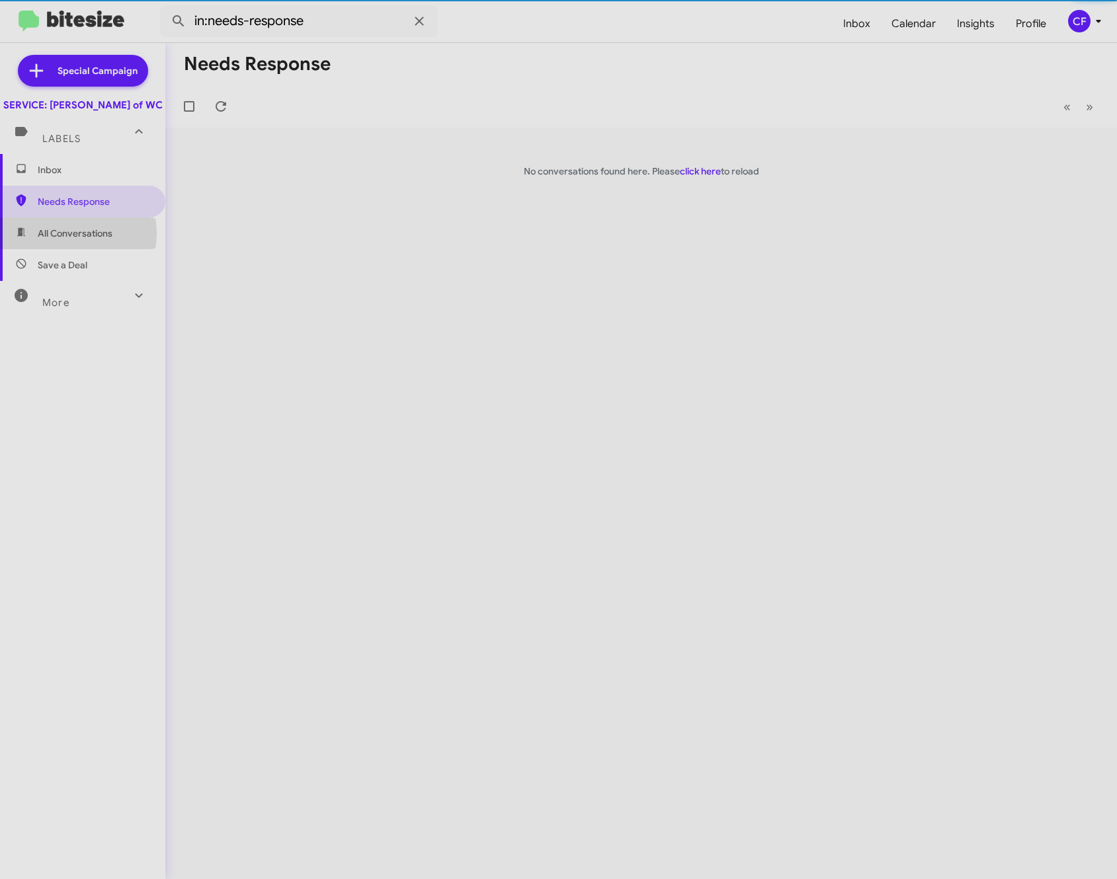
click at [61, 240] on span "All Conversations" at bounding box center [75, 233] width 75 height 13
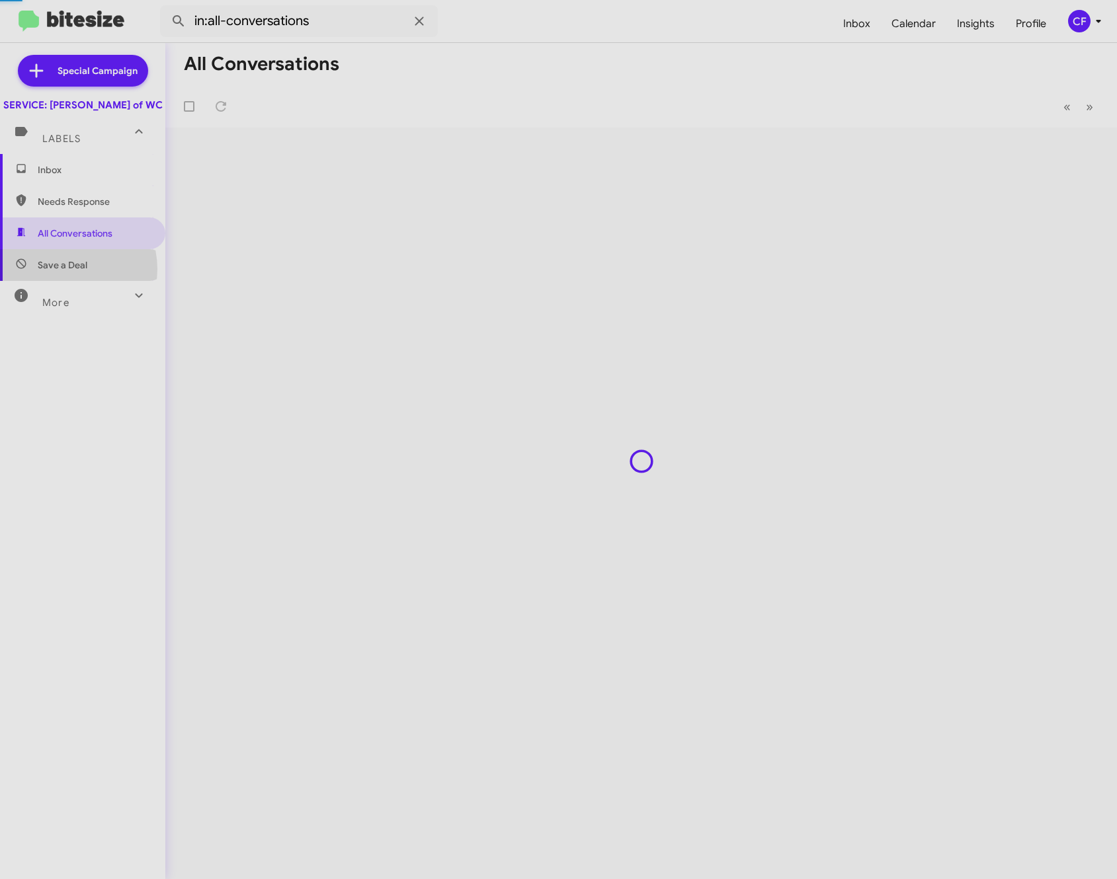
click at [62, 272] on span "Save a Deal" at bounding box center [63, 264] width 50 height 13
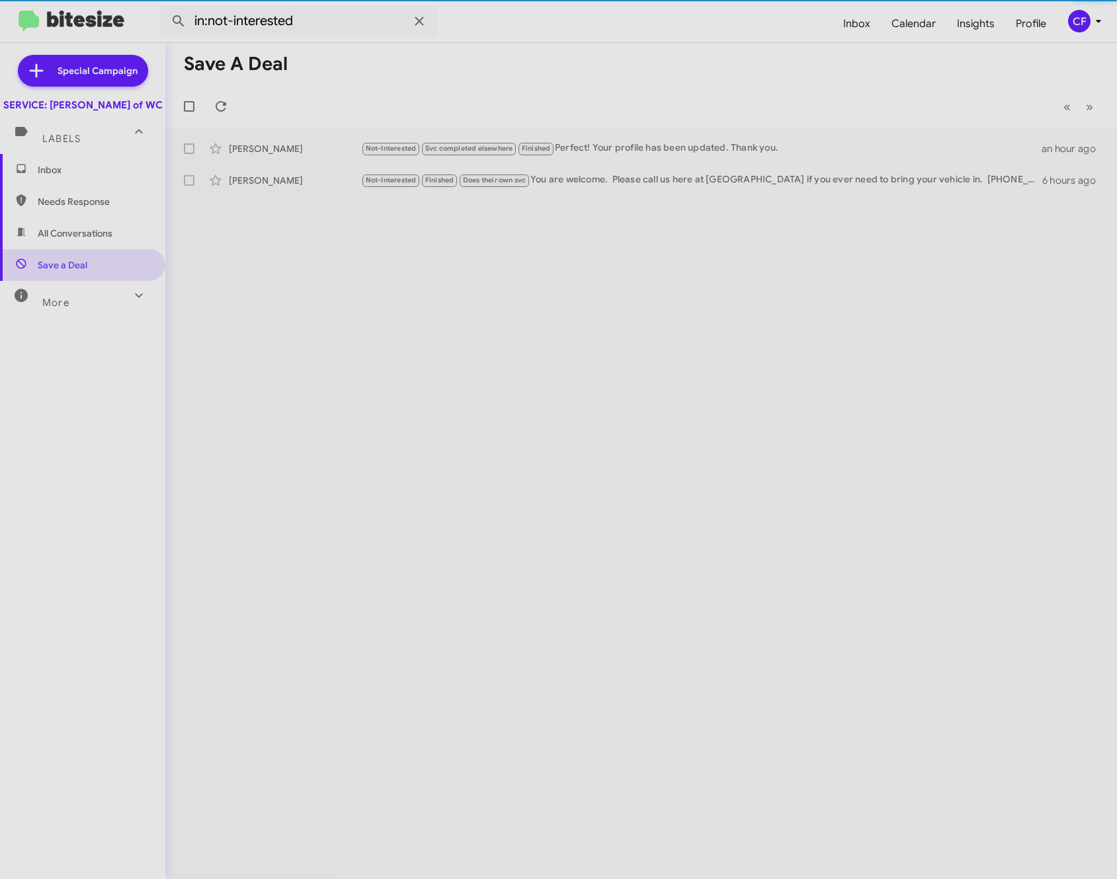
click at [57, 309] on span "More" at bounding box center [55, 303] width 27 height 12
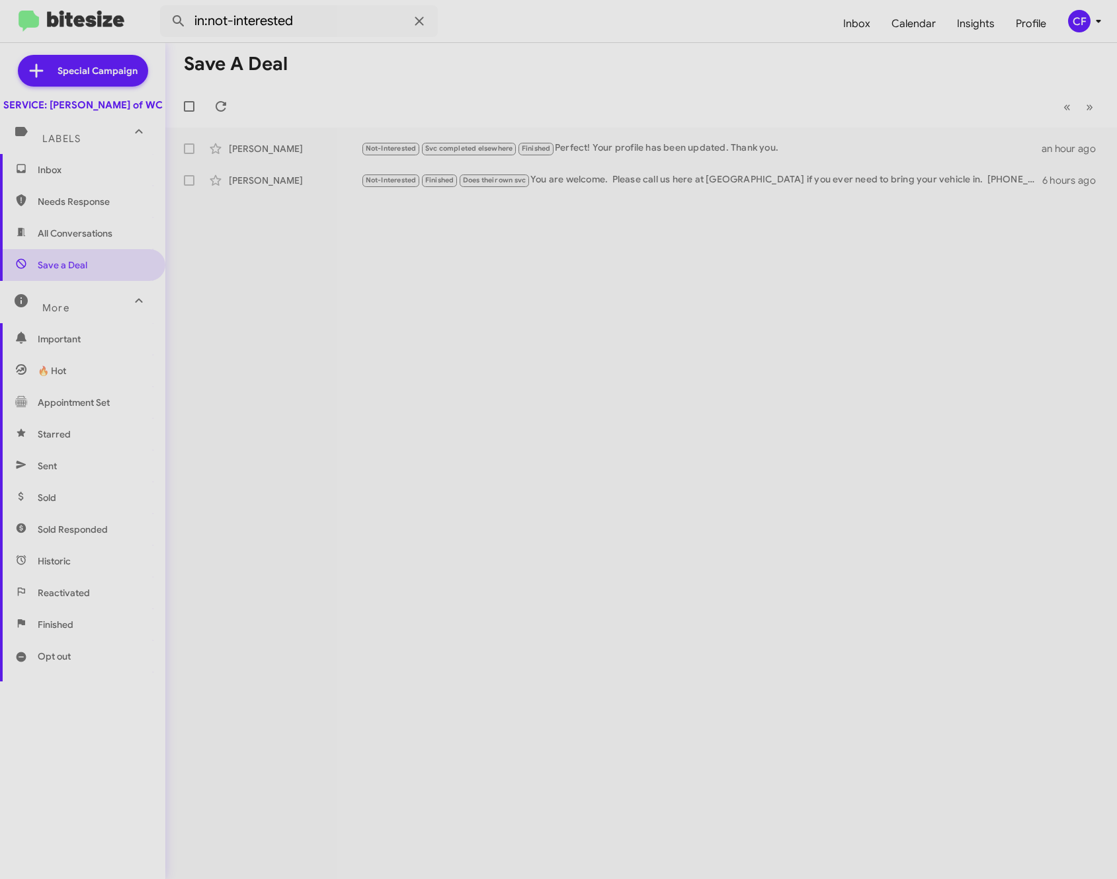
click at [59, 205] on span "Needs Response" at bounding box center [82, 202] width 165 height 32
type input "in:needs-response"
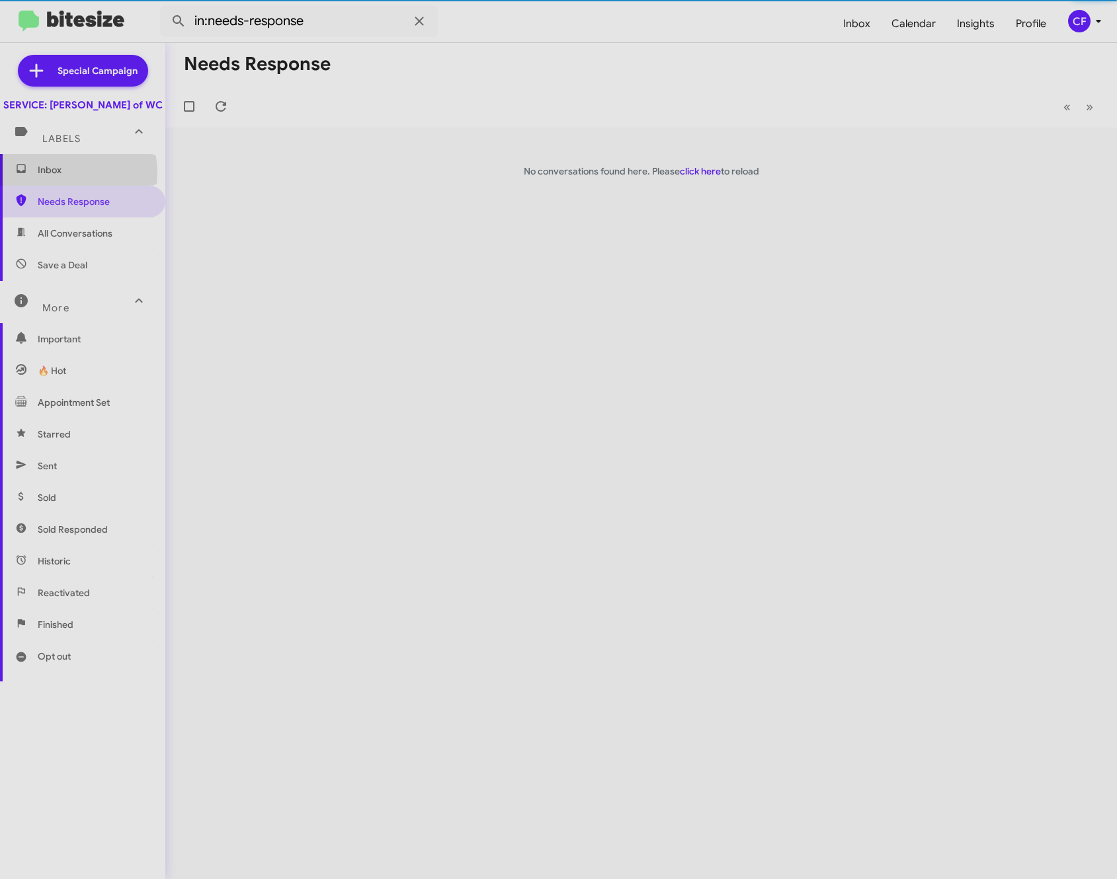
click at [61, 177] on span "Inbox" at bounding box center [94, 169] width 112 height 13
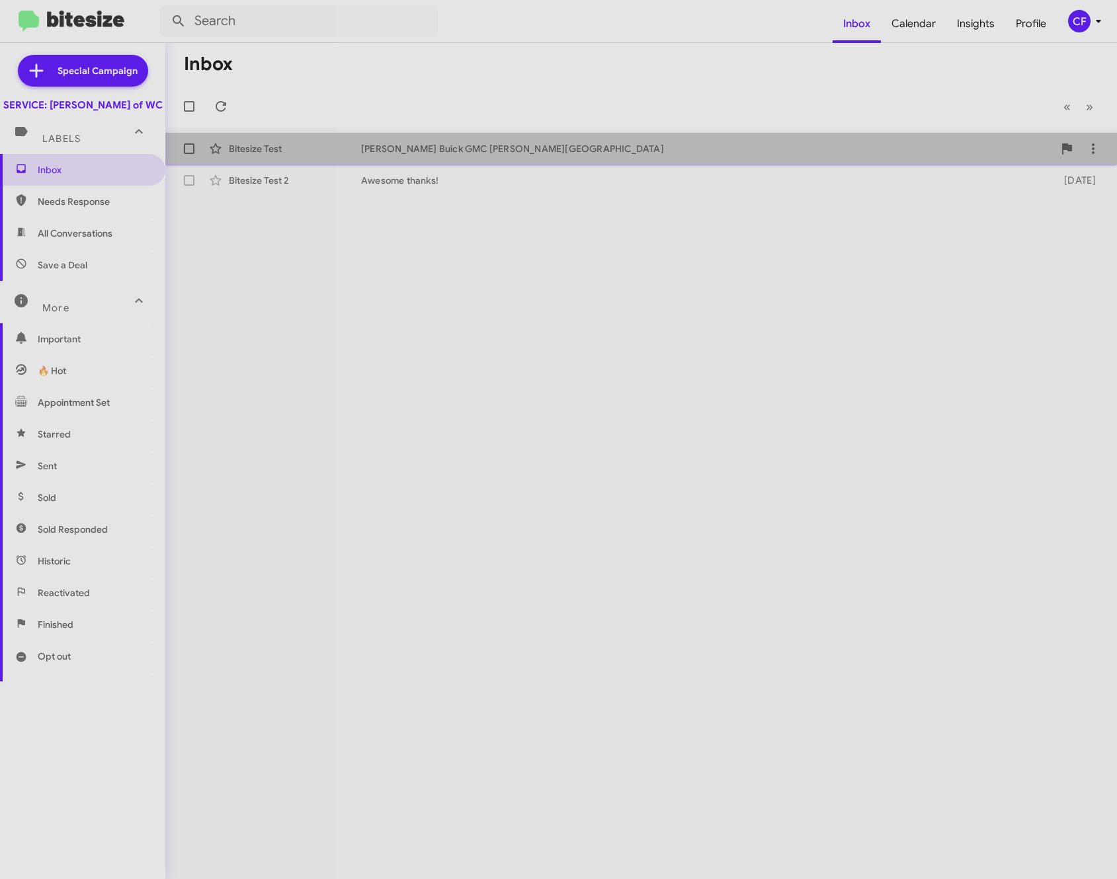
click at [337, 141] on div "Bitesize Test [PERSON_NAME] Buick GMC [PERSON_NAME] Chapel [DATE]" at bounding box center [641, 149] width 930 height 26
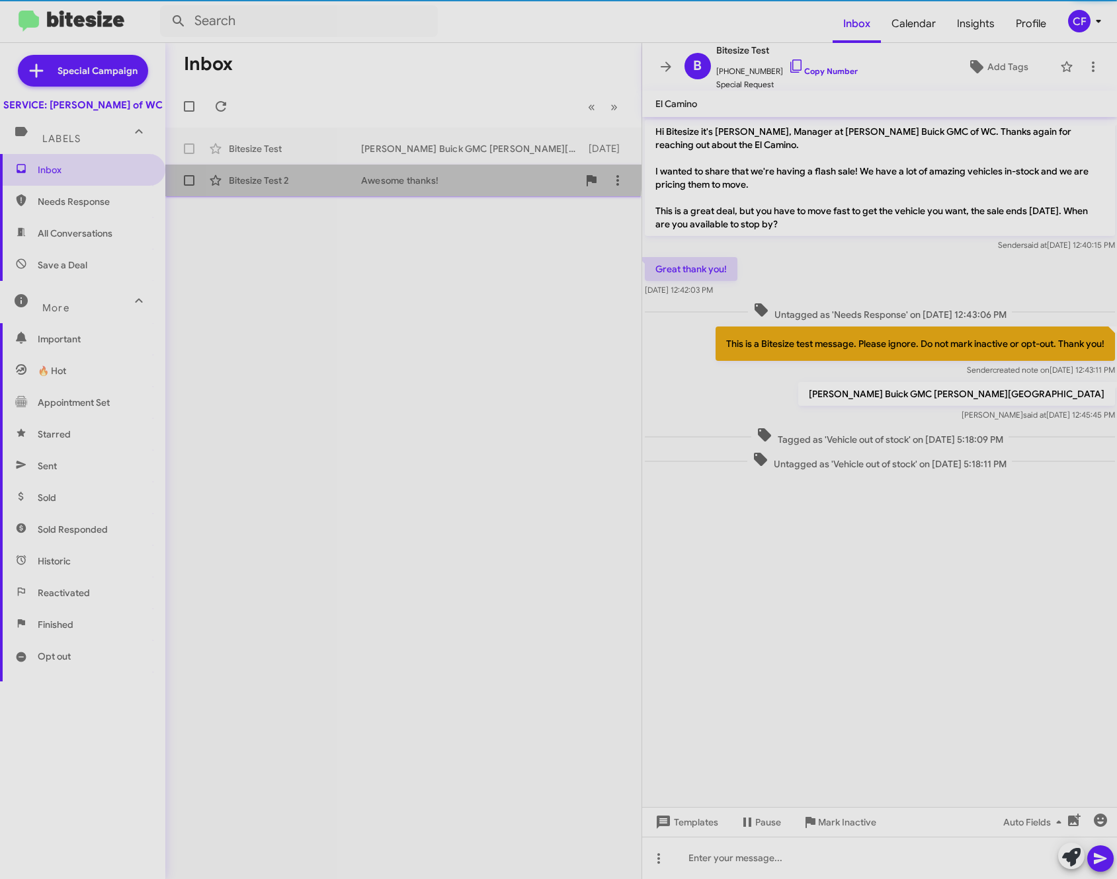
click at [340, 170] on div "Bitesize Test 2 Awesome thanks! [DATE]" at bounding box center [403, 180] width 455 height 26
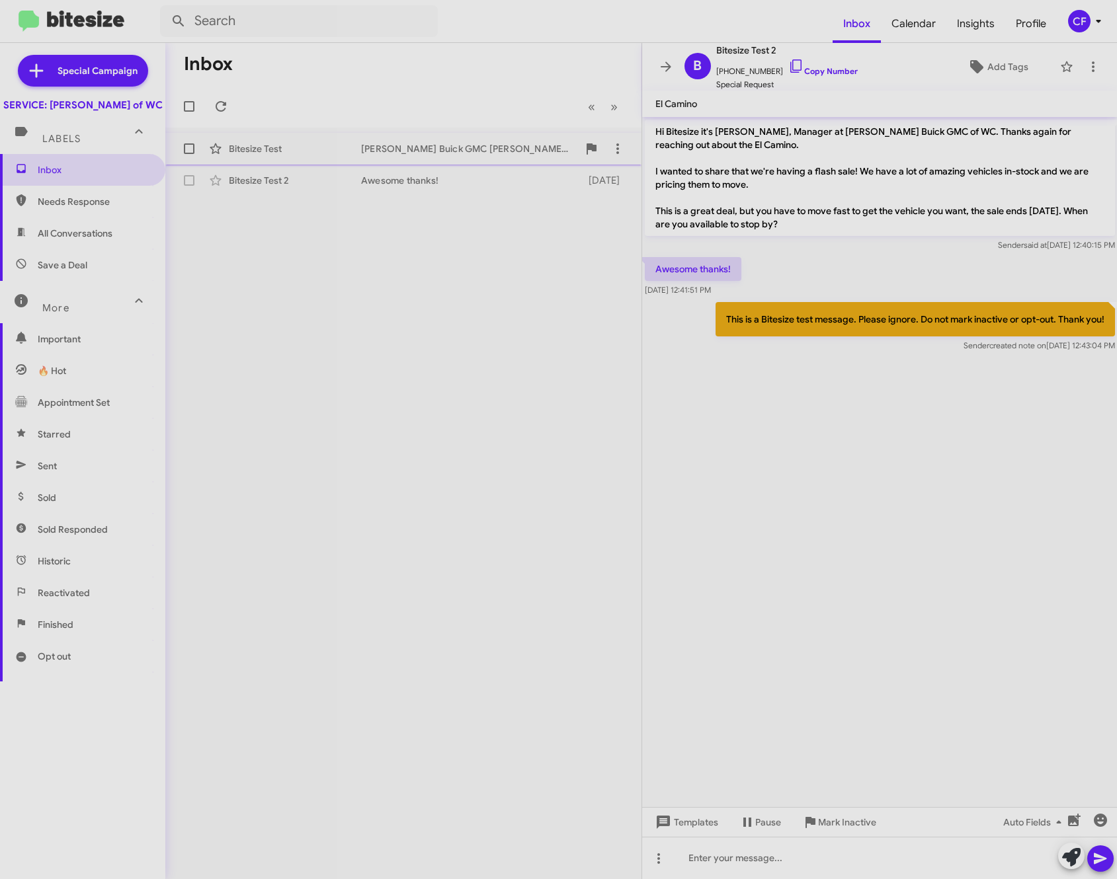
click at [312, 138] on div "Bitesize Test [PERSON_NAME] Buick GMC [PERSON_NAME] Chapel [DATE]" at bounding box center [403, 149] width 455 height 26
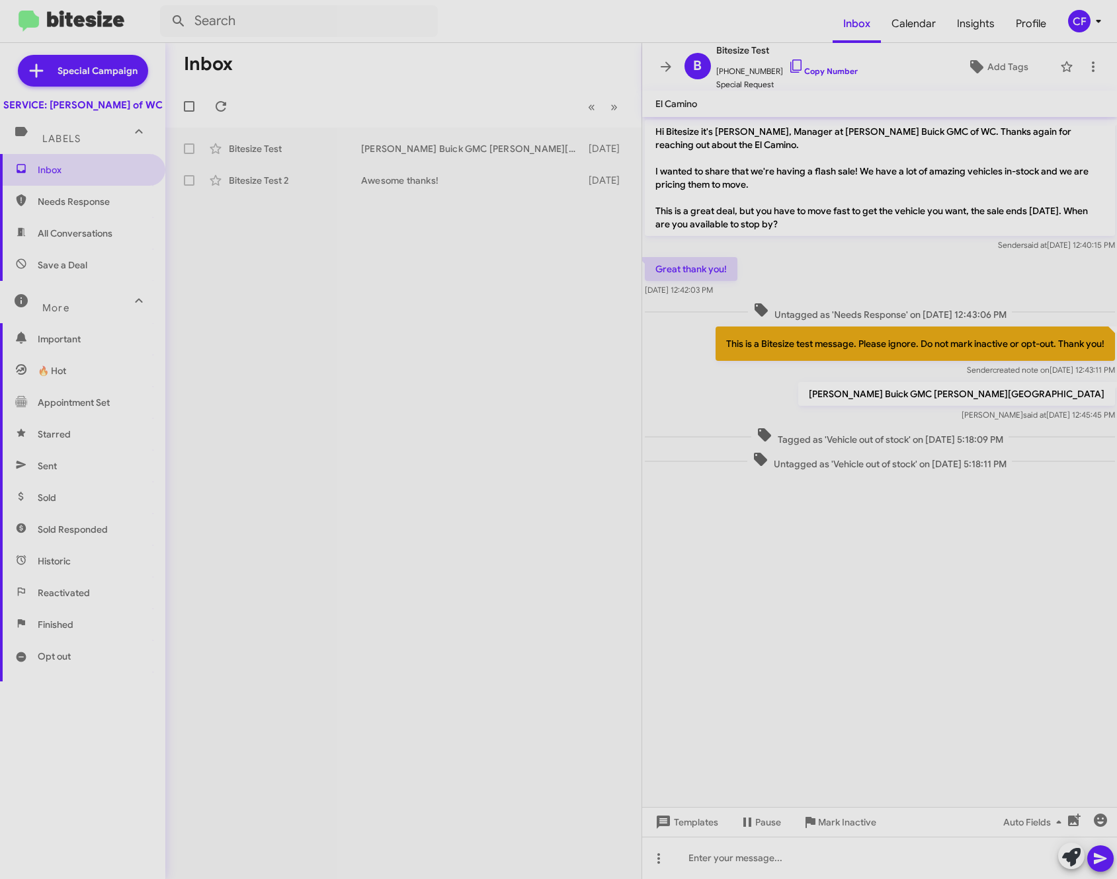
click at [58, 208] on span "Needs Response" at bounding box center [94, 201] width 112 height 13
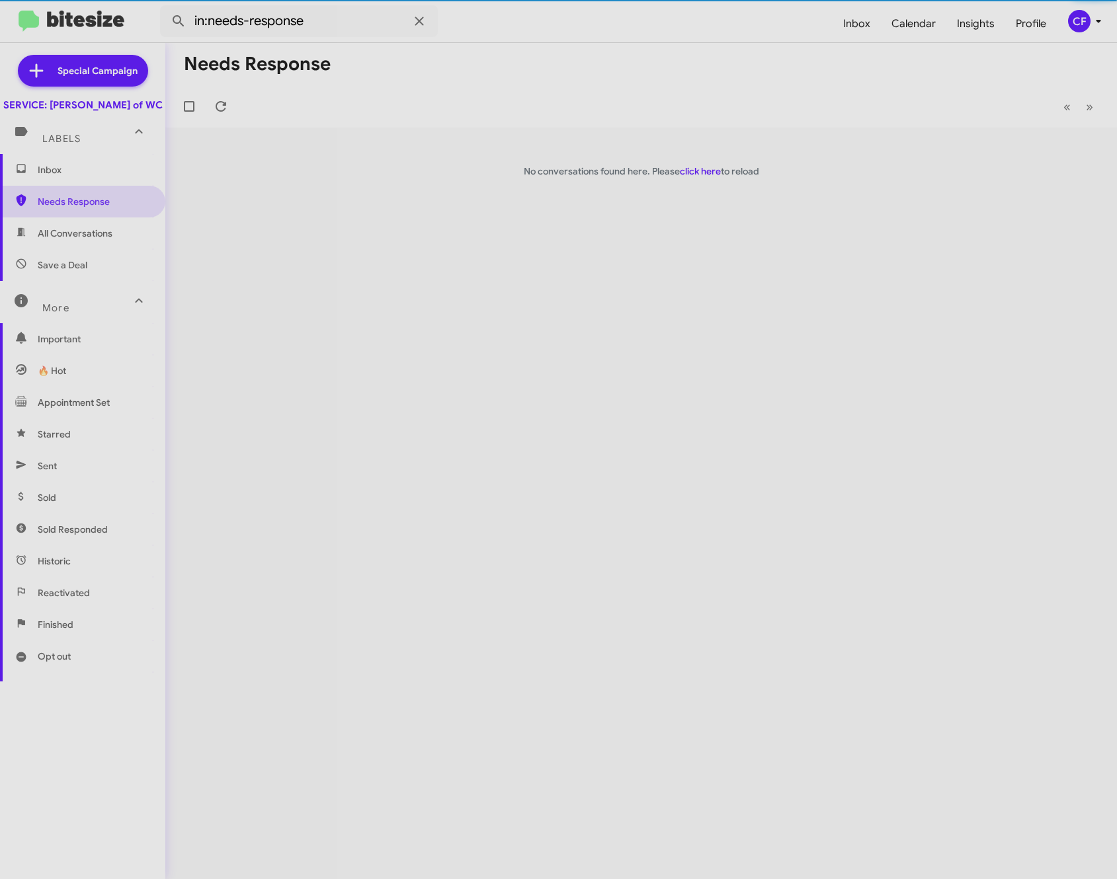
click at [58, 240] on span "All Conversations" at bounding box center [75, 233] width 75 height 13
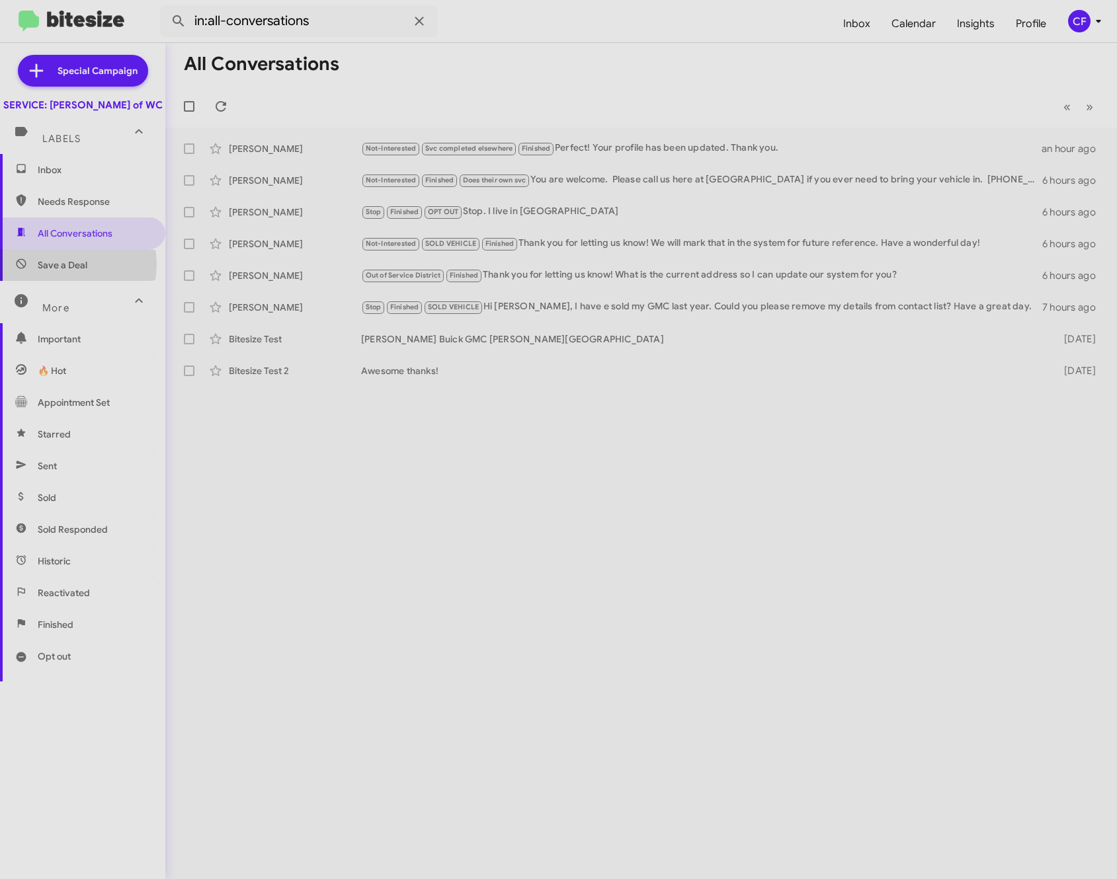
click at [54, 272] on span "Save a Deal" at bounding box center [63, 264] width 50 height 13
type input "in:not-interested"
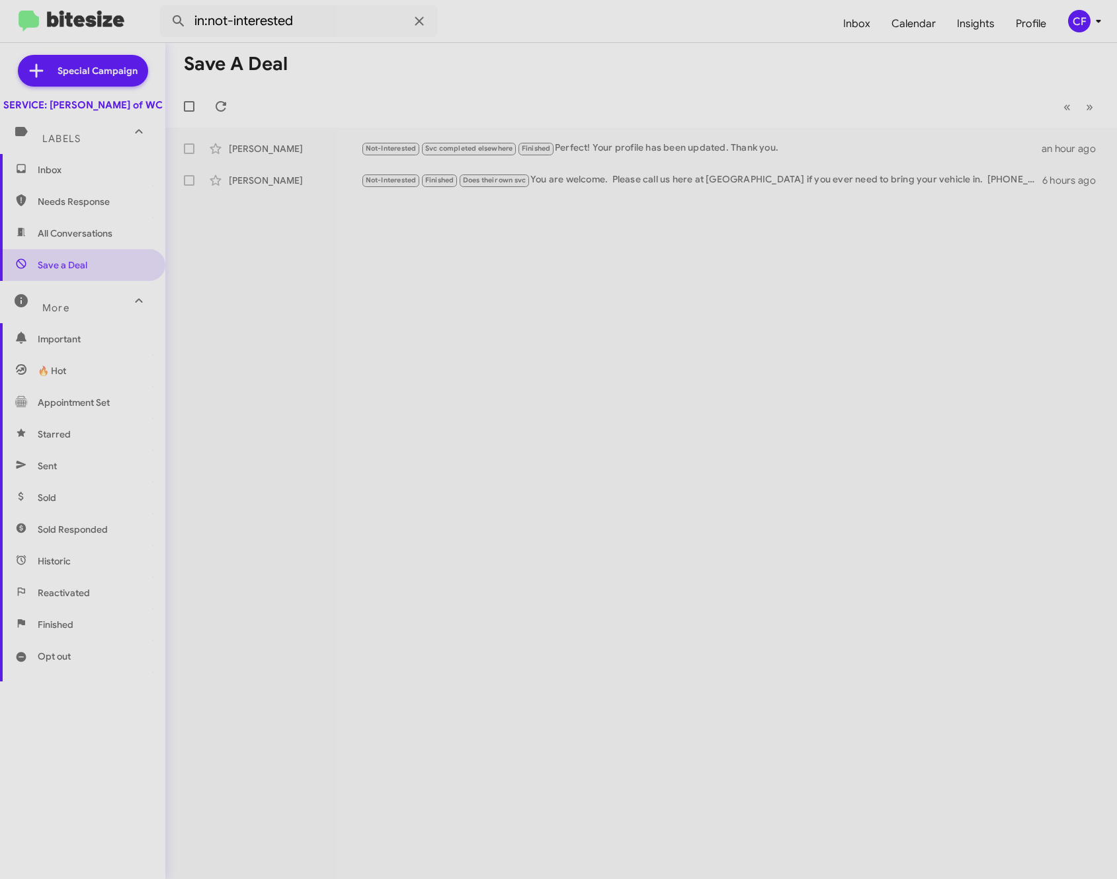
click at [951, 339] on div "Save a Deal « Previous » Next [PERSON_NAME] Not-Interested Svc completed elsewh…" at bounding box center [640, 461] width 951 height 836
